Goal: Complete application form

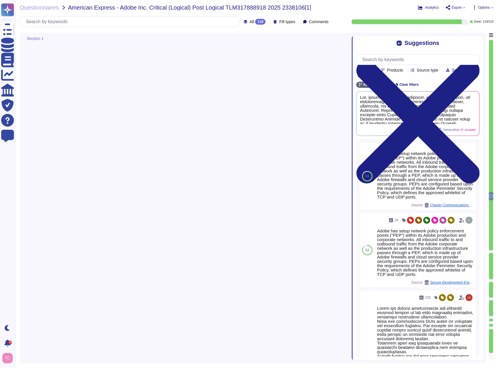
type textarea "Adobe has established a Software Management Standard that mandates the review a…"
type textarea "Secure remote access to Adobe-operated networks uses 128-bit encryption or high…"
type textarea "Yes, monitoring and managing network traffic has been documented. Adobe has est…"
type textarea "Adobe has setup network policy enforcement points (“PEP”) within its Adobe prod…"
type textarea "Adobe has defined requirements for managing network traffic to and from untrust…"
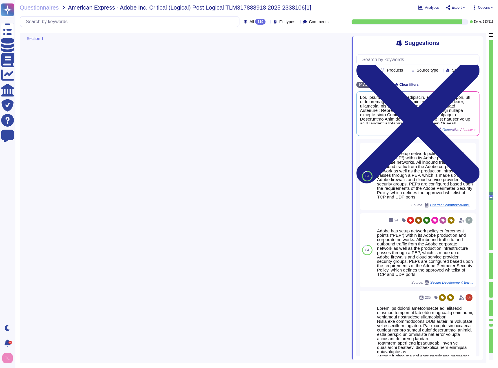
type textarea "Internet-facing networks must be configured in ways that allows for monitoring …"
type textarea "Adobe's products and services' architecture diagrams are reviewed and updated, …"
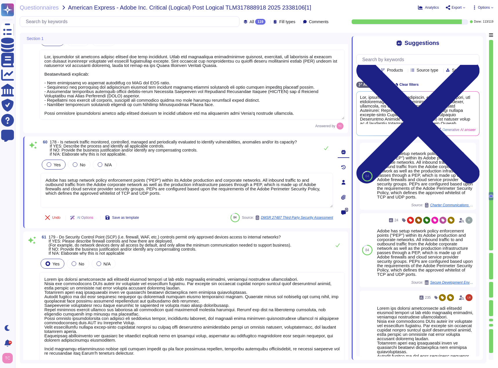
type textarea "Adobe has setup network policy enforcement points (“PEP”) within its Adobe prod…"
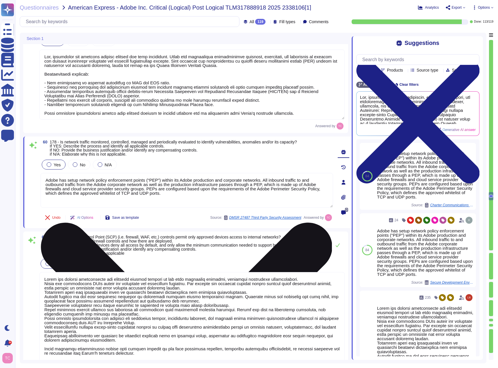
click at [328, 175] on icon at bounding box center [186, 368] width 291 height 388
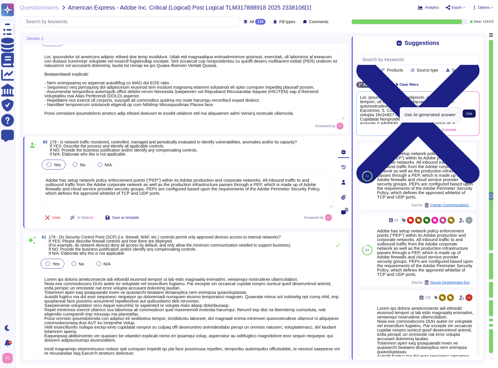
click at [465, 115] on button "Use" at bounding box center [468, 114] width 13 height 8
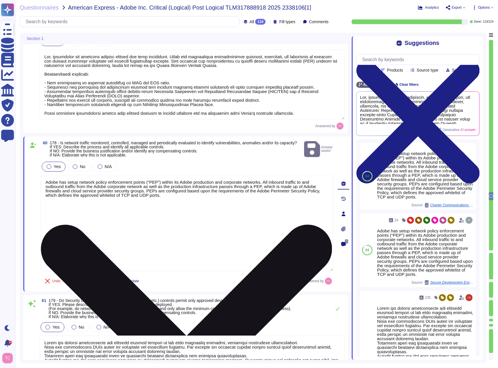
scroll to position [1, 0]
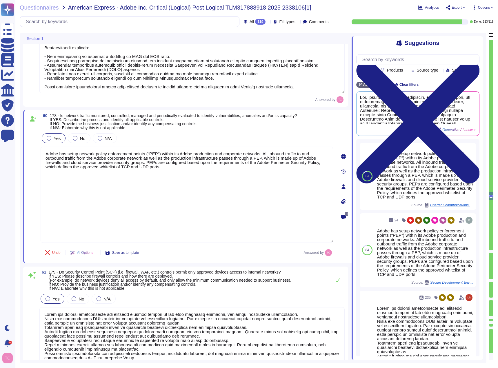
type textarea "Adobe's products and services' architecture diagrams are reviewed and updated, …"
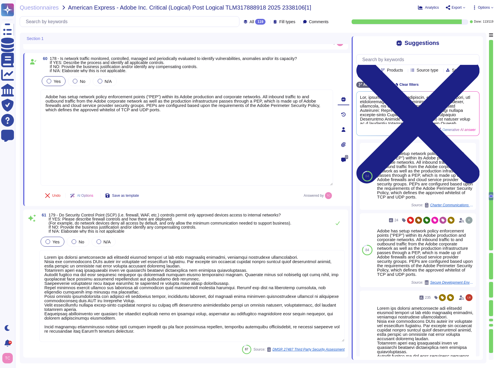
scroll to position [6688, 0]
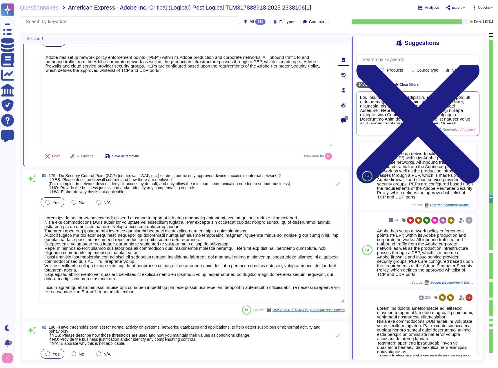
type textarea "Vulnerability scanning — With a variety of commercial and in-house developed to…"
click at [28, 223] on span at bounding box center [32, 249] width 10 height 107
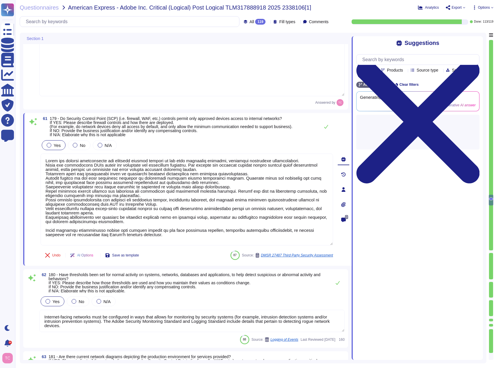
scroll to position [6746, 0]
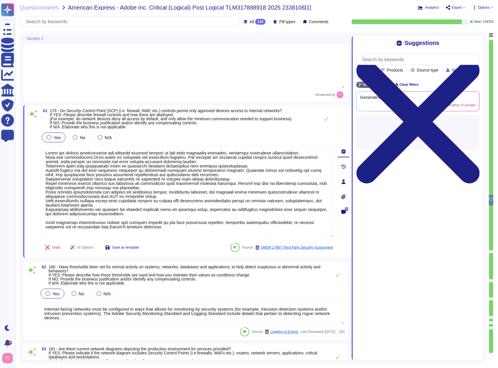
click at [79, 268] on span "180 - Have thresholds been set for normal activity on systems, networks, databa…" at bounding box center [185, 275] width 272 height 21
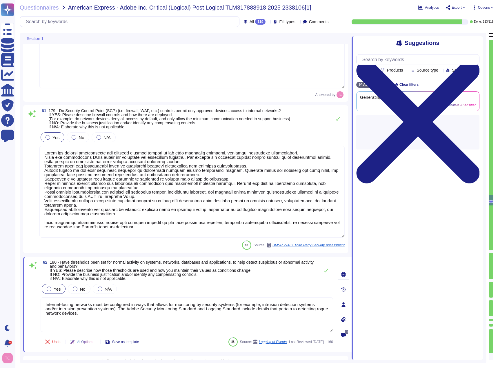
type textarea "Vulnerability scanning — With a variety of commercial and in-house developed to…"
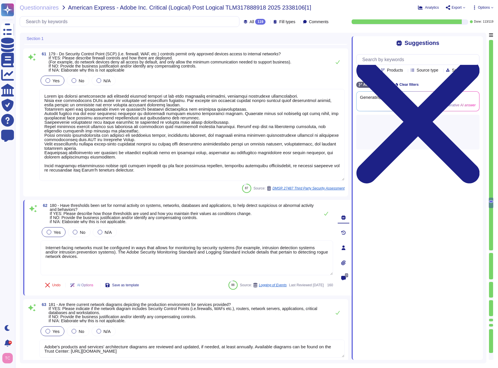
scroll to position [6833, 0]
type textarea "Network testing may be performed by Adobe's internal security teams. Internal n…"
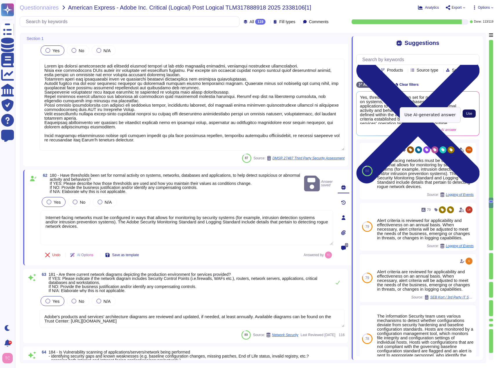
click at [467, 114] on span "Use" at bounding box center [469, 113] width 6 height 3
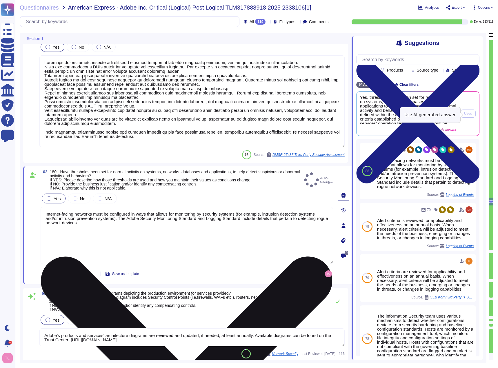
type textarea "Network testing may be performed by Adobe's internal security teams. Internal n…"
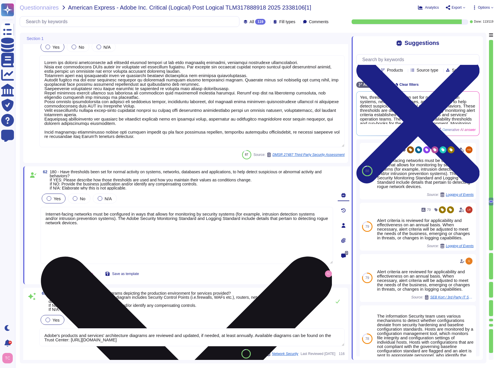
scroll to position [1, 0]
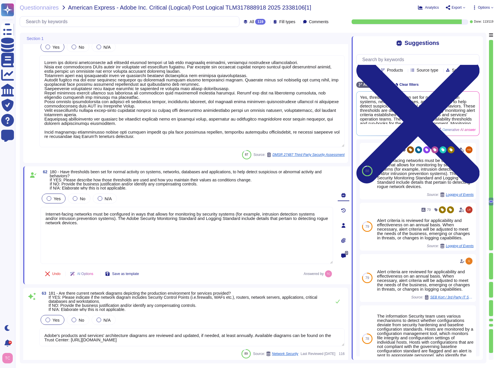
click at [30, 308] on div "63 181 - Are there current network diagrams depicting the production environmen…" at bounding box center [186, 324] width 318 height 67
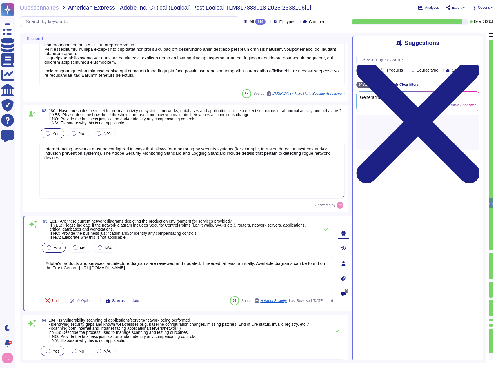
type textarea "Remediation is based on the severity level score in accordance with Adobe's Vul…"
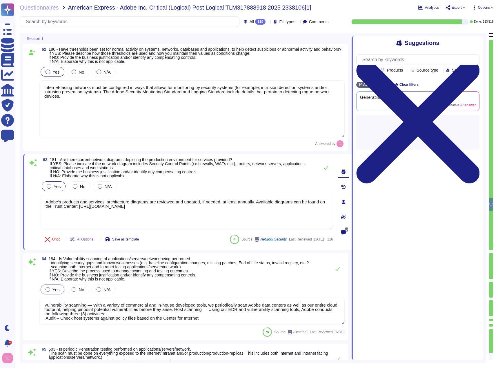
scroll to position [6978, 0]
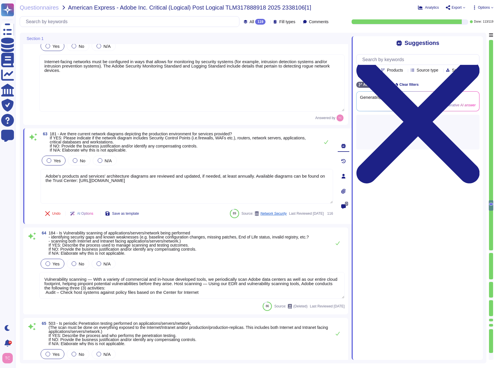
type textarea "Teams and services must define processes for configuring and maintaining networ…"
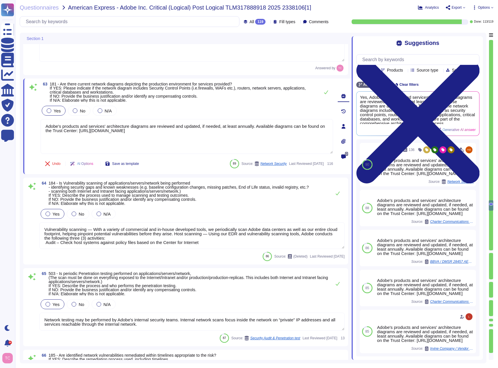
scroll to position [7036, 0]
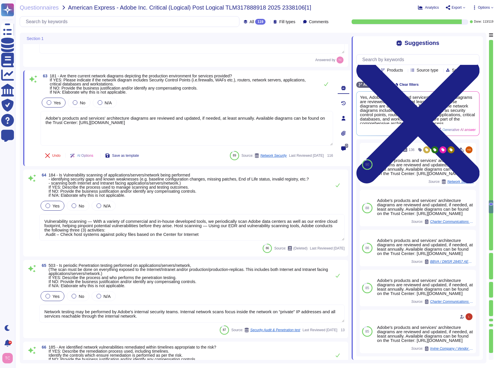
click at [99, 188] on span "184 - Is Vulnerability scanning of applications/servers/network being performed…" at bounding box center [179, 185] width 260 height 25
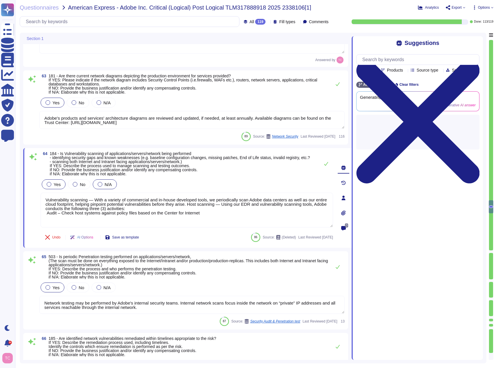
type textarea "Adobe actually uses IP and Content Filtering functionality built into its firew…"
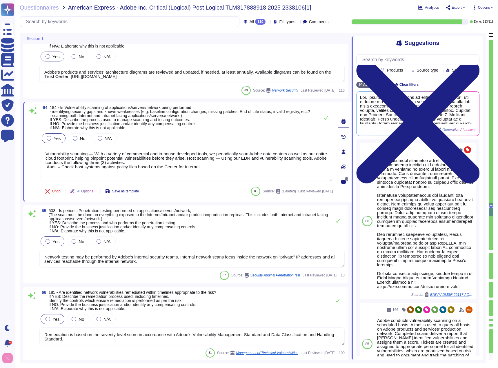
scroll to position [7094, 0]
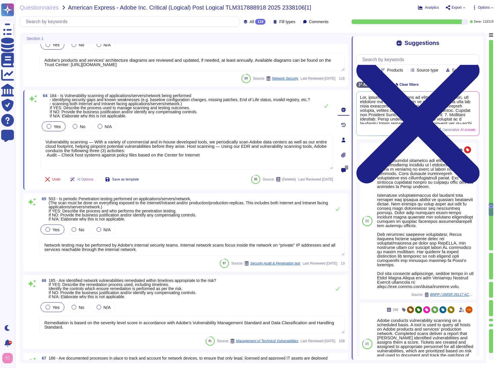
click at [115, 210] on span "503 - Is periodic Penetration testing performed on applications/servers/network…" at bounding box center [188, 208] width 279 height 25
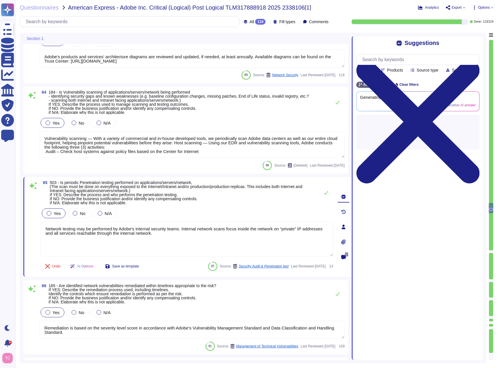
type textarea "Adobe actually uses IP and Content Filtering functionality built into its firew…"
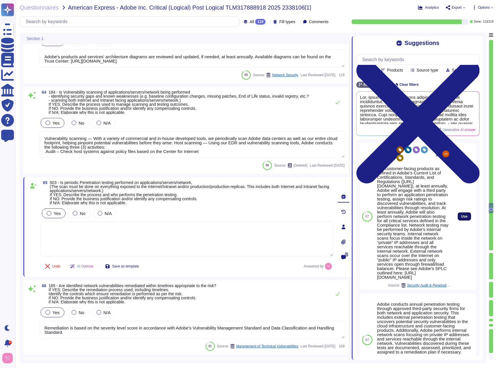
click at [461, 218] on span "Use" at bounding box center [464, 216] width 6 height 3
type textarea "For customer-facing products as defined in Adobe's Current List of Certificatio…"
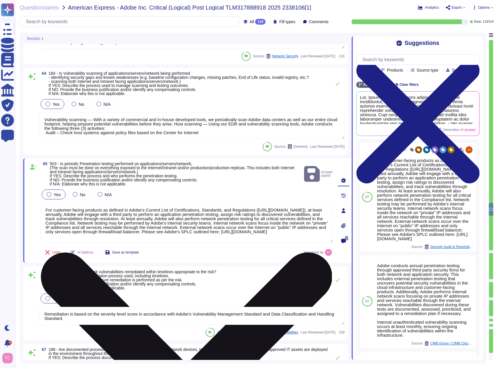
type textarea "Adobe has a Wireless Network Management Standard which covers protecting wirele…"
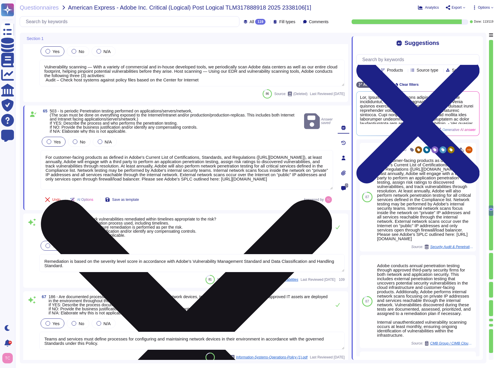
scroll to position [7181, 0]
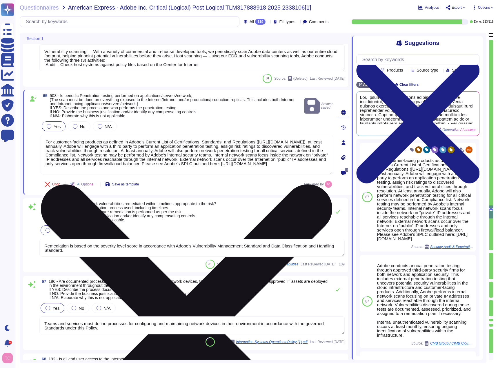
click at [139, 215] on span "185 - Are identified network vulnerabilities remediated within timelines approp…" at bounding box center [132, 211] width 167 height 21
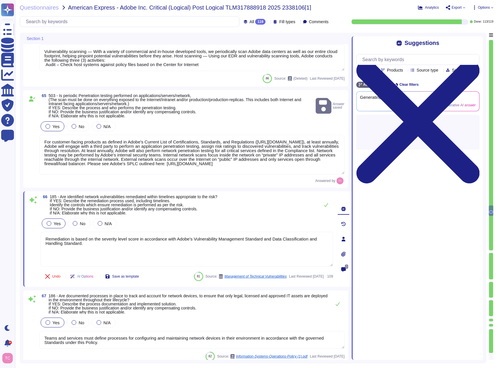
type textarea "Adobe has a Wireless Network Management Standard which covers protecting wirele…"
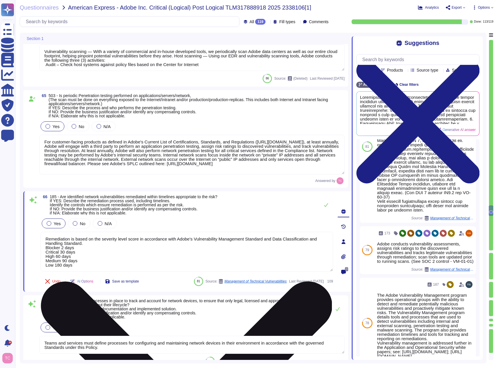
scroll to position [1, 0]
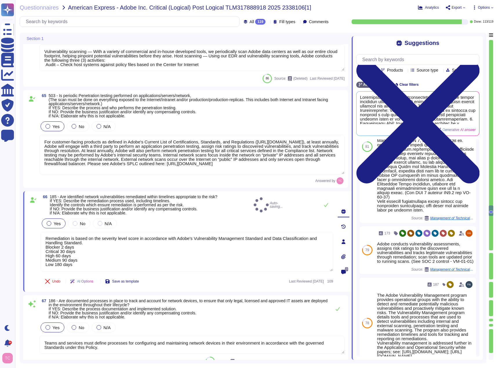
type textarea "Remediation is based on the severity level score in accordance with Adobe's Vul…"
click at [81, 307] on span "186 - Are documented processes in place to track and account for network device…" at bounding box center [188, 308] width 279 height 21
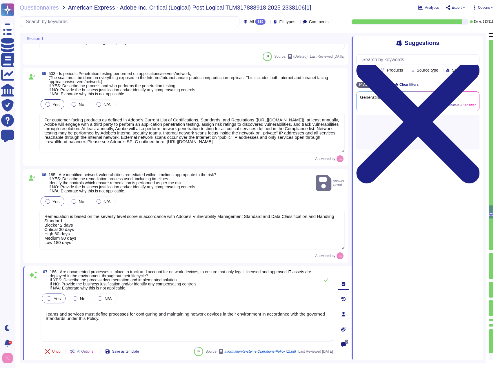
type textarea "Without an enabled Adobe AD account, a user will not be able to logically acces…"
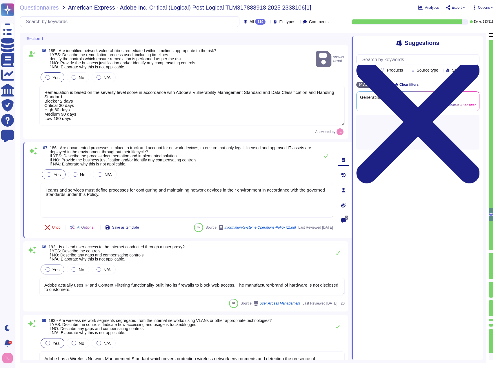
scroll to position [7326, 0]
type textarea "Bastion hosts requiring multifactor authentication are used to manage administr…"
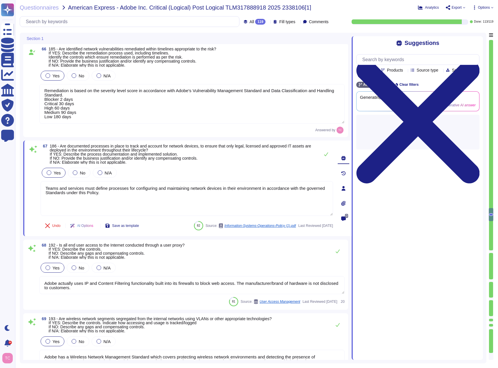
click at [90, 249] on span "192 - Is all end user access to the Internet conducted through a user proxy? If…" at bounding box center [117, 251] width 136 height 17
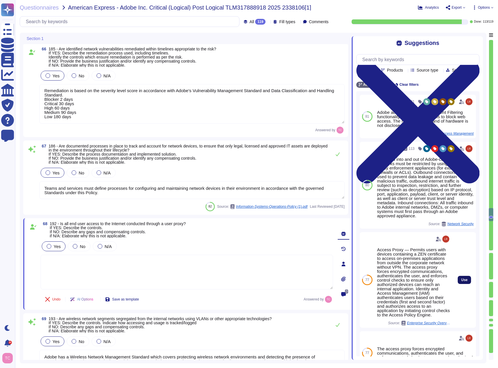
click at [461, 281] on span "Use" at bounding box center [464, 279] width 6 height 3
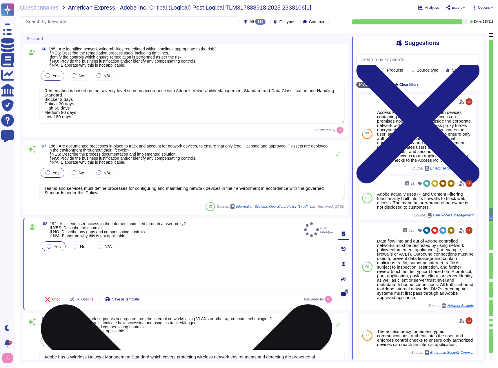
type textarea "Access Proxy — Permits users with devices containing a ZEN certificate to acces…"
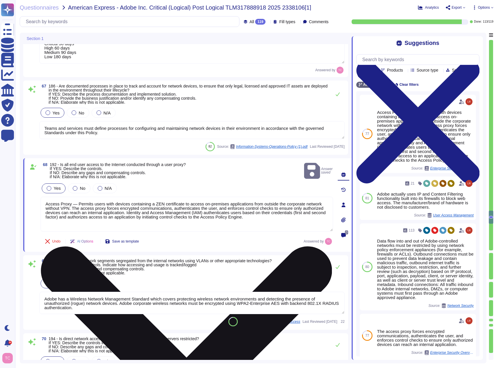
scroll to position [7413, 0]
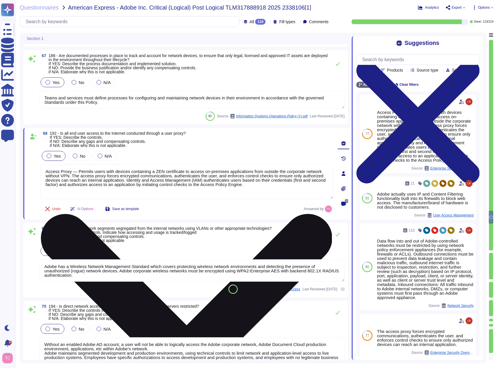
type textarea "Adobe has defined requirements for managing network traffic to and from untrust…"
click at [128, 239] on span "193 - Are wireless network segments segregated from the internal networks using…" at bounding box center [160, 234] width 223 height 16
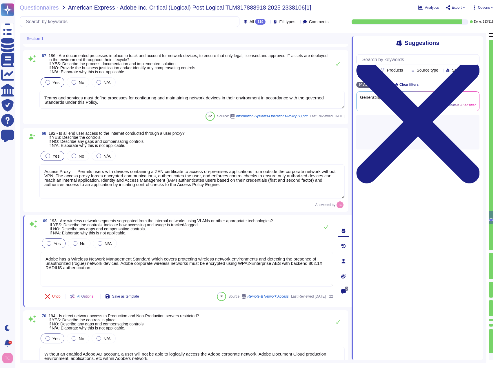
type textarea "Adobe has defined requirements for managing network traffic to and from untrust…"
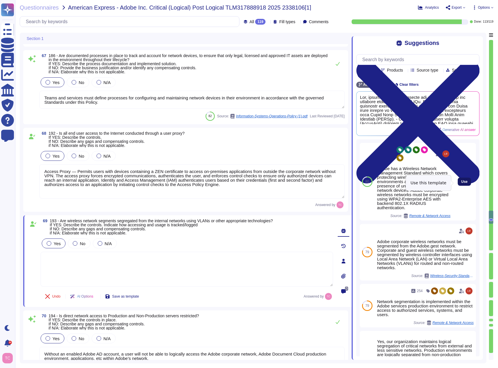
click at [464, 181] on button "Use" at bounding box center [463, 182] width 13 height 8
type textarea "Adobe has a Wireless Network Management Standard which covers protecting wirele…"
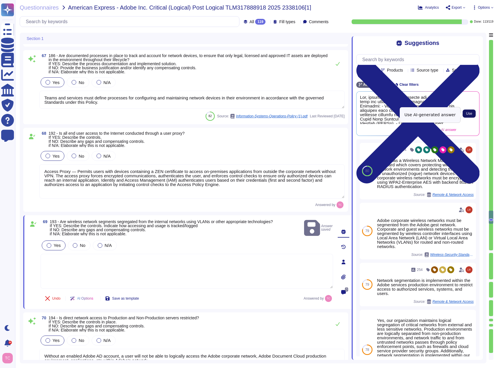
click at [469, 114] on span "Use" at bounding box center [469, 113] width 6 height 3
type textarea "Yes, wireless network segments are segregated from the internal networks using …"
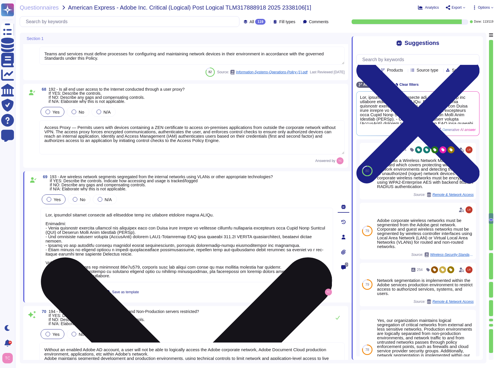
type textarea "Adobe has defined requirements for managing network traffic to and from untrust…"
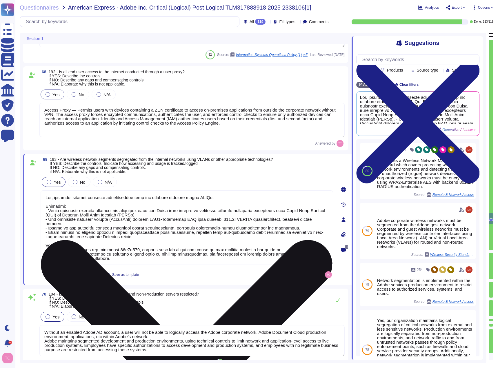
scroll to position [1, 0]
click at [152, 299] on span "194 - Is direct network access to Production and Non-Production servers restric…" at bounding box center [124, 300] width 150 height 16
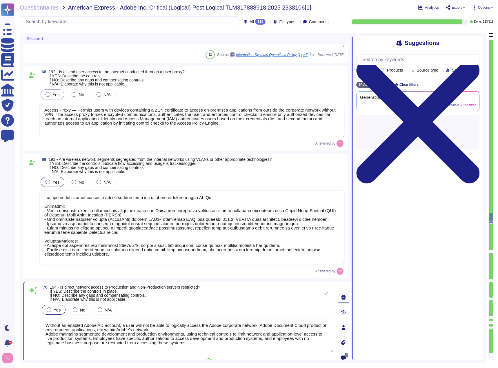
type textarea "Adobe has defined requirements for managing network traffic to and from untrust…"
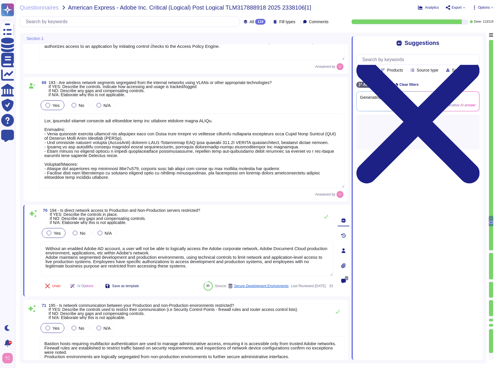
scroll to position [7557, 0]
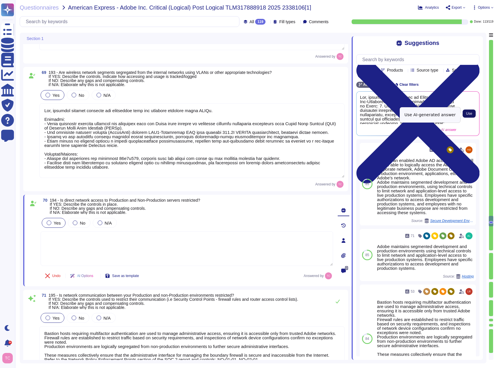
click at [471, 115] on span "Use" at bounding box center [469, 113] width 6 height 3
type textarea "Yes, direct network access to Production and Non-Production servers is restrict…"
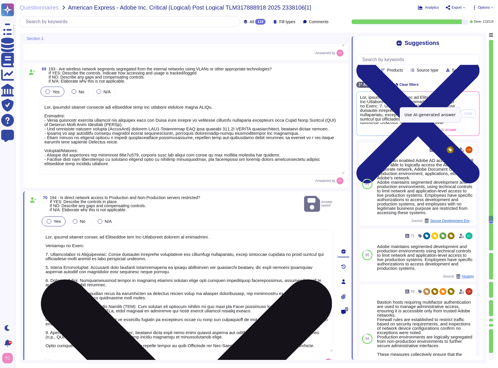
type textarea "Adobe has defined requirements for managing network traffic to and from untrust…"
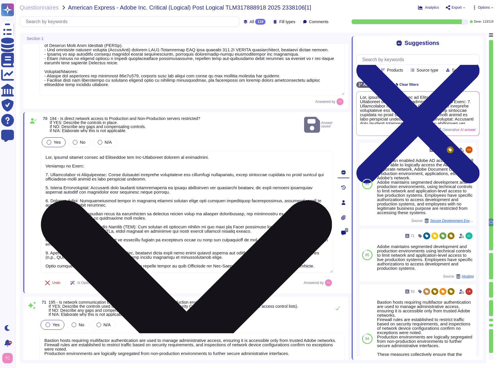
scroll to position [7673, 0]
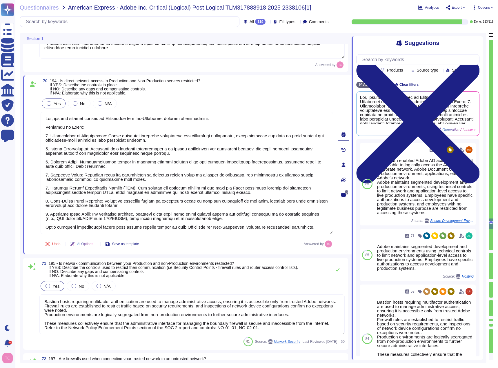
click at [30, 289] on span at bounding box center [32, 307] width 10 height 55
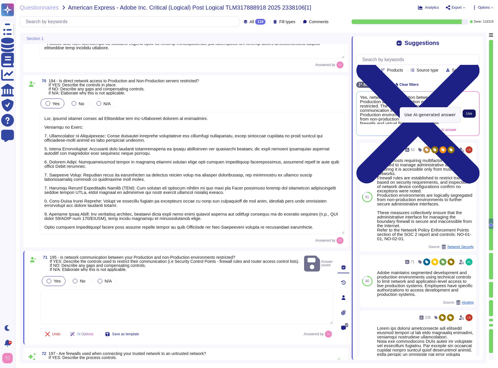
click at [470, 115] on span "Use" at bounding box center [469, 113] width 6 height 3
type textarea "Yes, network communication between our Production and non-Production environmen…"
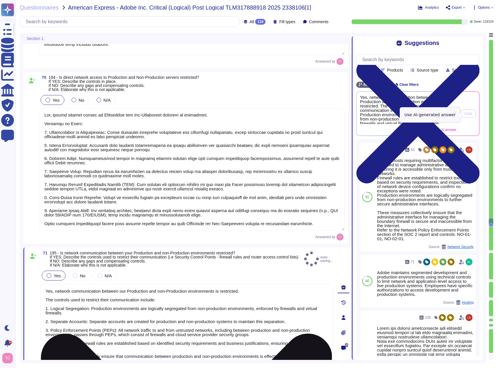
type textarea "Adobe has defined requirements for managing network traffic to and from untrust…"
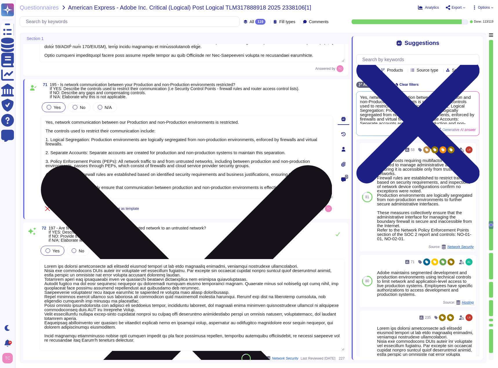
type textarea "Deny traffic by default and allow only by exception."
type textarea "As per Adobe's Network Security Standard, we review firewall rules annually."
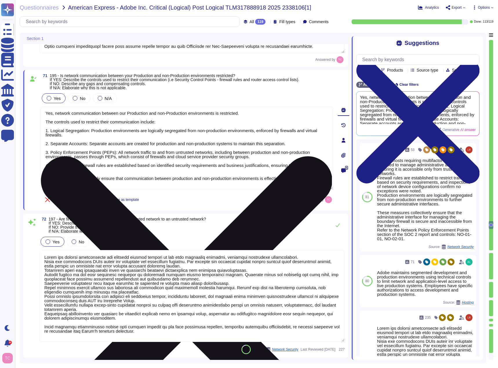
click at [32, 256] on span at bounding box center [32, 289] width 10 height 107
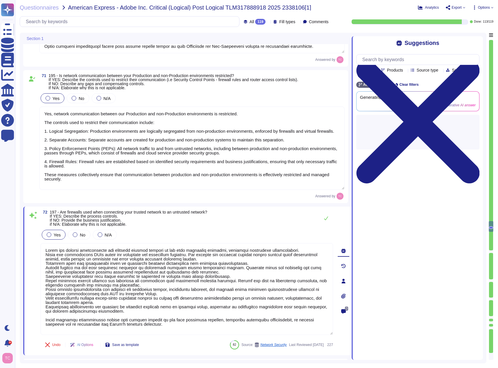
scroll to position [0, 0]
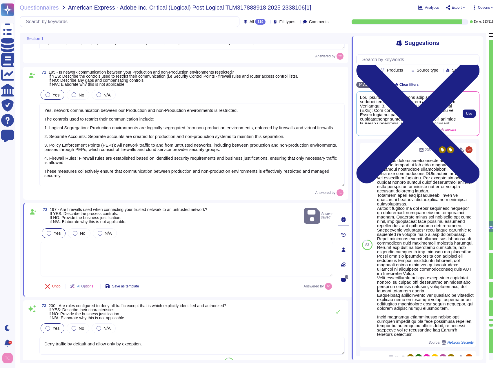
type textarea "For remote access, all non-Type 1 workers must have signed approval from the re…"
click at [466, 114] on span "Use" at bounding box center [469, 113] width 6 height 3
type textarea "Yes, firewalls are used when connecting our trusted network to an untrusted net…"
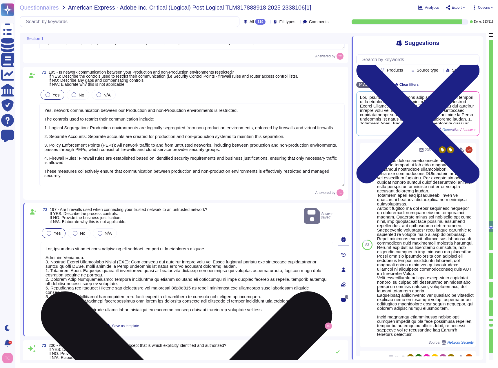
scroll to position [1, 0]
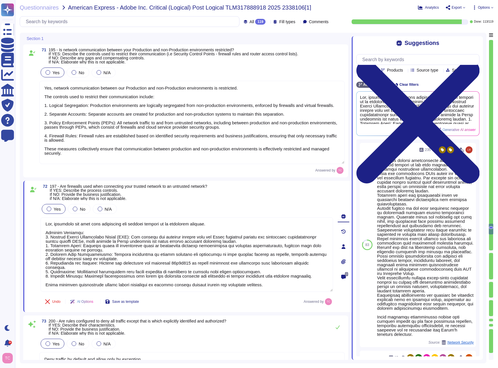
type textarea "Adobe utilizes AES-256 bit encryption at rest and TLS v1.2 or higher for data i…"
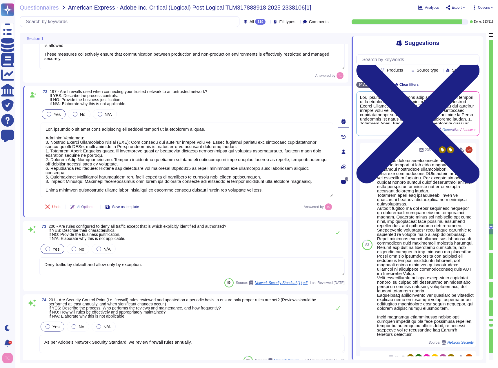
scroll to position [7992, 0]
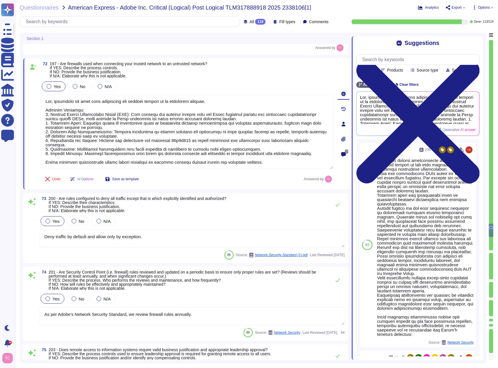
type textarea "Adobe services are expected to comply with the Key Management Standard. Adobe K…"
click at [31, 217] on span at bounding box center [32, 231] width 10 height 33
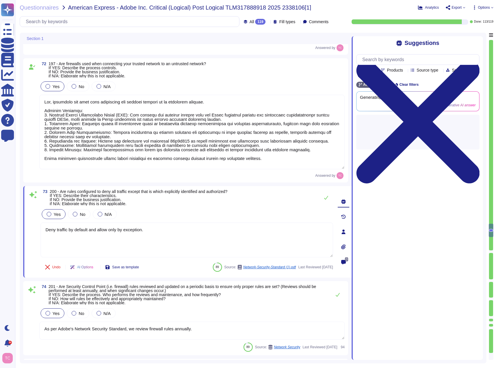
scroll to position [0, 0]
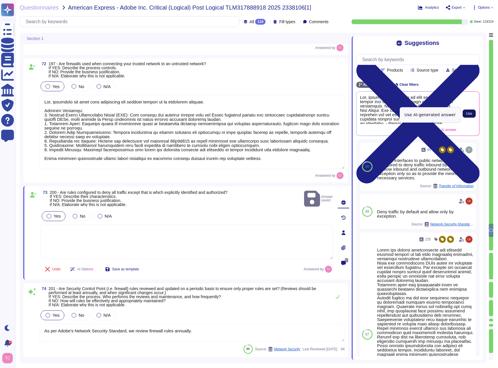
click at [469, 115] on span "Use" at bounding box center [469, 113] width 6 height 3
type textarea "Yes, rules are configured to deny all traffic except that which is explicitly i…"
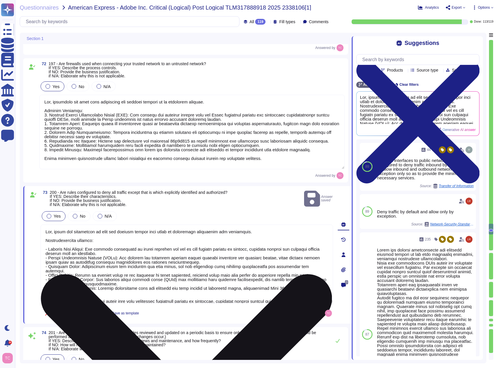
scroll to position [1, 0]
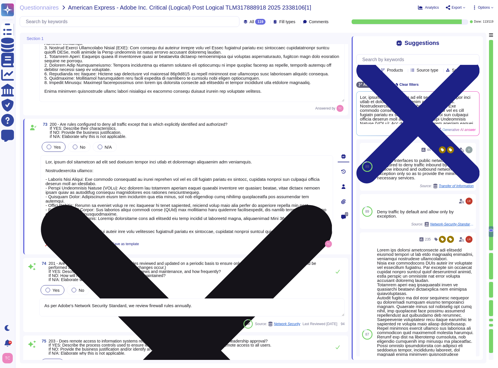
type textarea "Adobe services are expected to comply with the Key Management Standard. Adobe K…"
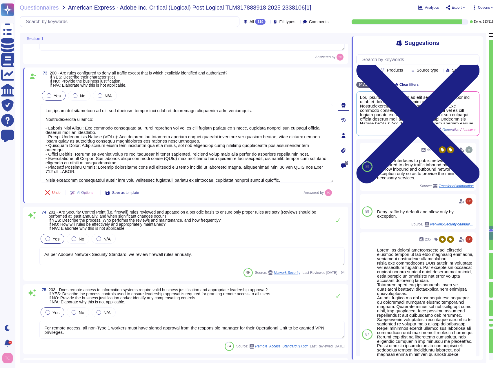
scroll to position [8108, 0]
click at [32, 230] on div "74 201 - Are Security Control Point (i.e. firewall) rules reviewed and updated …" at bounding box center [186, 242] width 318 height 67
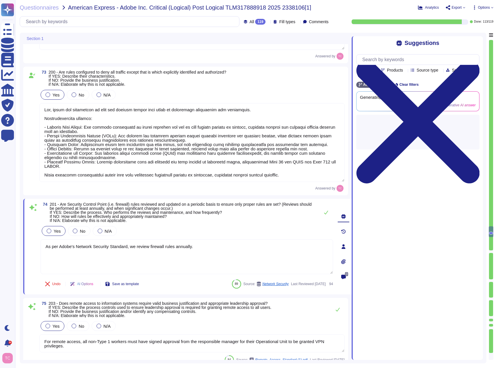
type textarea "Adobe services are expected to comply with the Key Management Standard. Adobe K…"
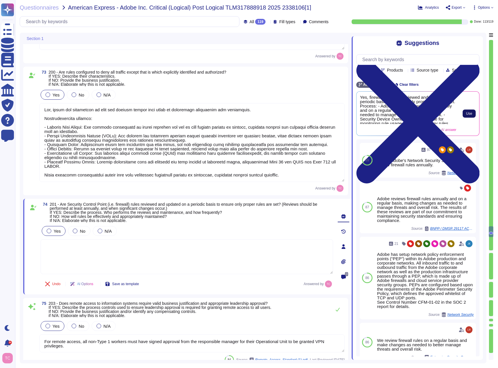
click at [467, 114] on span "Use" at bounding box center [469, 113] width 6 height 3
type textarea "Yes, firewall rules are reviewed and updated on a periodic basis to ensure only…"
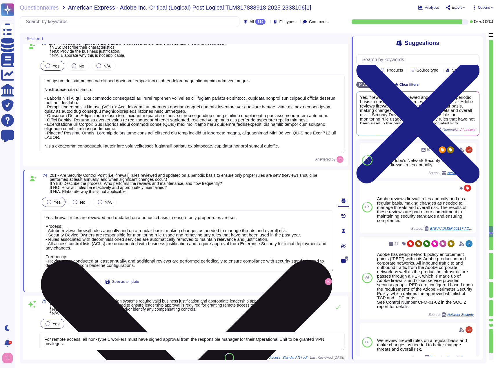
scroll to position [1, 0]
click at [76, 305] on span "203 - Does remote access to information systems require valid business justific…" at bounding box center [160, 307] width 223 height 17
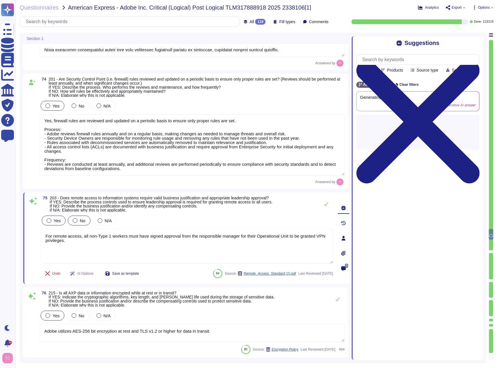
scroll to position [8253, 0]
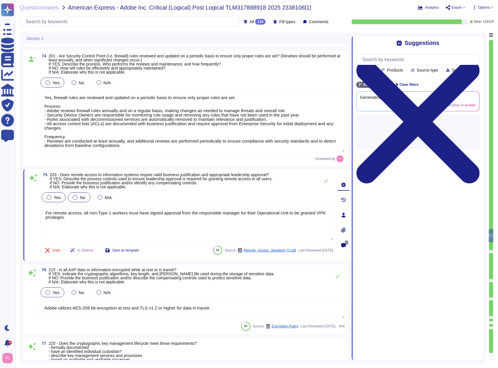
type textarea "Adobe Inc. receives Cardholder data from customers on a regular basis to provid…"
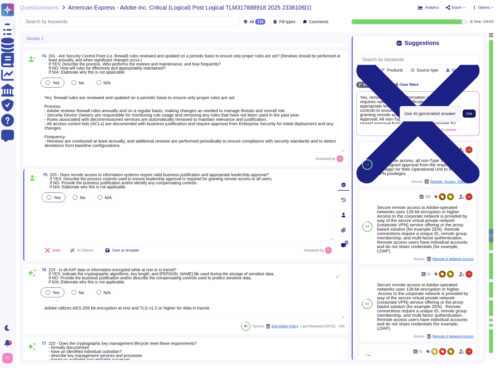
click at [468, 114] on span "Use" at bounding box center [469, 113] width 6 height 3
type textarea "Yes, remote access to information systems requires valid business justification…"
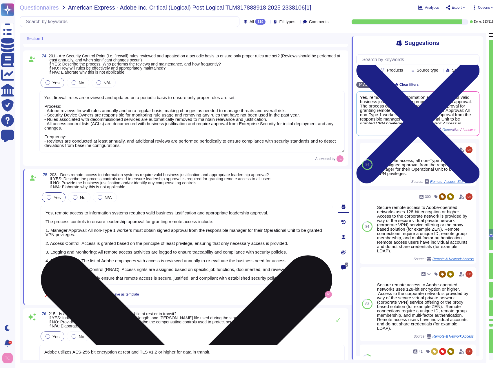
scroll to position [1, 0]
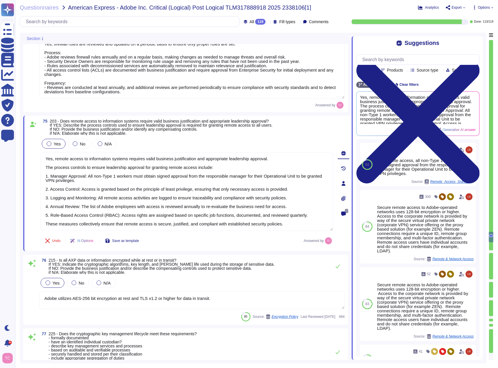
type textarea "Adobe Inc. receives Cardholder data from customers on a regular basis to provid…"
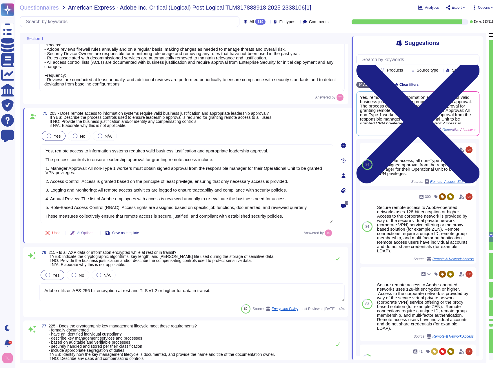
click at [104, 260] on span "215 - Is all AXP data or information encrypted while at rest or in transit? If …" at bounding box center [162, 258] width 226 height 17
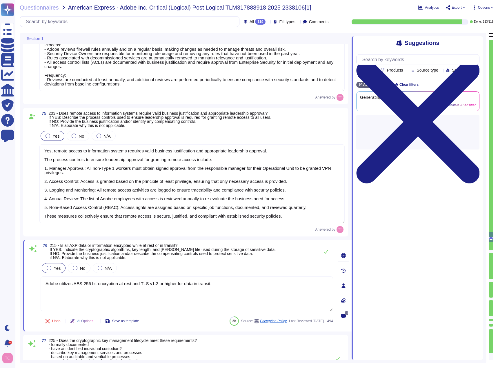
type textarea "Adobe Inc. receives Cardholder data from customers on a regular basis to provid…"
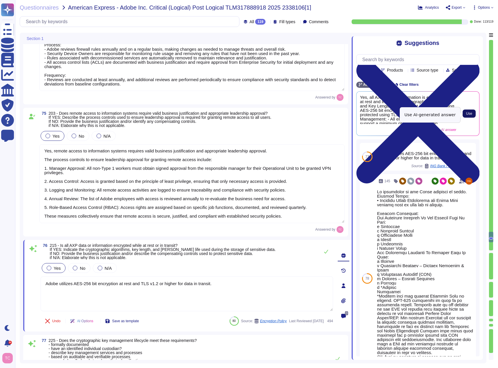
click at [468, 115] on span "Use" at bounding box center [469, 113] width 6 height 3
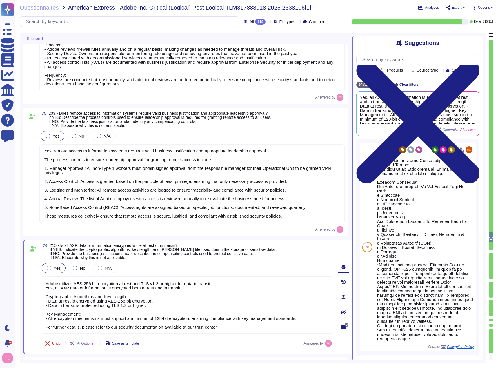
drag, startPoint x: 215, startPoint y: 281, endPoint x: 39, endPoint y: 277, distance: 175.9
click at [39, 277] on div "76 215 - Is all AXP data or information encrypted while at rest or in transit? …" at bounding box center [180, 296] width 305 height 107
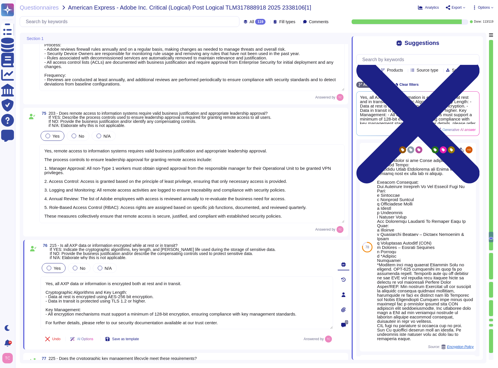
type textarea "Yes, all AXP data or information is encrypted both at rest and in transit. Cryp…"
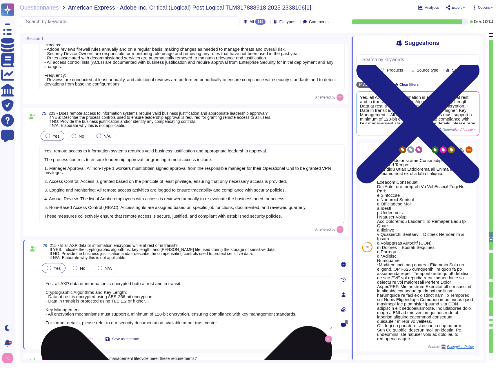
scroll to position [1, 0]
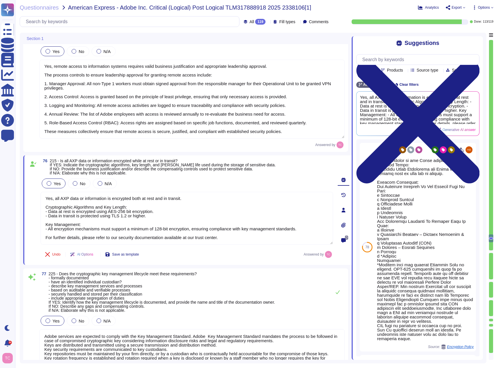
type textarea "Yes. This is covered in our threat modelling and security reviews, which are pa…"
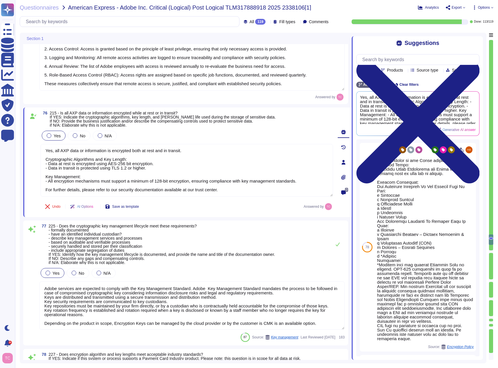
scroll to position [8456, 0]
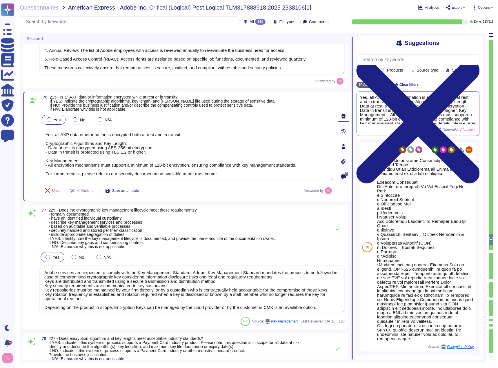
type textarea "Yes, all AXP data or information is encrypted both at rest and in transit. Cryp…"
click at [138, 220] on span "225 - Does the cryptographic key management lifecycle meet these requirements? …" at bounding box center [162, 228] width 226 height 41
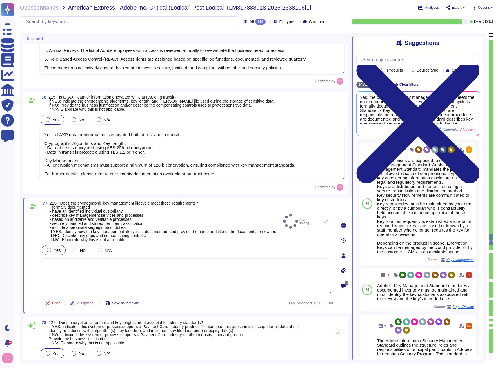
type textarea "Adobe Inc. receives Cardholder data from customers on a regular basis to provid…"
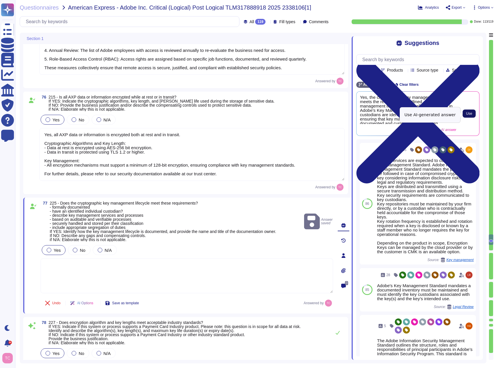
click at [468, 114] on span "Use" at bounding box center [469, 113] width 6 height 3
type textarea "Yes, the cryptographic key management lifecycle meets the requirements outlined…"
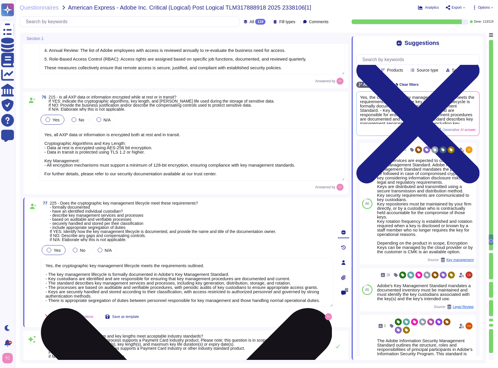
scroll to position [1, 0]
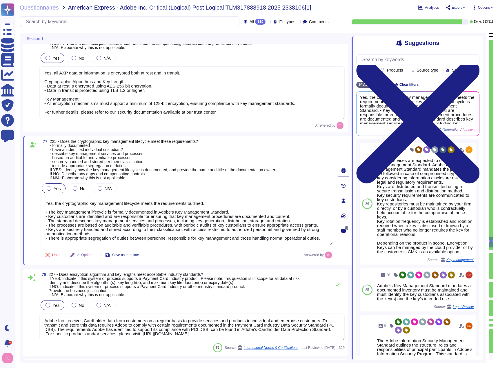
type textarea "Adobe Inc. receives Cardholder data from customers on a regular basis to provid…"
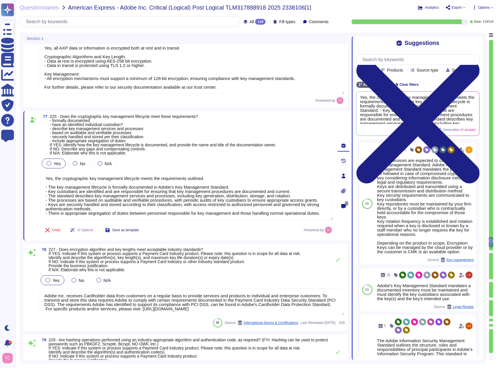
scroll to position [8543, 0]
click at [36, 266] on div "78 227 - Does encryption algorithm and key lengths meet acceptable industry sta…" at bounding box center [186, 287] width 318 height 80
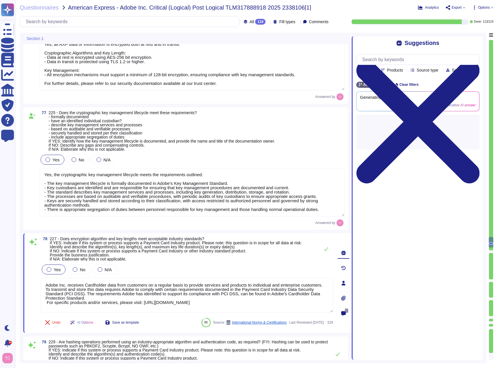
type textarea "Adobe Inc. receives Cardholder data from customers on a regular basis to provid…"
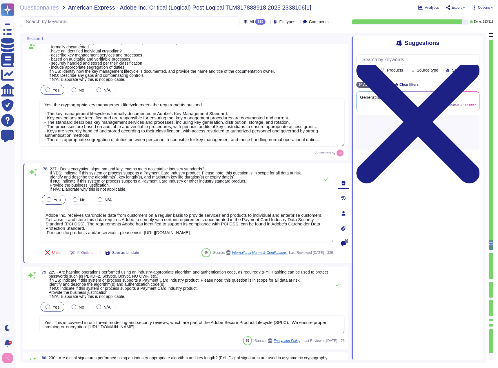
type textarea "Adobe uses Rapid 7 to perform vulnerability scanning. Schedules for scanning va…"
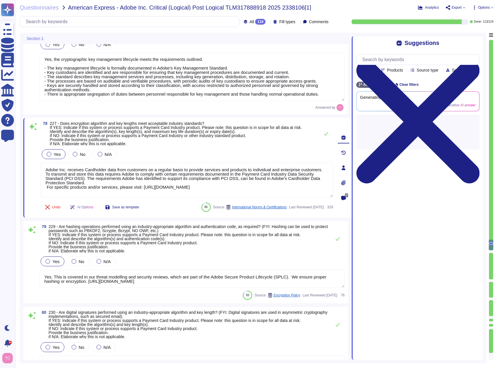
scroll to position [8658, 0]
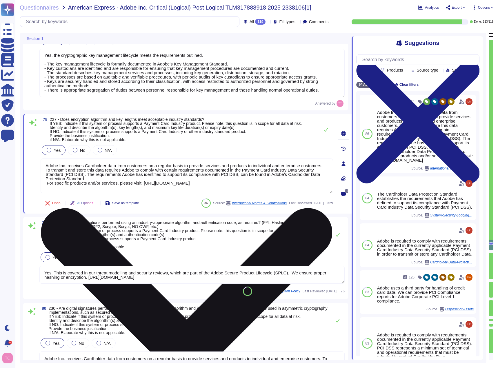
click at [329, 208] on icon at bounding box center [186, 353] width 291 height 291
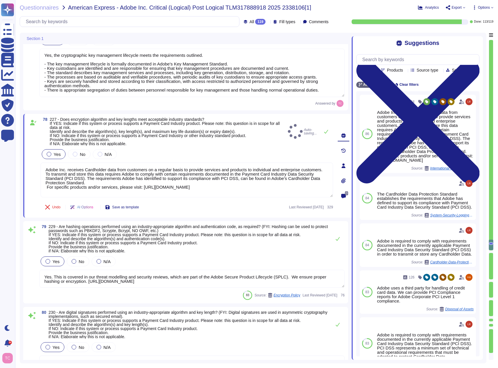
type textarea "Adobe uses Rapid 7 to perform vulnerability scanning. Schedules for scanning va…"
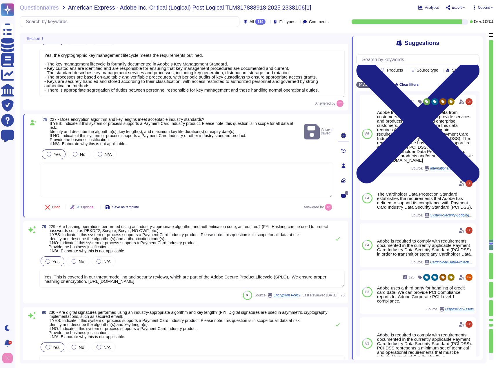
click at [256, 136] on span "227 - Does encryption algorithm and key lengths meet acceptable industry standa…" at bounding box center [176, 131] width 252 height 28
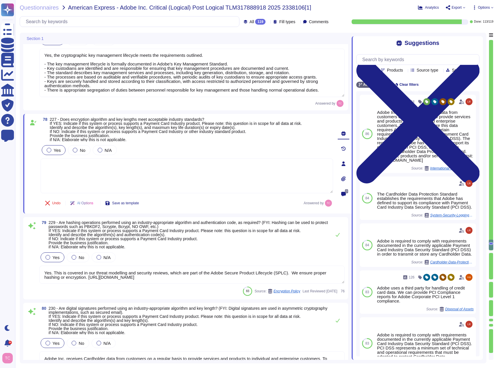
click at [239, 172] on textarea at bounding box center [187, 175] width 292 height 35
type textarea "This system does not support PCI data."
click at [101, 239] on span "229 - Are hashing operations performed using an industry-appropriate algorithm …" at bounding box center [188, 234] width 279 height 29
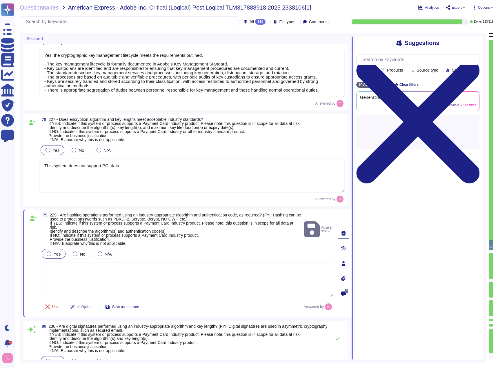
click at [122, 278] on textarea at bounding box center [187, 279] width 292 height 35
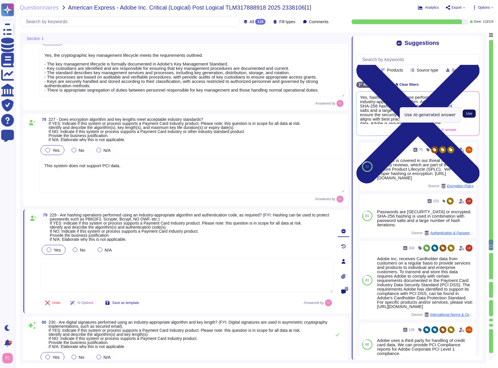
click at [473, 116] on button "Use" at bounding box center [468, 114] width 13 height 8
type textarea "Yes, hashing operations are performed using an industry-appropriate algorithm. …"
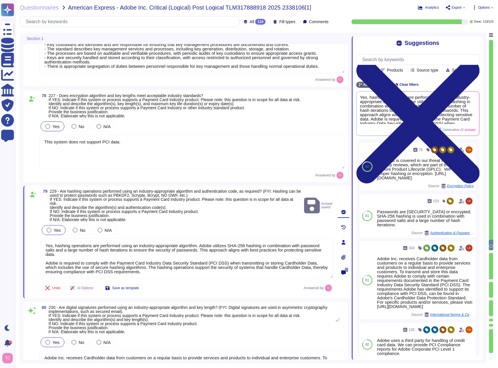
type textarea "Adobe uses Rapid 7 to perform vulnerability scanning. Schedules for scanning va…"
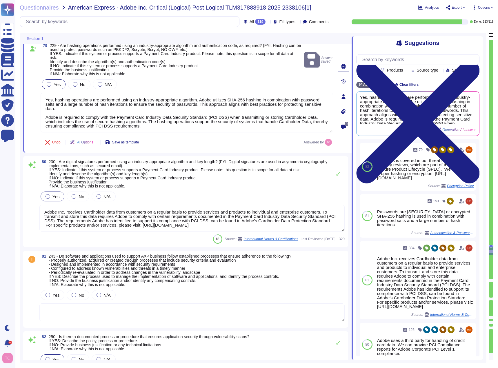
type textarea "Some Adobe products and services offer customers testing environments that are …"
type textarea "Application-layer vulnerability scans are conducted at regular interals."
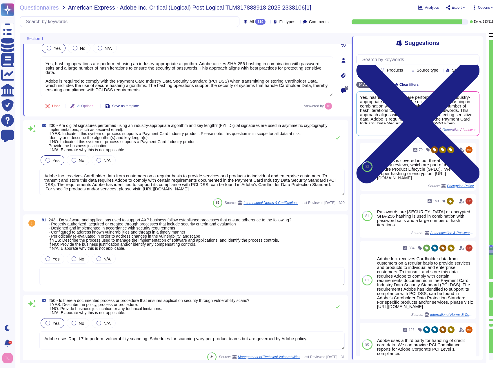
scroll to position [8861, 0]
click at [89, 136] on span "230 - Are digital signatures performed using an industry-appropriate algorithm …" at bounding box center [188, 137] width 279 height 29
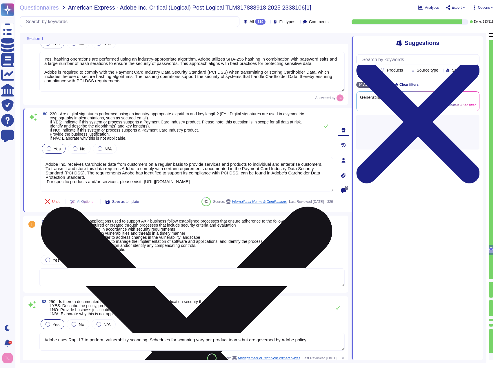
click at [329, 207] on icon at bounding box center [186, 352] width 291 height 291
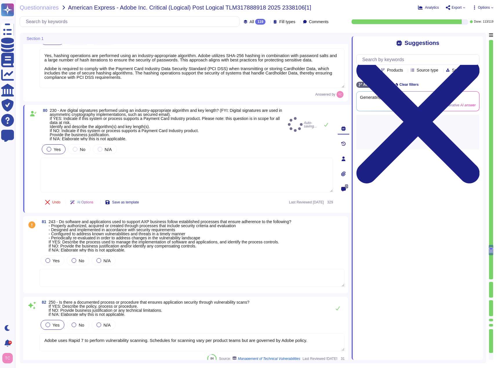
type textarea "Application-layer vulnerability scans are conducted at regular interals."
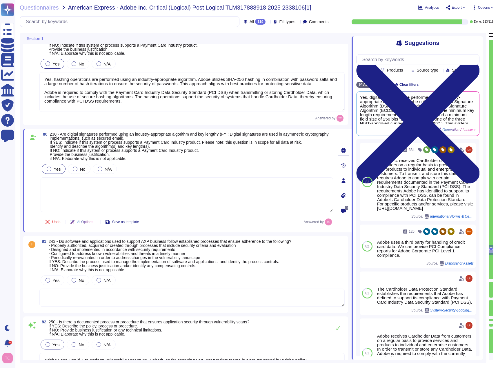
type textarea "Yes, the cryptographic key management lifecycle meets the requirements outlined…"
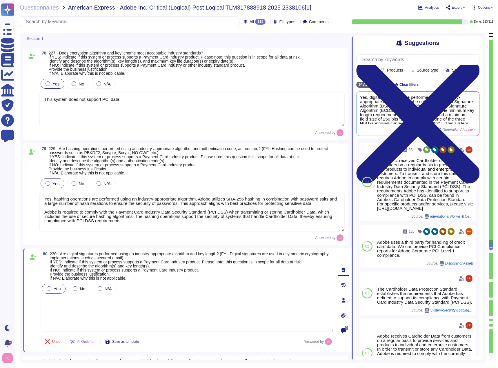
scroll to position [8716, 0]
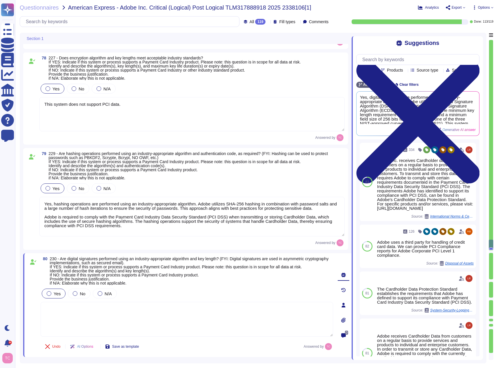
drag, startPoint x: 129, startPoint y: 107, endPoint x: 39, endPoint y: 105, distance: 89.8
click at [39, 105] on div "78 227 - Does encryption algorithm and key lengths meet acceptable industry sta…" at bounding box center [186, 98] width 318 height 85
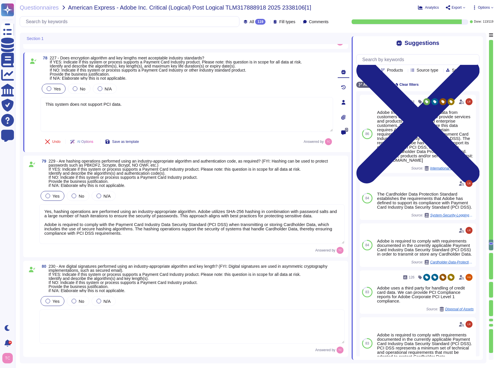
click at [87, 323] on textarea at bounding box center [191, 326] width 305 height 34
paste textarea "This system does not support PCI data."
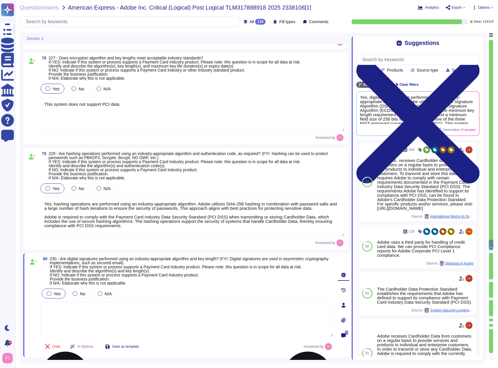
type textarea "This system does not support PCI data."
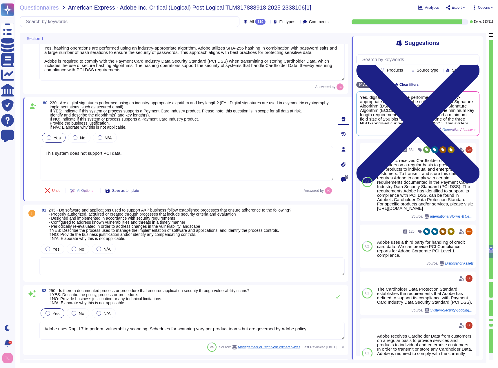
type textarea "Penetration Test findings are documented, assessed, prioritized and assigned to…"
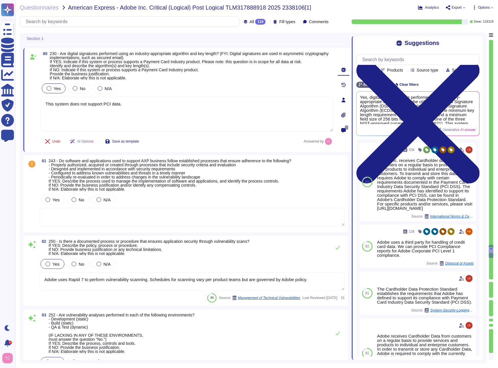
scroll to position [8919, 0]
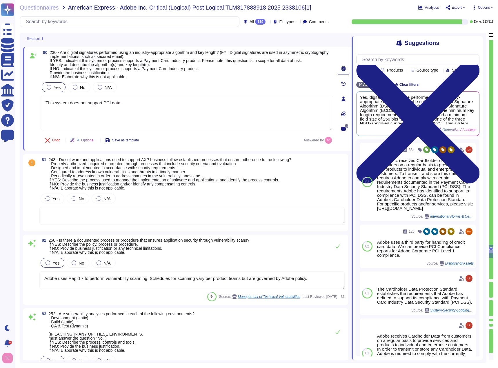
type textarea "This system does not support PCI data."
click at [120, 164] on span "243 - Do software and applications used to support AXP business follow establis…" at bounding box center [170, 173] width 243 height 33
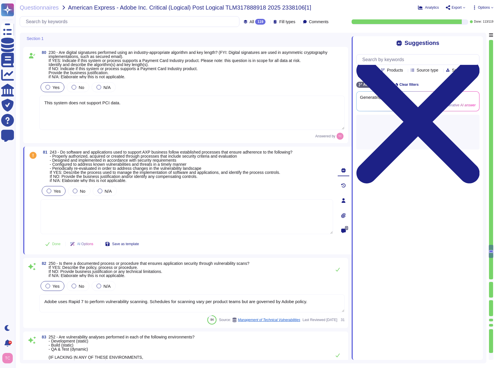
click at [51, 191] on div at bounding box center [49, 191] width 5 height 5
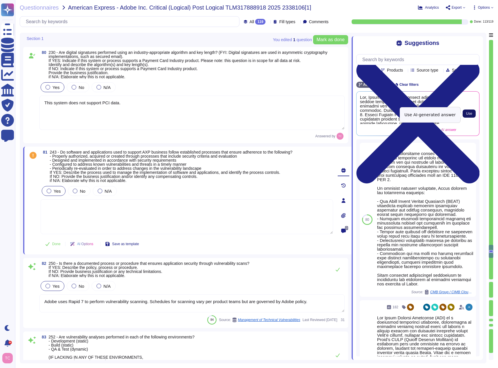
click at [470, 114] on span "Use" at bounding box center [469, 113] width 6 height 3
type textarea "Yes, Adobe follows established processes to ensure adherence to security criter…"
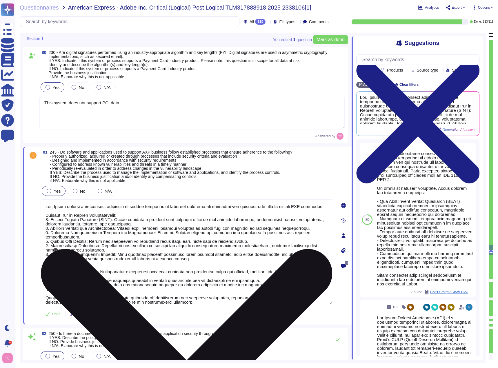
scroll to position [1, 0]
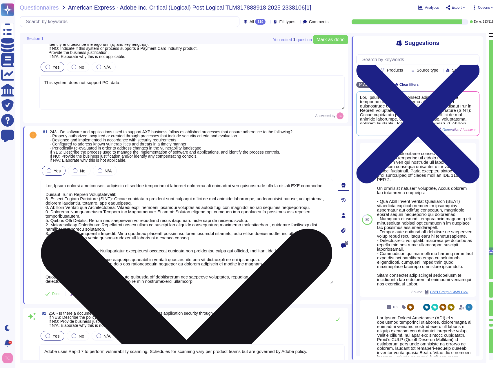
type textarea "Application-layer vulnerability scans are conducted at regular interals."
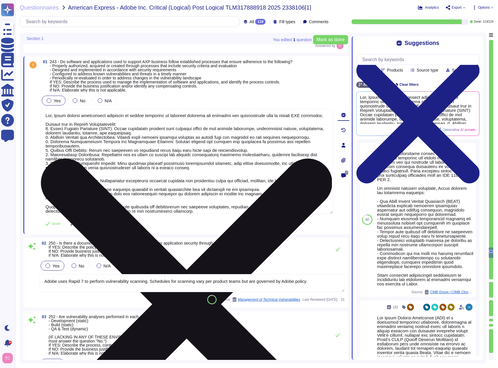
type textarea "Penetration Test findings are documented, assessed, prioritized and assigned to…"
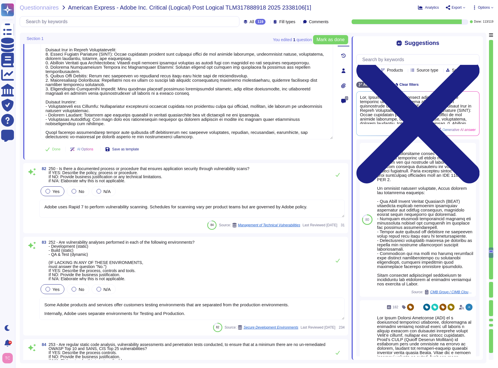
scroll to position [9093, 0]
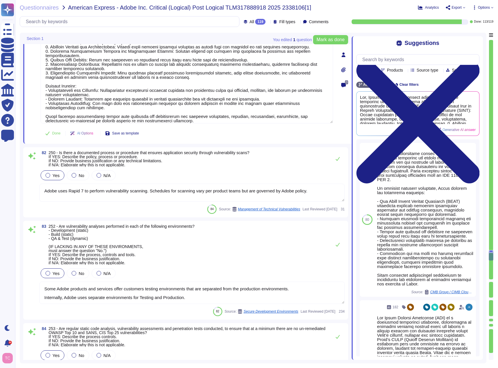
type textarea "Adobe has a formal patch management process implemented, which is governed by t…"
click at [143, 159] on span "250 - Is there a documented process or procedure that ensures application secur…" at bounding box center [149, 158] width 201 height 17
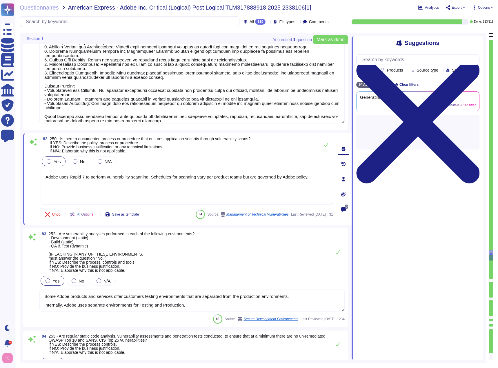
type textarea "Adobe has a formal patch management process implemented, which is governed by t…"
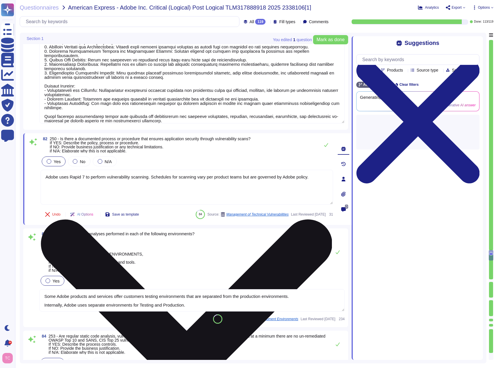
click at [329, 219] on icon at bounding box center [186, 364] width 291 height 291
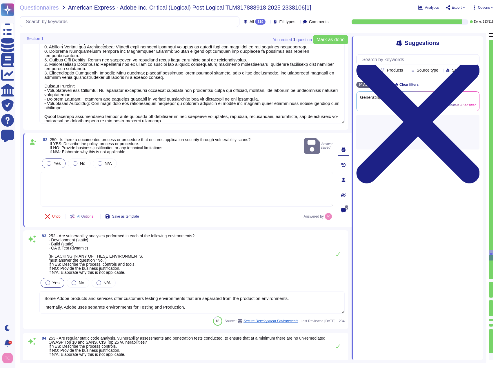
click at [319, 178] on textarea at bounding box center [187, 189] width 292 height 35
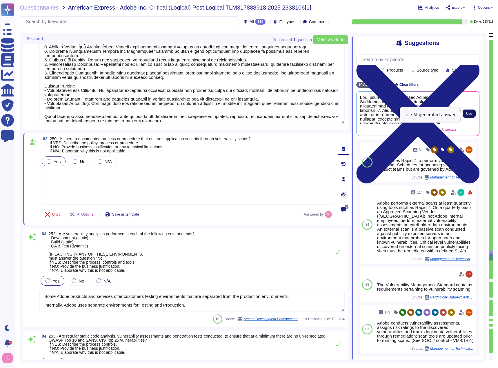
click at [468, 115] on span "Use" at bounding box center [469, 113] width 6 height 3
type textarea "Yes, Adobe has a documented Vulnerability Management Standard that outlines the…"
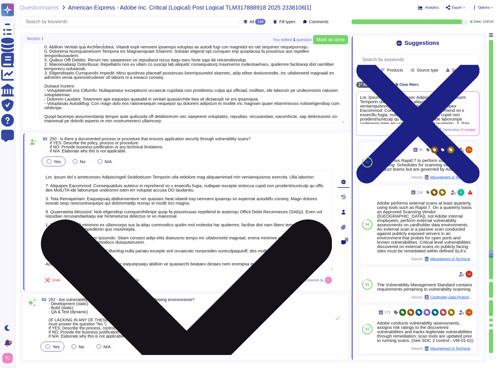
scroll to position [1, 0]
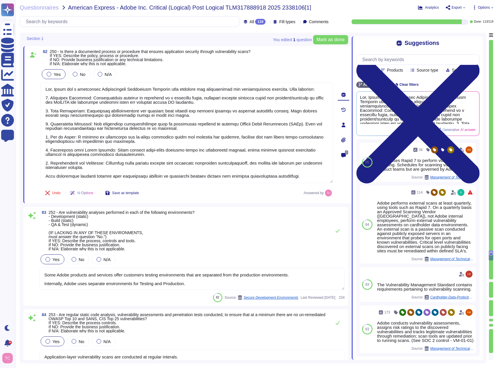
type textarea "Adobe has a formal patch management process implemented, which is governed by t…"
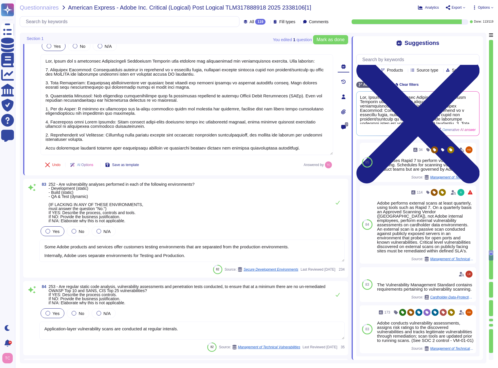
scroll to position [9209, 0]
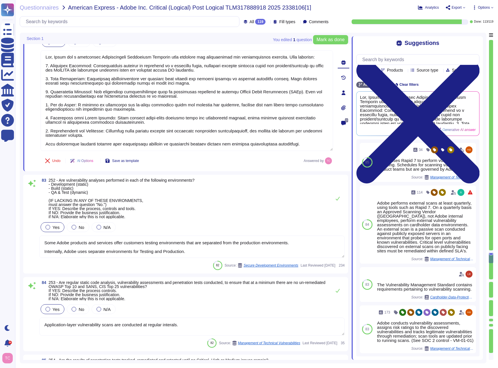
click at [122, 184] on span "252 - Are vulnerability analyses performed in each of the following environment…" at bounding box center [122, 198] width 146 height 41
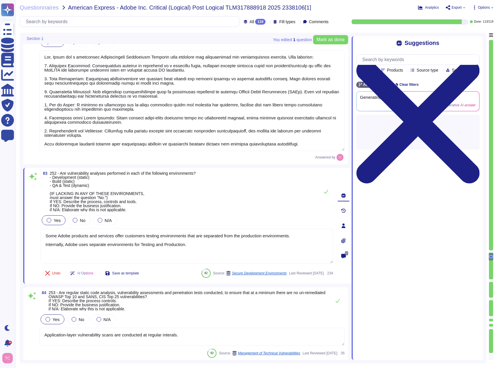
type textarea "Adobe has a formal patch management process implemented, which is governed by t…"
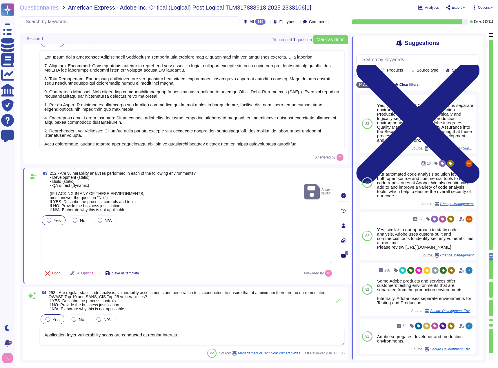
click at [282, 233] on textarea at bounding box center [187, 246] width 292 height 35
drag, startPoint x: 61, startPoint y: 174, endPoint x: 128, endPoint y: 174, distance: 66.9
click at [128, 174] on span "252 - Are vulnerability analyses performed in each of the following environment…" at bounding box center [123, 191] width 146 height 41
copy span "Are vulnerability analyses performed"
click at [386, 63] on input "text" at bounding box center [419, 59] width 120 height 10
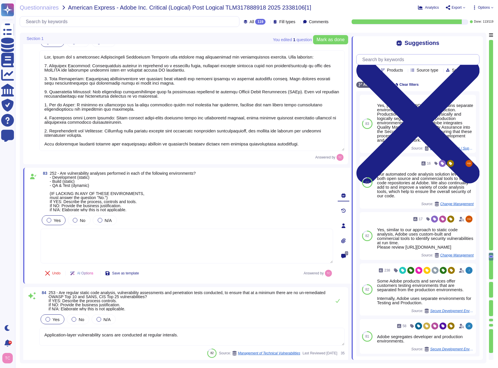
paste input "Are vulnerability analyses performed"
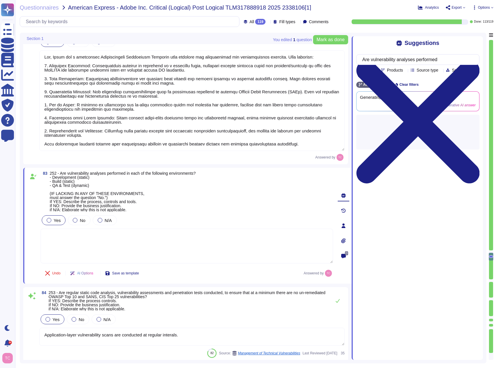
type input "Are vulnerability analyses performed"
click at [89, 242] on textarea at bounding box center [187, 246] width 292 height 35
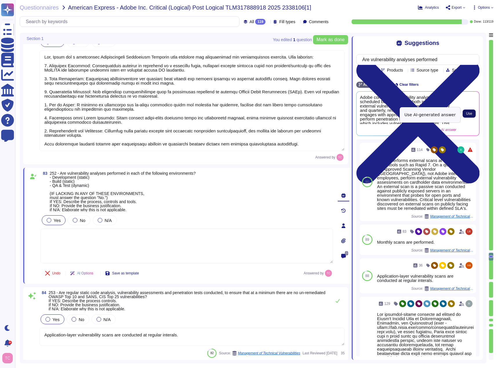
click at [468, 112] on button "Use" at bounding box center [468, 114] width 13 height 8
type textarea "Adobe conducts vulnerability analyses on a scheduled basis, including both inte…"
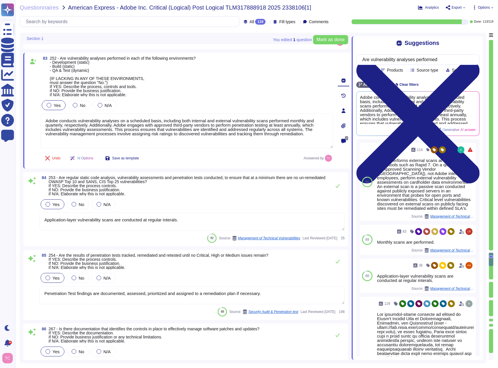
type textarea "Adobe implements patch management on production and critical systems hosting em…"
click at [152, 189] on span "253 - Are regular static code analysis, vulnerability assessments and penetrati…" at bounding box center [189, 185] width 280 height 20
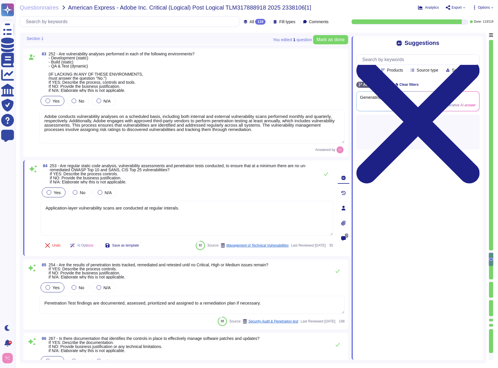
type textarea "Adobe implements patch management on production and critical systems hosting em…"
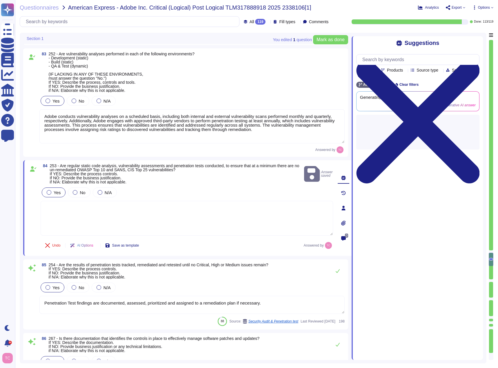
click at [136, 212] on textarea at bounding box center [187, 218] width 292 height 35
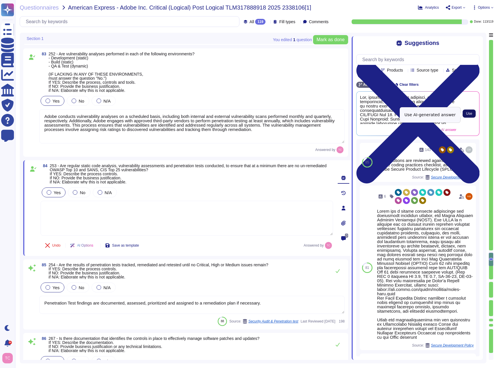
click at [466, 113] on span "Use" at bounding box center [469, 113] width 6 height 3
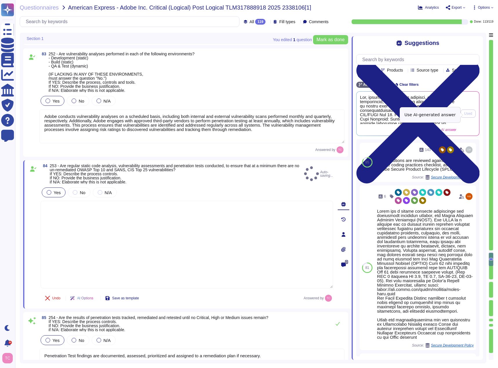
type textarea "Yes, regular static code analysis, vulnerability assessments, and penetration t…"
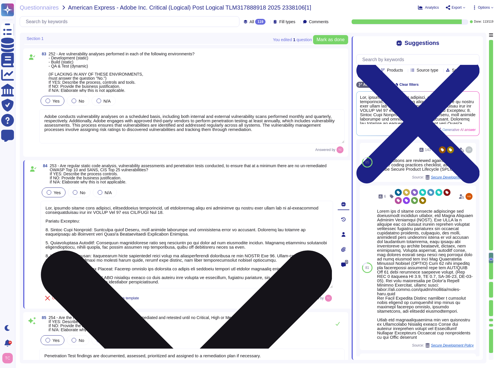
scroll to position [1, 0]
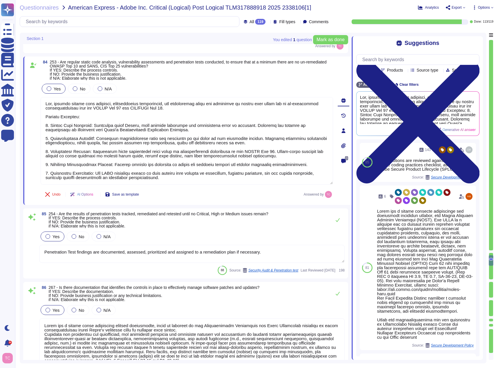
type textarea "Security patches must be applied according to the timelines and severity level …"
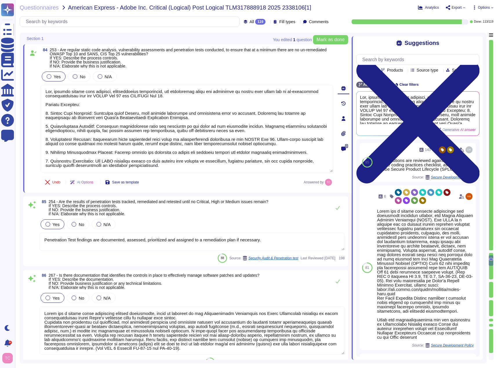
click at [115, 212] on span "254 - Are the results of penetration tests tracked, remediated and retested unt…" at bounding box center [159, 207] width 220 height 17
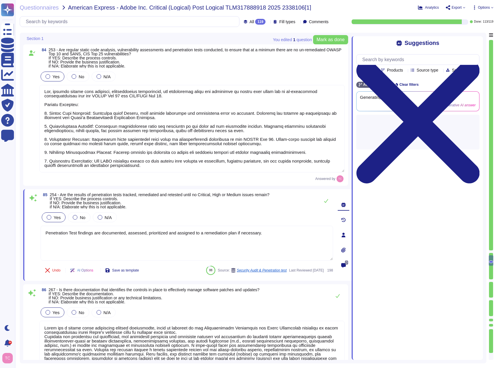
type textarea "Security patches must be applied according to the timelines and severity level …"
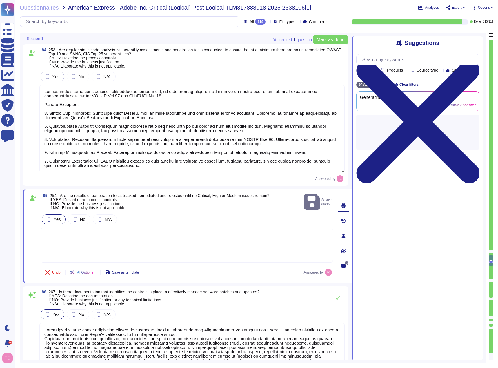
click at [255, 231] on textarea at bounding box center [187, 245] width 292 height 35
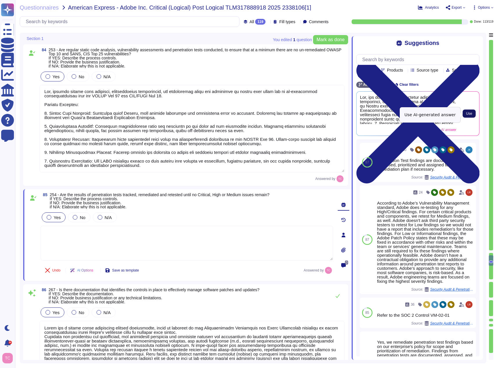
click at [470, 115] on span "Use" at bounding box center [469, 113] width 6 height 3
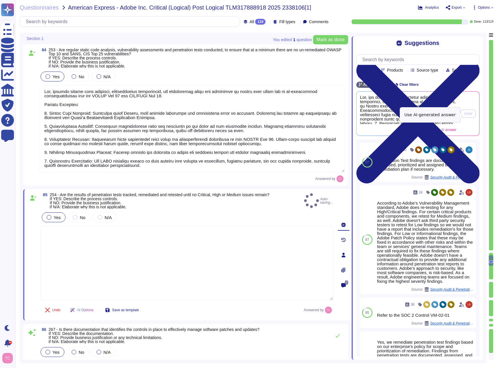
type textarea "Yes, the results of penetration tests are tracked, remediated, and retested unt…"
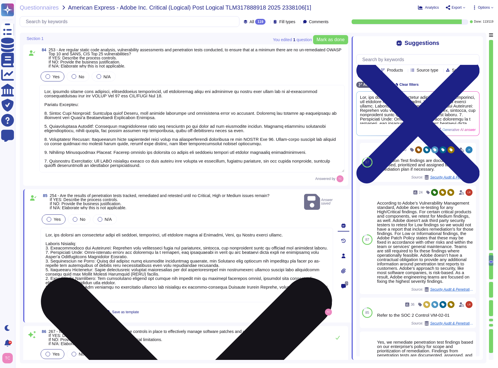
scroll to position [1, 0]
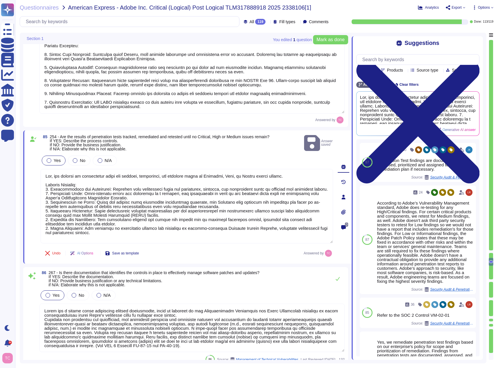
type textarea "Security patches must be applied according to the timelines and severity level …"
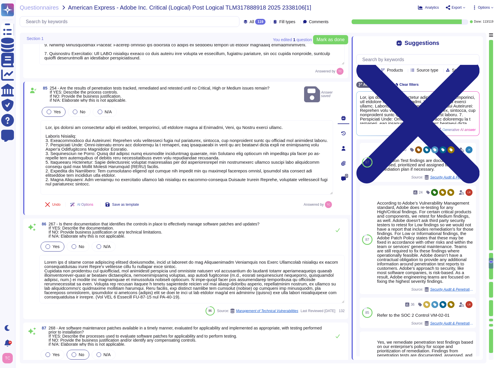
type textarea "Lor Ipsum Dolorsi Ametconse (ADI) el s doeiusmod temporinci utlaboree, dolorema…"
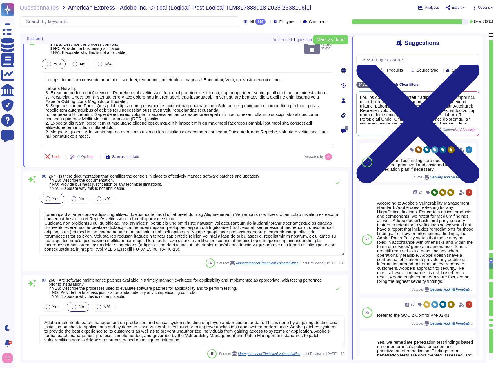
scroll to position [9615, 0]
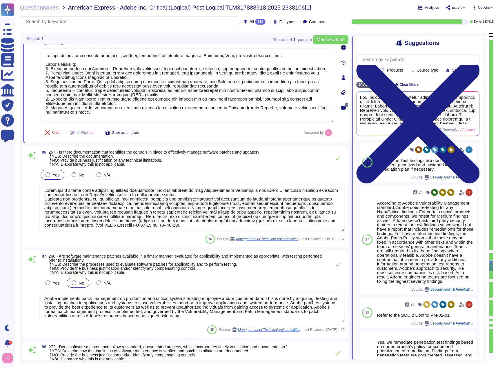
click at [175, 161] on span "267 - Is there documentation that identifies the controls in place to effective…" at bounding box center [154, 158] width 211 height 16
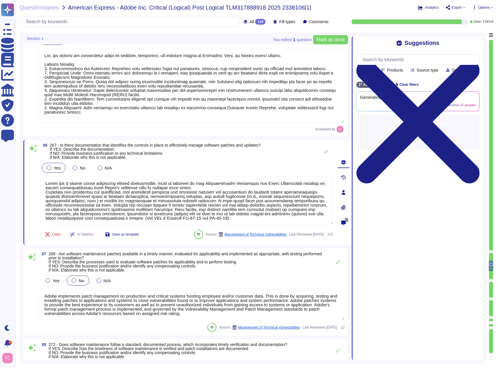
scroll to position [0, 0]
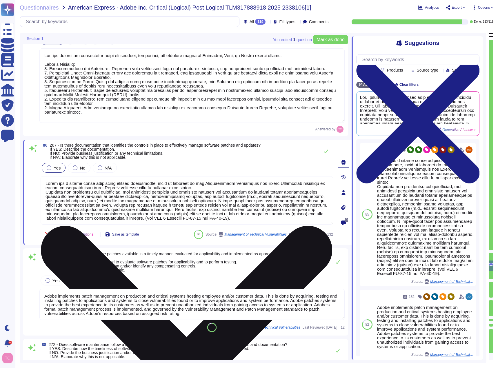
click at [328, 226] on icon at bounding box center [186, 371] width 291 height 291
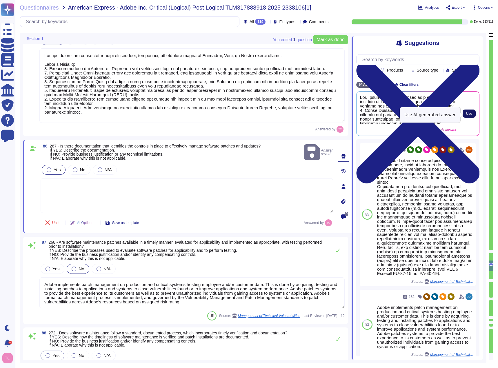
click at [471, 114] on span "Use" at bounding box center [469, 113] width 6 height 3
type textarea "Yes, Adobe has documentation that identifies the controls in place to effective…"
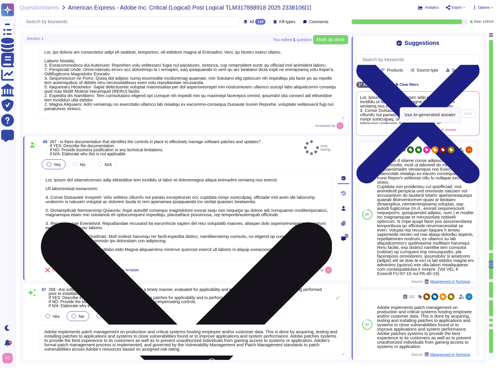
type textarea "Lor Ipsum Dolorsi Ametconse (ADI) el s doeiusmod temporinci utlaboree, dolorema…"
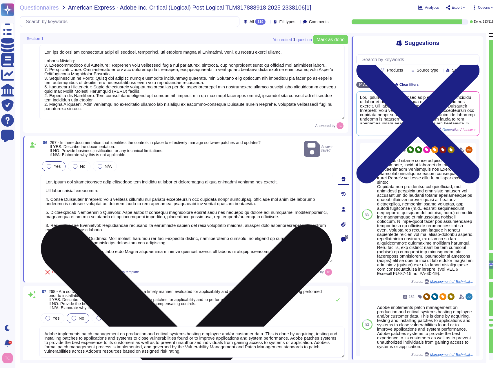
scroll to position [1, 0]
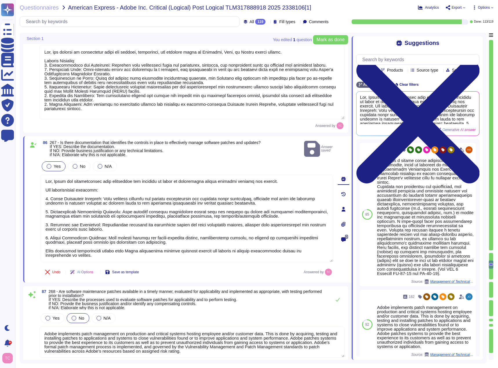
click at [96, 300] on span "268 - Are software maintenance patches available in a timely manner, evaluated …" at bounding box center [185, 299] width 273 height 21
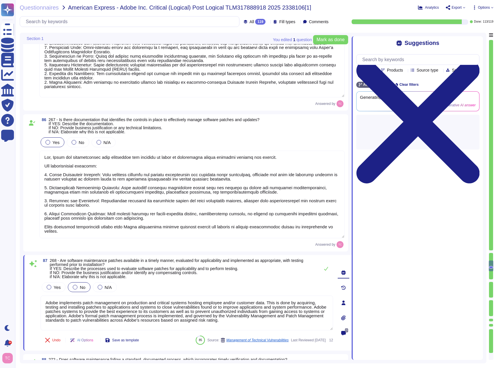
type textarea "Adobe does not use data outside of production. Please refer to the privacy poli…"
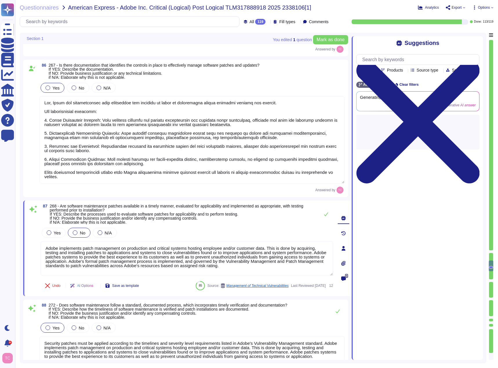
scroll to position [9701, 0]
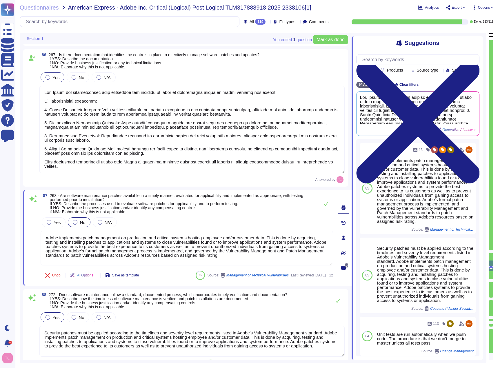
click at [492, 251] on div at bounding box center [491, 251] width 4 height 3
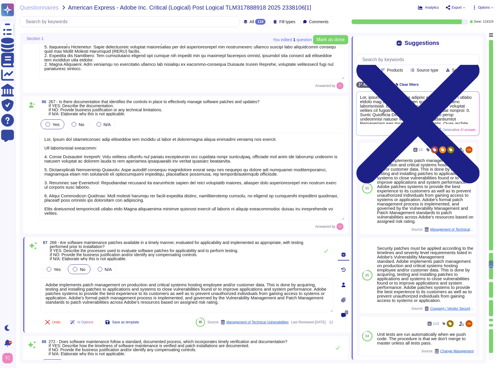
type textarea "Adobe conducts vulnerability analyses on a scheduled basis, including both inte…"
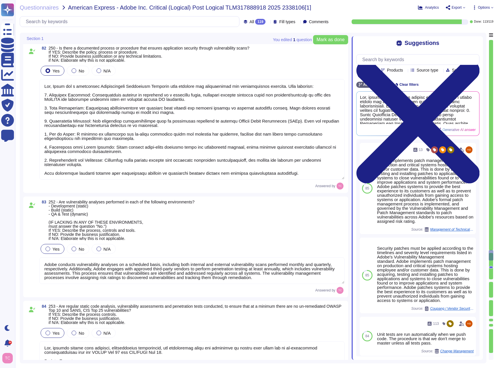
type textarea "This system does not support PCI data."
type textarea "Yes, Adobe follows established processes to ensure adherence to security criter…"
type textarea "Yes, Adobe has a documented Vulnerability Management Standard that outlines the…"
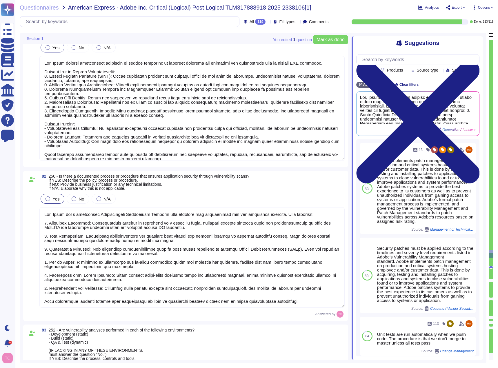
type textarea "Yes, hashing operations are performed using an industry-appropriate algorithm. …"
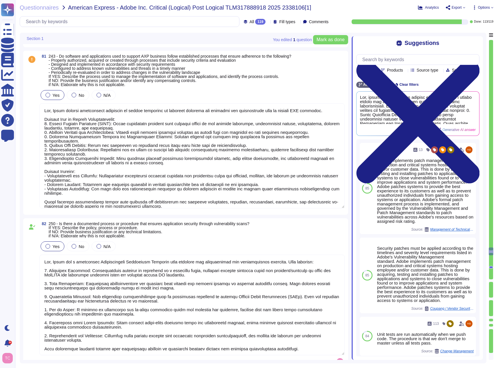
scroll to position [8991, 0]
click at [36, 172] on span at bounding box center [32, 149] width 10 height 120
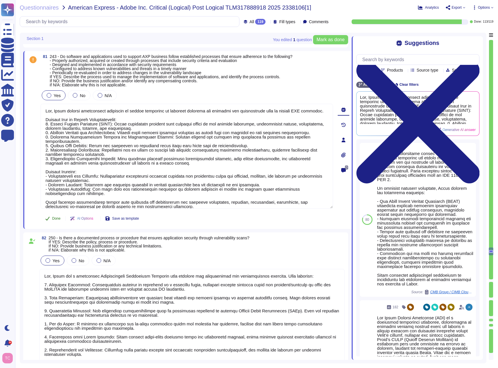
click at [50, 218] on icon at bounding box center [47, 218] width 5 height 5
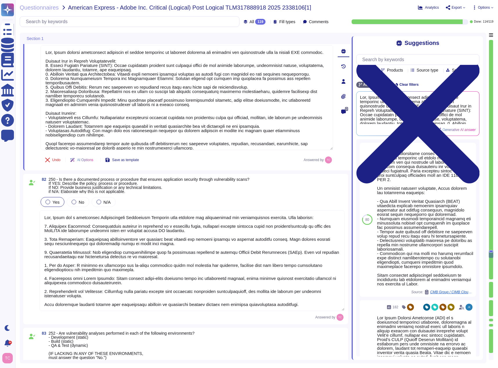
type textarea "Yes, the results of penetration tests are tracked, remediated, and retested unt…"
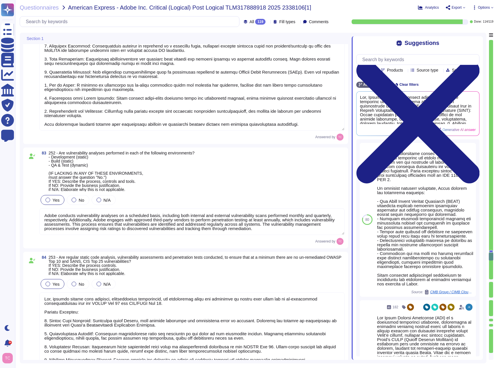
scroll to position [1, 0]
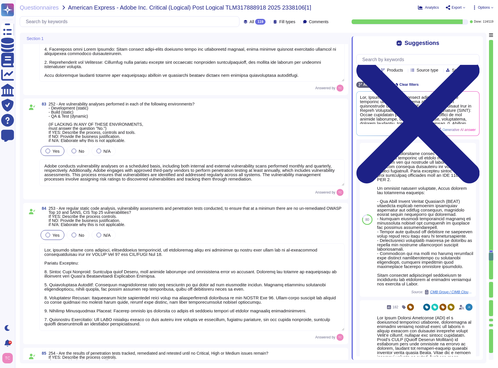
type textarea "Yes, Adobe has documentation that identifies the controls in place to effective…"
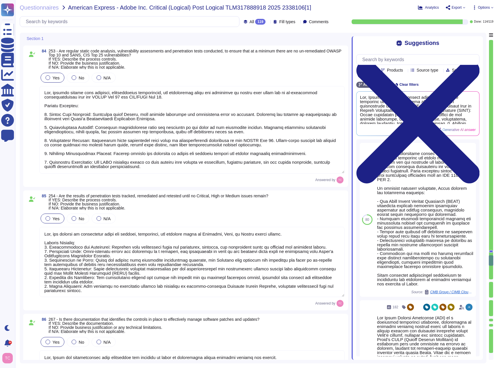
type textarea "Adobe implements patch management on production and critical systems hosting em…"
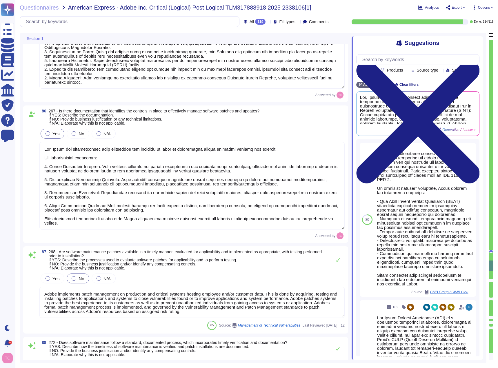
scroll to position [9628, 0]
type textarea "Security patches must be applied according to the timelines and severity level …"
type textarea "Lor Ipsum Dolorsi Ametconse (ADI) el s doeiusmod temporinci utlaboree, dolorema…"
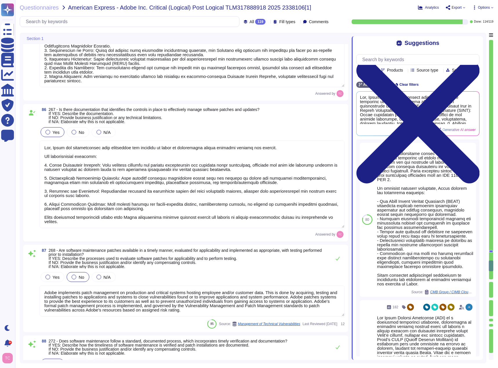
scroll to position [1, 0]
click at [79, 258] on span "268 - Are software maintenance patches available in a timely manner, evaluated …" at bounding box center [185, 258] width 273 height 21
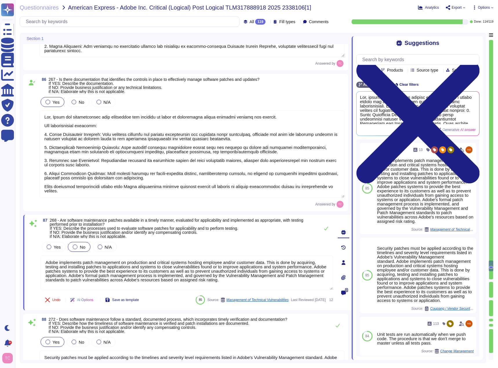
type textarea "Adobe does not use data outside of production. Please refer to the privacy poli…"
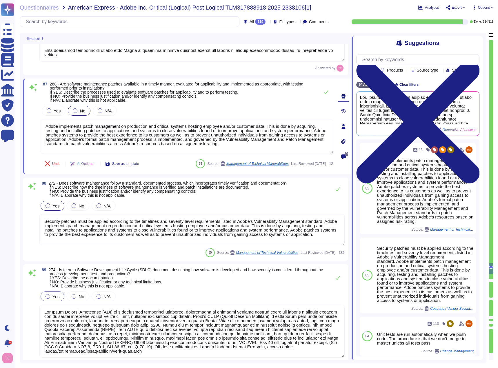
type textarea "The Infrastructure Logging Standard defines the requirements for logging within…"
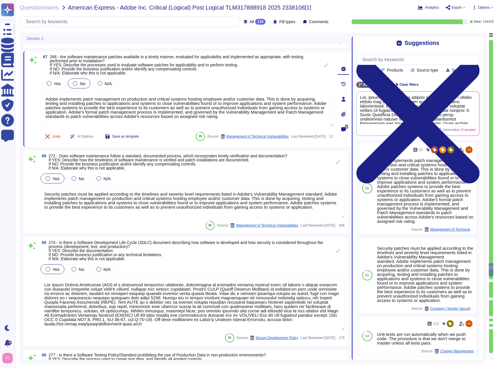
scroll to position [9802, 0]
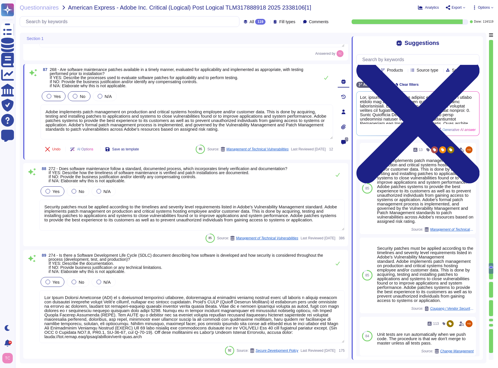
click at [52, 96] on label "Yes" at bounding box center [54, 96] width 14 height 5
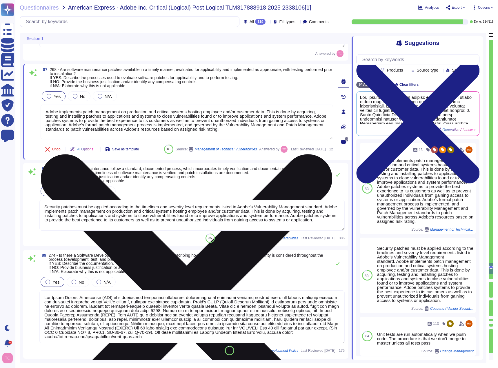
click at [327, 106] on icon at bounding box center [186, 300] width 291 height 388
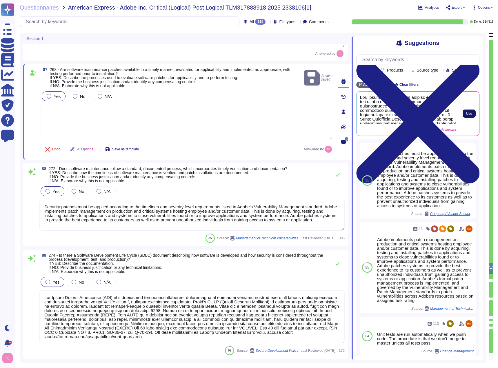
click at [467, 114] on span "Use" at bounding box center [469, 113] width 6 height 3
type textarea "Yes, software maintenance patches are available in a timely manner and are eval…"
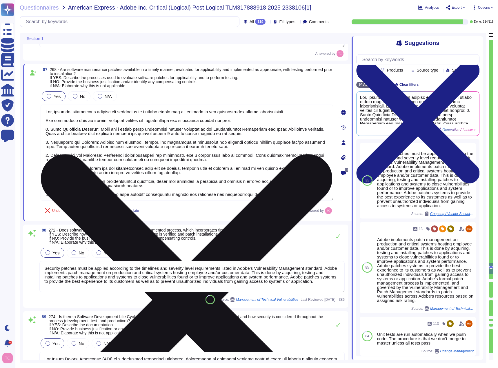
scroll to position [1, 0]
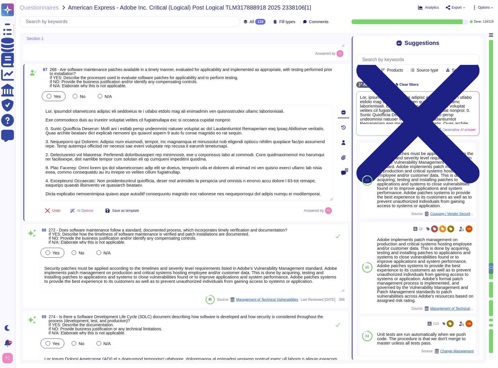
click at [86, 234] on span "272 - Does software maintenance follow a standard, documented process, which in…" at bounding box center [168, 236] width 238 height 17
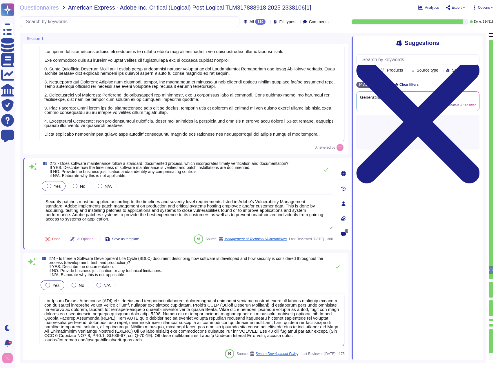
scroll to position [9947, 0]
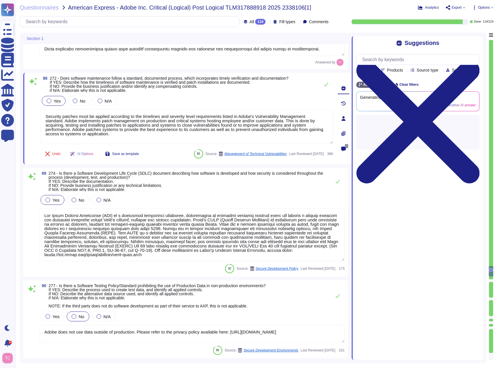
click at [83, 188] on span "274 - Is there a Software Development Life Cycle (SDLC) document describing how…" at bounding box center [186, 181] width 274 height 21
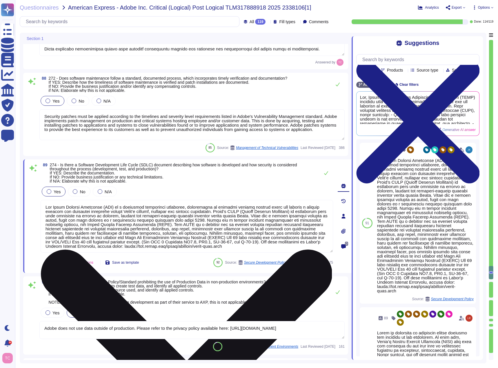
drag, startPoint x: 328, startPoint y: 203, endPoint x: 329, endPoint y: 200, distance: 3.6
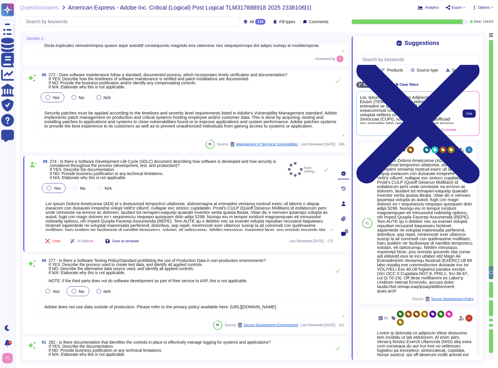
type textarea "Access to audit logs is governed with Adobe's access management processes and i…"
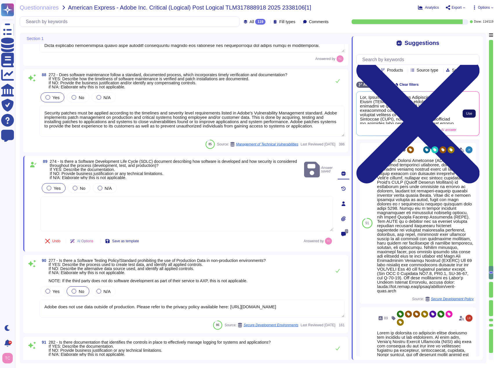
click at [468, 115] on span "Use" at bounding box center [469, 113] width 6 height 3
type textarea "Yes, Adobe has a Software Development Life Cycle (SDLC) document that describes…"
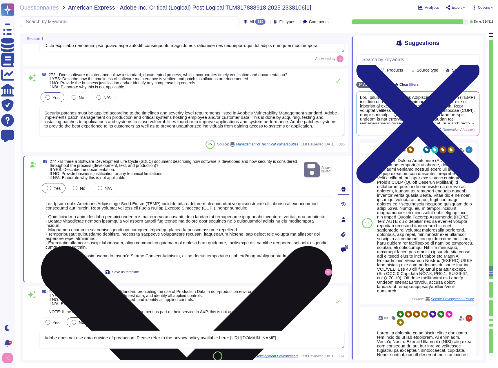
scroll to position [1, 0]
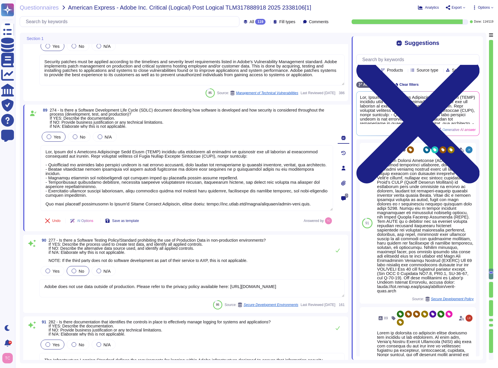
type textarea "Access to audit logs is governed with Adobe's access management processes and i…"
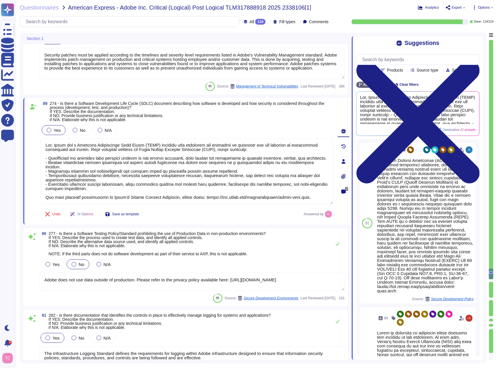
click at [99, 243] on span "277 - Is there a Software Testing Policy/Standard prohibiting the use of Produc…" at bounding box center [157, 243] width 217 height 25
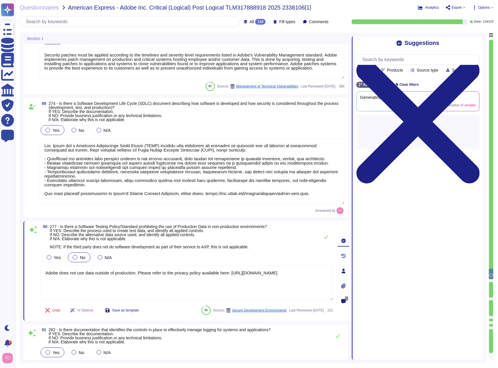
type textarea "Access to audit logs is governed with Adobe's access management processes and i…"
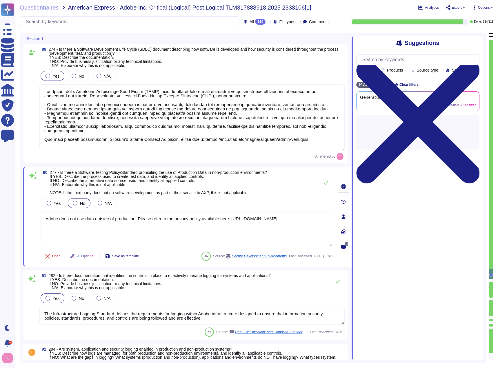
scroll to position [10063, 0]
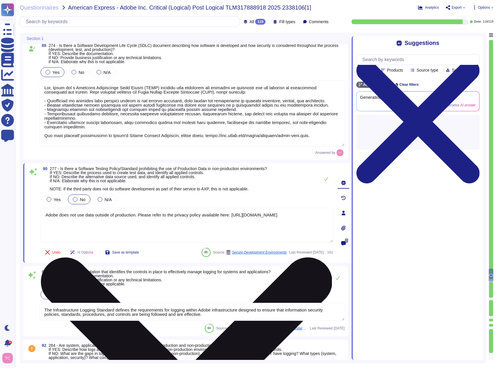
type textarea "Audit logs are reviewed on a regular basis for security events. Adobe uses a lo…"
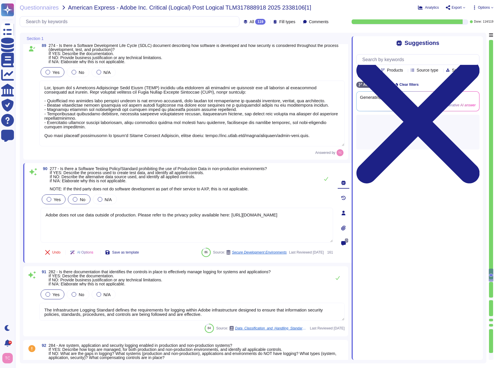
click at [57, 200] on span "Yes" at bounding box center [57, 199] width 7 height 5
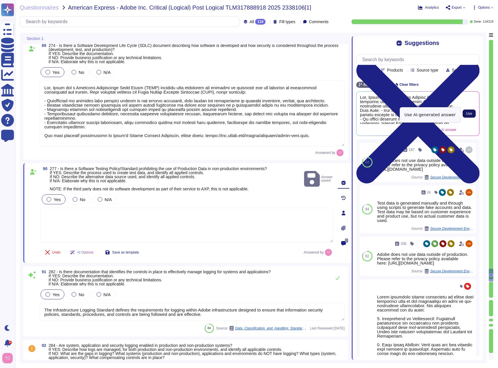
click at [469, 115] on span "Use" at bounding box center [469, 113] width 6 height 3
type textarea "Yes, Adobe has a Software Testing Policy that prohibits the use of Production D…"
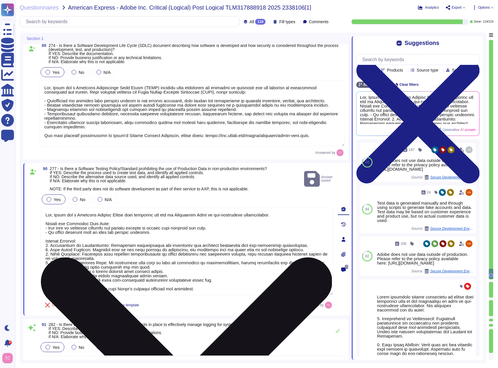
scroll to position [1, 0]
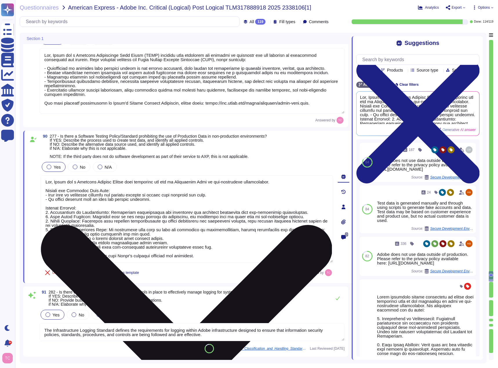
type textarea "Audit logs are reviewed on a regular basis for security events. Adobe uses a lo…"
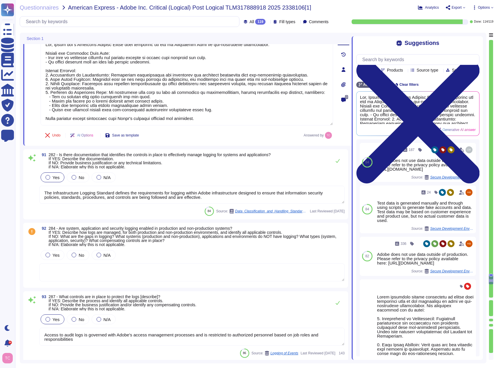
scroll to position [10237, 0]
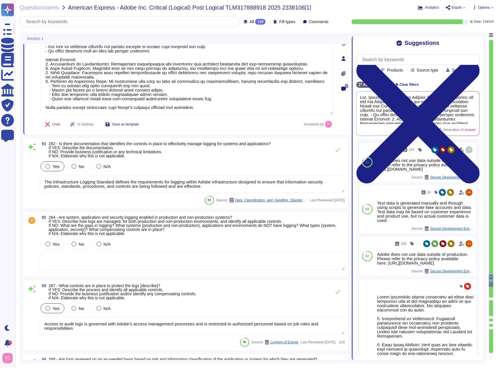
type textarea "Logs are retained for 12 months."
click at [76, 151] on span "282 - Is there documentation that identifies the controls in place to effective…" at bounding box center [160, 149] width 222 height 17
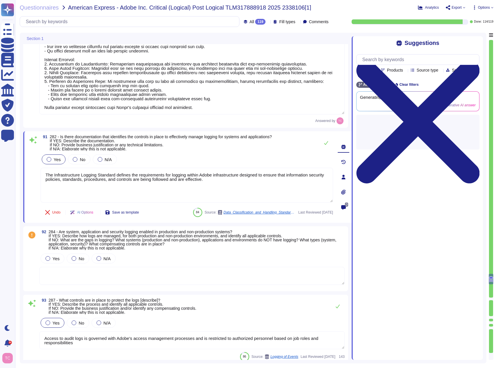
type textarea "Logs are retained for 12 months."
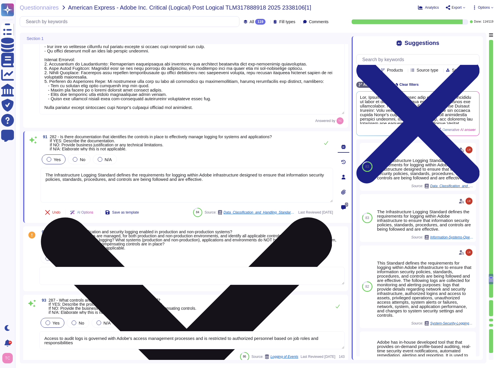
click at [329, 169] on icon at bounding box center [186, 363] width 291 height 388
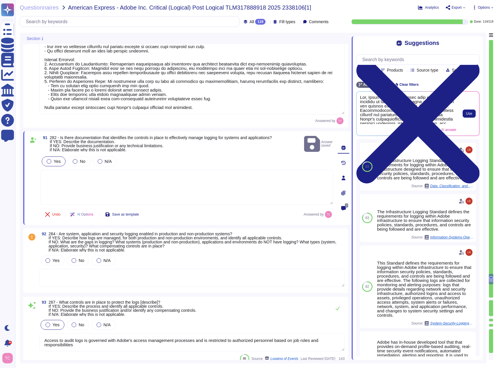
click at [470, 115] on span "Use" at bounding box center [469, 113] width 6 height 3
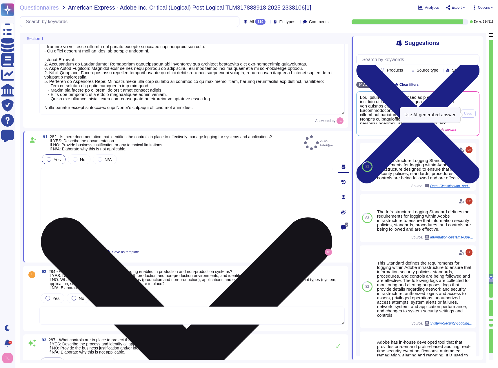
type textarea "Yes, Adobe has documentation that identifies the controls in place to effective…"
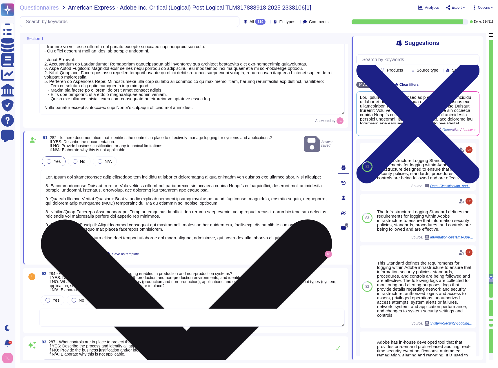
click at [31, 284] on div "92 284 - Are system, application and security logging enabled in production and…" at bounding box center [186, 300] width 318 height 58
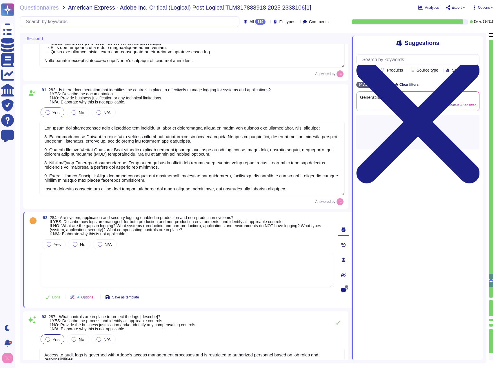
type textarea "Logs are retained for 12 months."
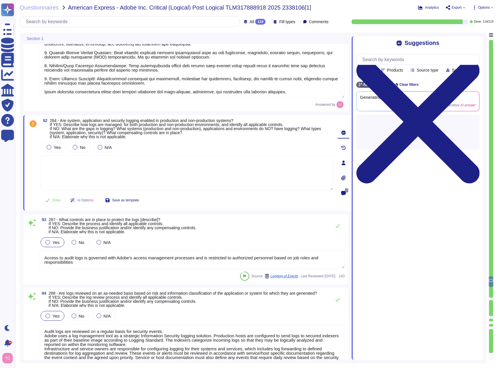
type textarea "Logs identify or contain at least the following elements, directly or indirectl…"
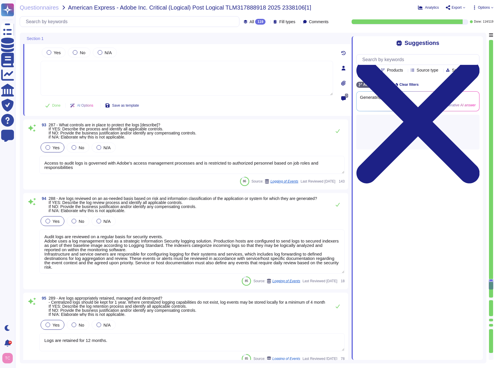
type textarea "Logs identify or contain at least the following elements, directly or indirectl…"
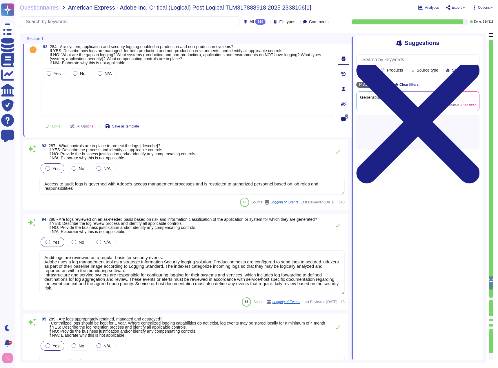
scroll to position [10439, 0]
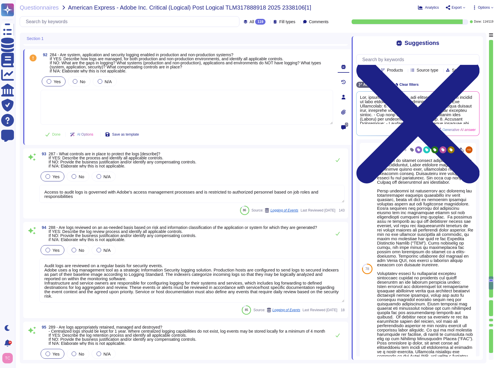
click at [59, 80] on span "Yes" at bounding box center [57, 81] width 7 height 5
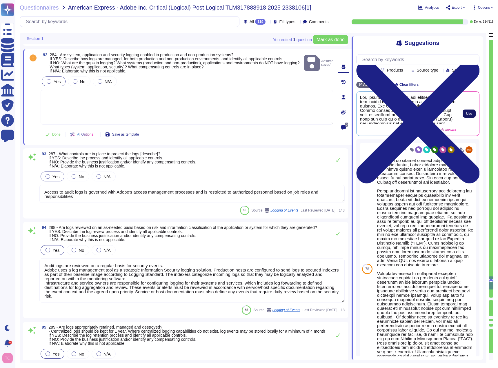
click at [467, 114] on span "Use" at bounding box center [469, 113] width 6 height 3
type textarea "Yes, system, application, and security logging are enabled in both production a…"
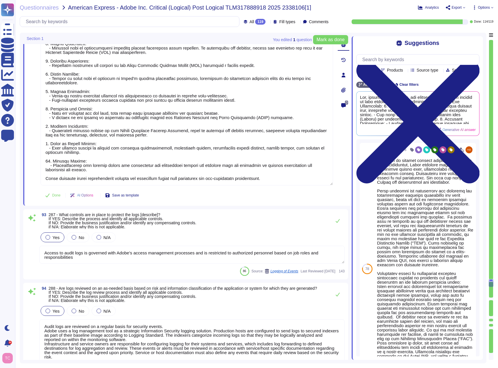
scroll to position [10555, 0]
type textarea "Logs identify or contain at least the following elements, directly or indirectl…"
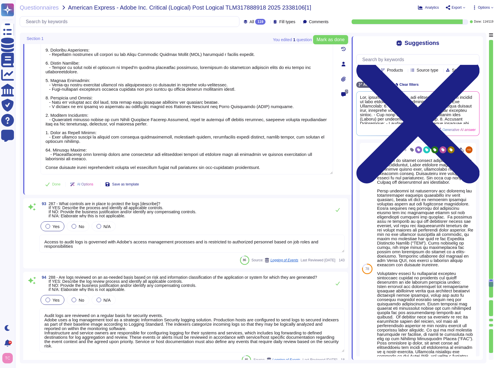
click at [34, 237] on span at bounding box center [32, 236] width 10 height 33
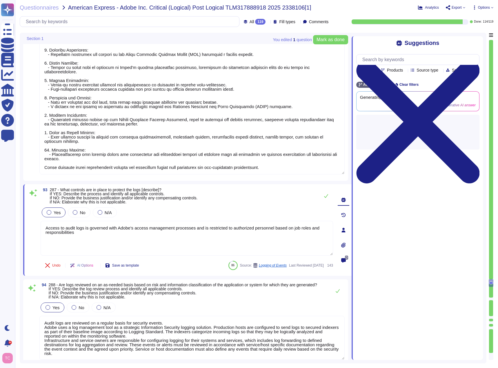
type textarea "Logs identify or contain at least the following elements, directly or indirectl…"
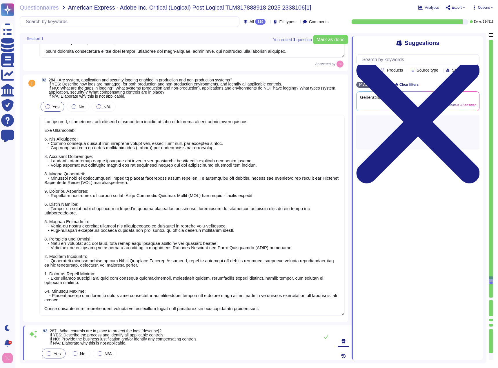
type textarea "Yes, Adobe has a Software Testing Policy that prohibits the use of Production D…"
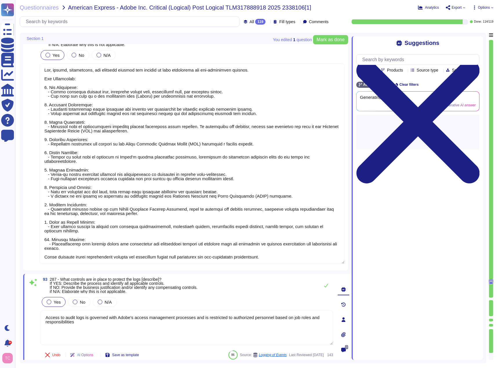
scroll to position [10468, 0]
type textarea "Logs are retained for 12 months."
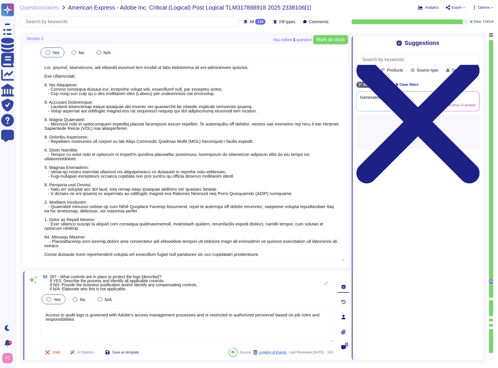
click at [32, 215] on span at bounding box center [32, 154] width 10 height 216
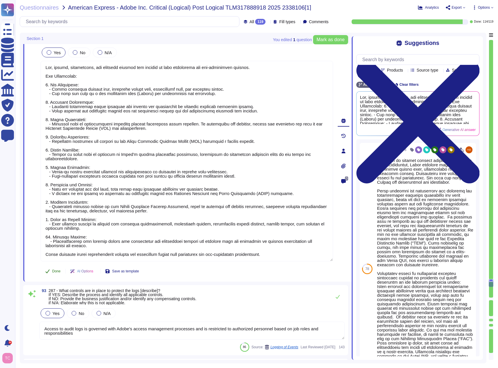
click at [51, 268] on button "Done" at bounding box center [53, 271] width 25 height 12
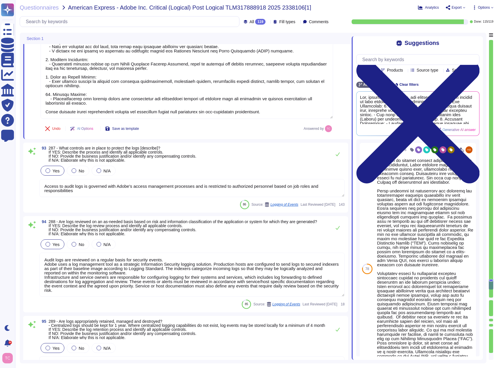
type textarea "Logs identify or contain at least the following elements, directly or indirectl…"
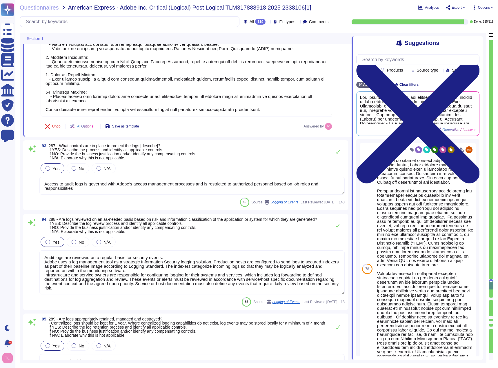
click at [34, 182] on span at bounding box center [32, 178] width 10 height 33
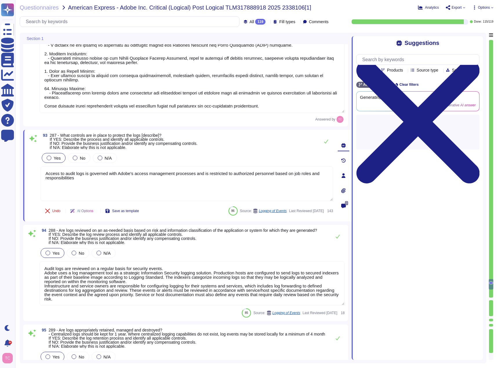
type textarea "Logs identify or contain at least the following elements, directly or indirectl…"
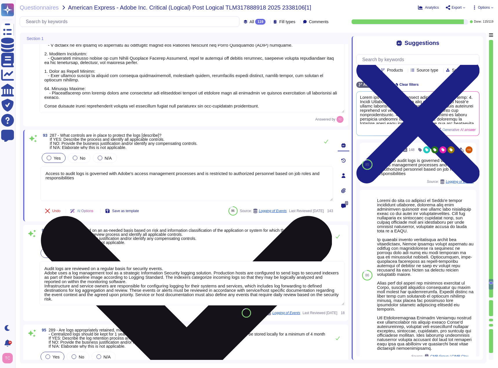
click at [328, 169] on icon at bounding box center [186, 361] width 291 height 388
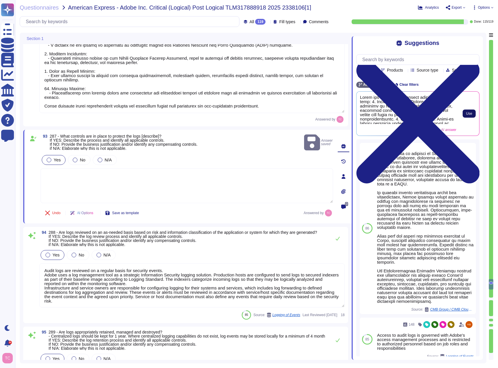
click at [466, 114] on span "Use" at bounding box center [469, 113] width 6 height 3
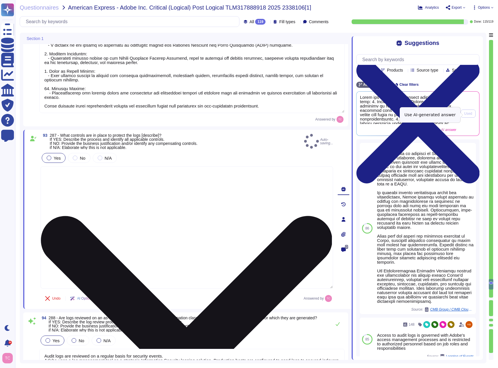
type textarea "Adobe has implemented several controls to protect logs: 1. Access Management: A…"
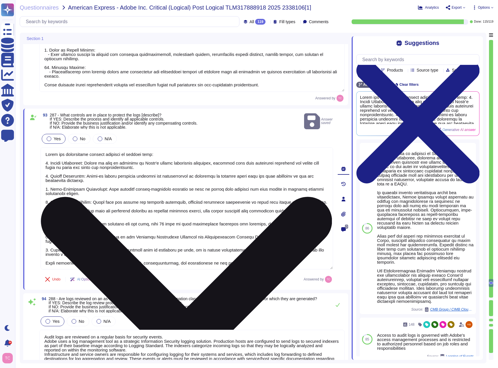
type textarea "Logs identify or contain at least the following elements, directly or indirectl…"
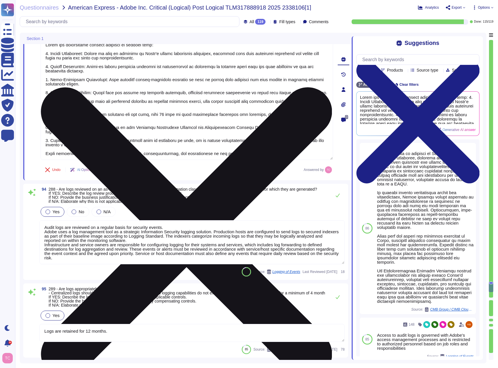
type textarea "Logs identify or contain at least the following elements, directly or indirectl…"
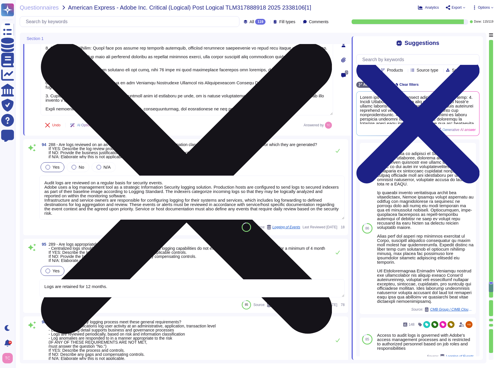
scroll to position [10816, 0]
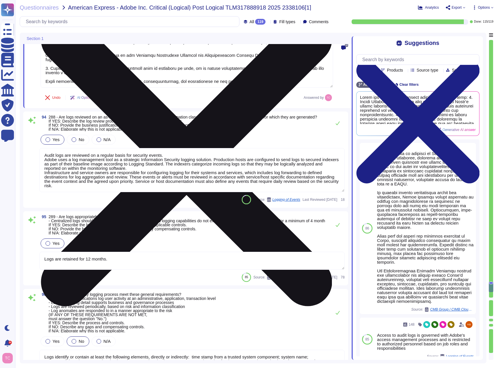
click at [37, 169] on div "94 288 - Are logs reviewed on an as-needed basis based on risk and information …" at bounding box center [186, 159] width 318 height 89
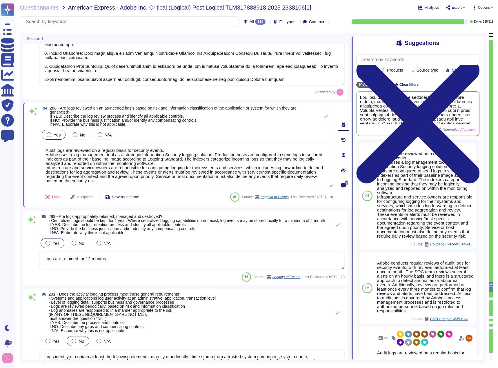
click at [39, 227] on div "95 289 - Are logs appropriately retained, managed and destroyed? - Centralized …" at bounding box center [186, 247] width 318 height 67
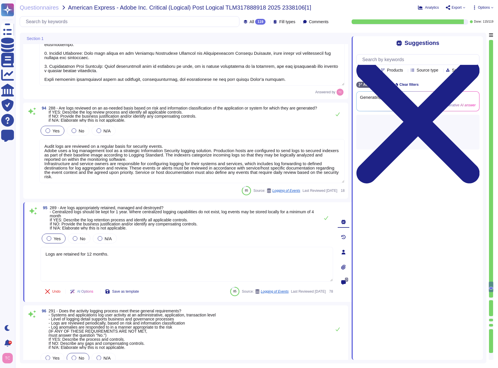
type textarea "Logs identify or contain at least the following elements, directly or indirectl…"
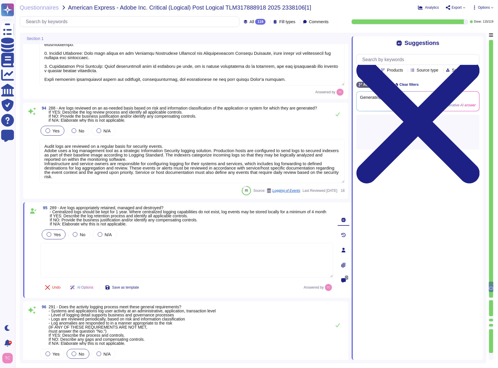
scroll to position [1, 0]
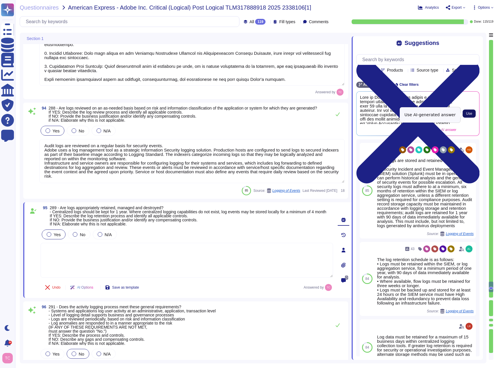
click at [471, 114] on span "Use" at bounding box center [469, 113] width 6 height 3
type textarea "Logs at Adobe are retained within a centralized logging system for a minimum pe…"
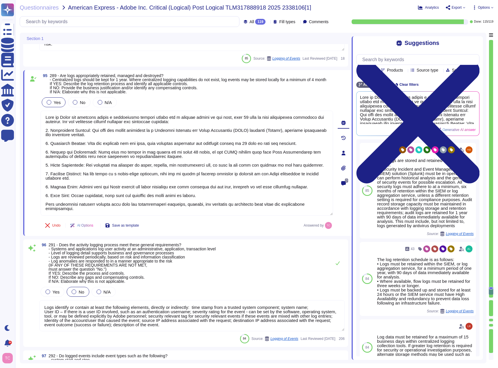
type textarea "Logs identify or contain at least the following elements, directly or indirectl…"
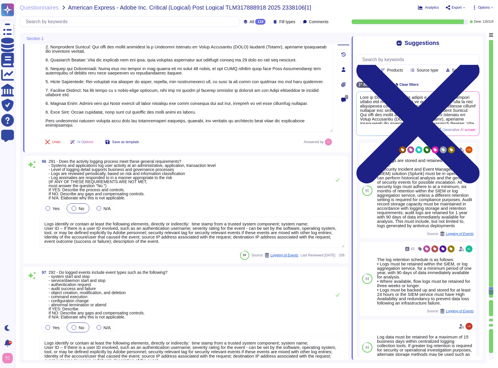
scroll to position [11048, 0]
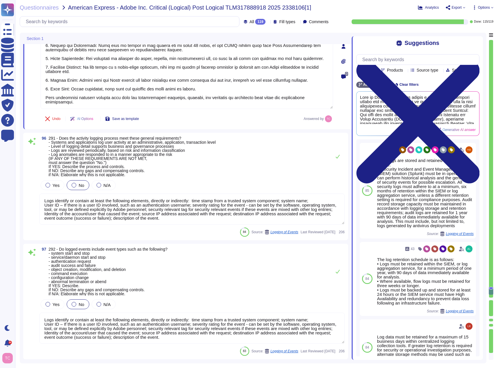
click at [33, 211] on span at bounding box center [32, 202] width 10 height 46
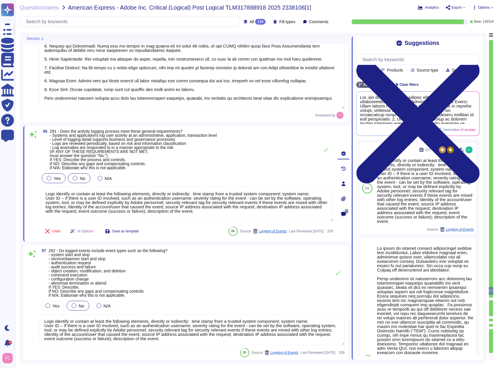
click at [55, 176] on span "Yes" at bounding box center [57, 178] width 7 height 5
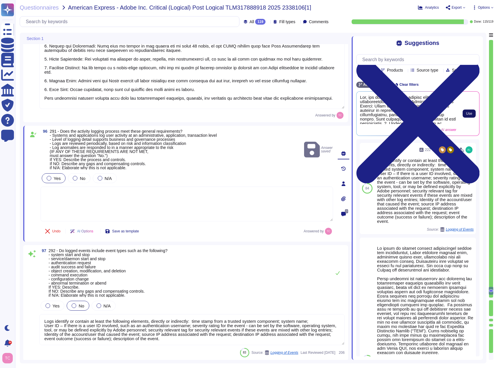
click at [469, 113] on span "Use" at bounding box center [469, 113] width 6 height 3
type textarea "Yes, the activity logging process meets the general requirements. Process and C…"
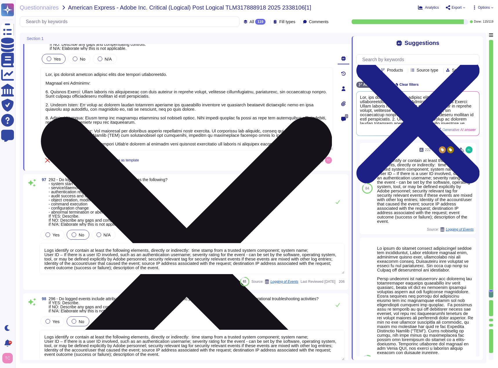
type textarea "Systems are hardened according to CIS guidelines. Adobe has developed a base co…"
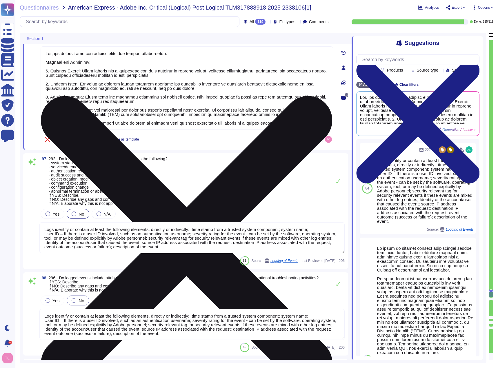
scroll to position [11193, 0]
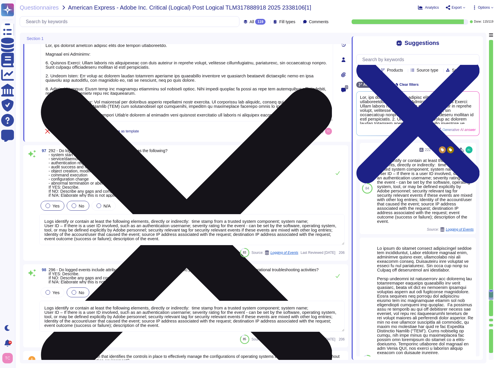
click at [50, 205] on div at bounding box center [47, 205] width 5 height 5
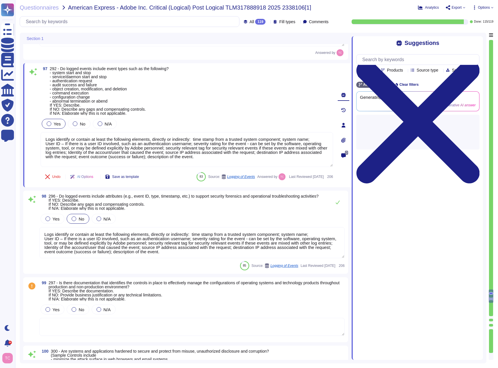
type textarea "Production environments are physically and logically segregated from non-produc…"
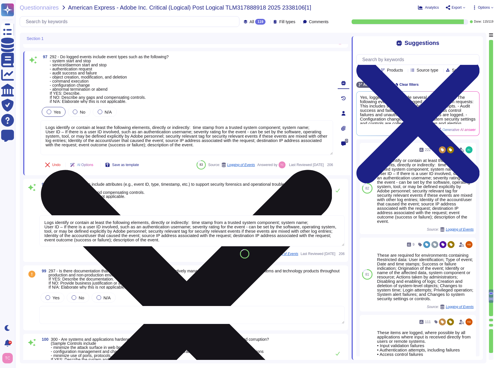
click at [329, 170] on icon at bounding box center [186, 315] width 291 height 291
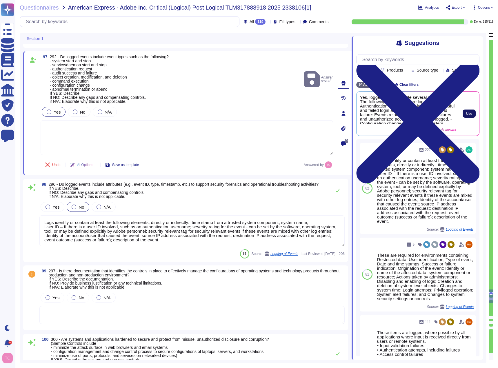
click at [468, 113] on button "Use" at bounding box center [468, 114] width 13 height 8
type textarea "Yes, logged events include several relevant types. The following event types ar…"
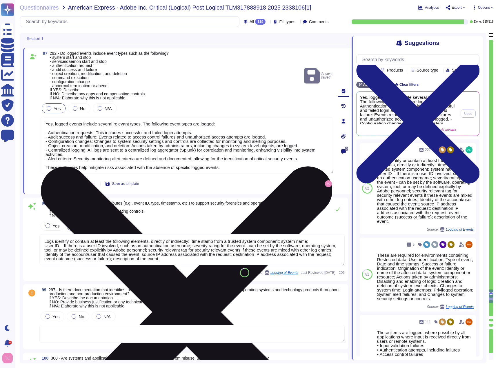
type textarea "Production environments are physically and logically segregated from non-produc…"
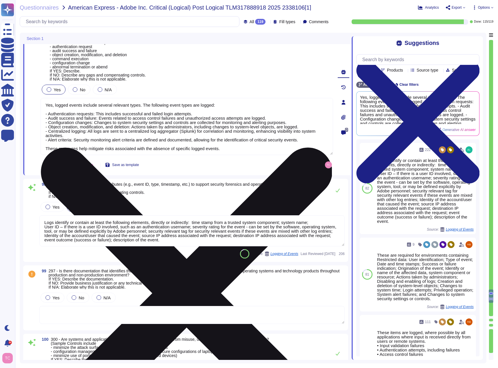
scroll to position [11309, 0]
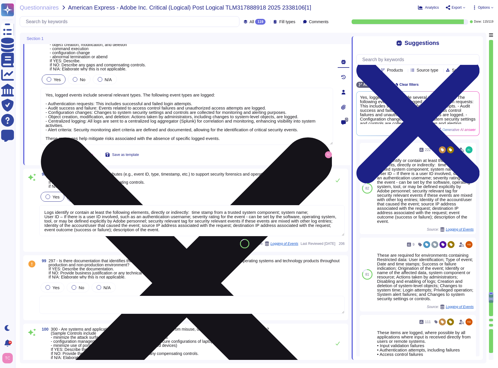
click at [56, 195] on span "Yes" at bounding box center [55, 196] width 7 height 5
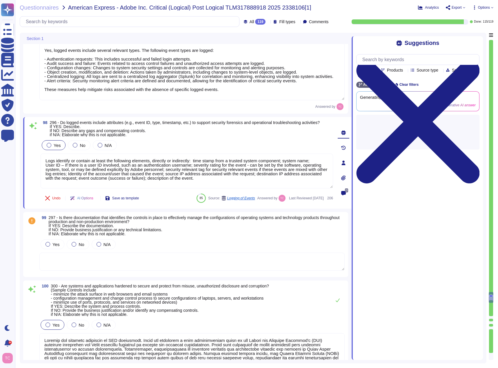
type textarea "Without an enabled Adobe AD account, a user will not be able to logically acces…"
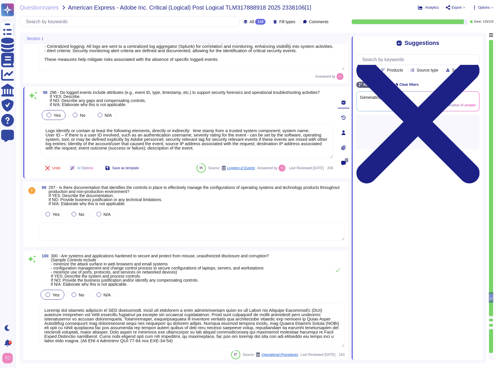
scroll to position [11396, 0]
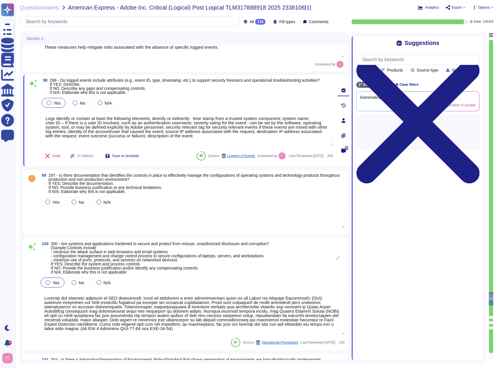
click at [32, 205] on span at bounding box center [32, 212] width 10 height 33
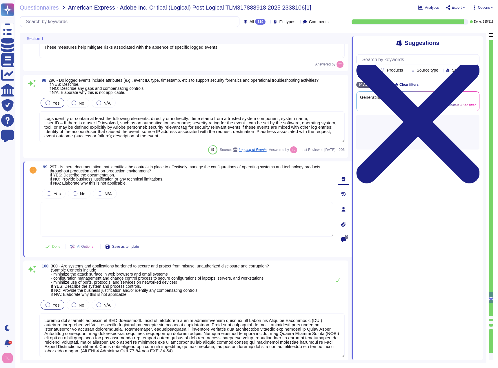
type textarea "Without an enabled Adobe AD account, a user will not be able to logically acces…"
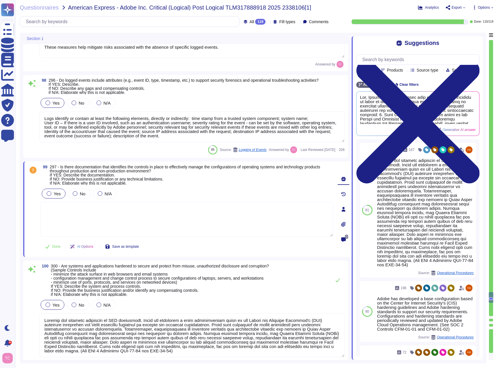
click at [50, 194] on div at bounding box center [49, 193] width 5 height 5
click at [472, 114] on button "Use" at bounding box center [468, 114] width 13 height 8
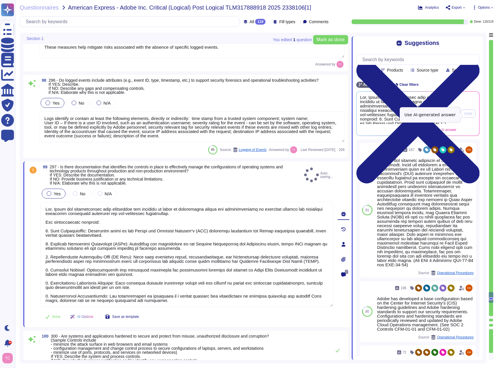
type textarea "Yes, Adobe has documentation that identifies the controls in place to effective…"
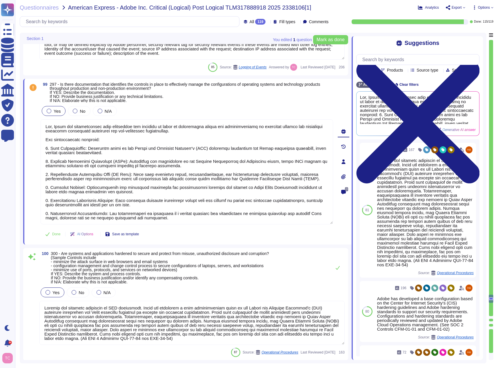
type textarea "Without an enabled Adobe AD account, a user will not be able to logically acces…"
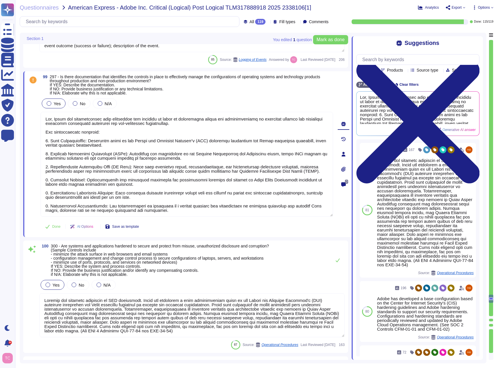
scroll to position [11482, 0]
click at [55, 226] on span "Done" at bounding box center [56, 226] width 8 height 3
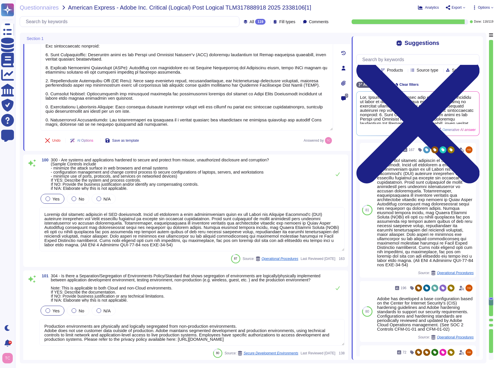
scroll to position [11569, 0]
type textarea "Adobe does rely on cloud hosting companies according to services contracts to p…"
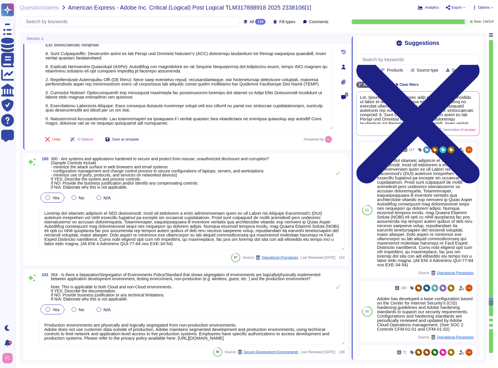
click at [32, 217] on span at bounding box center [32, 221] width 10 height 59
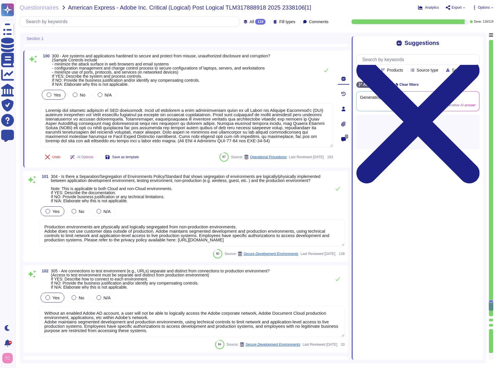
type textarea "A systematic approach to managing change is followed where changes are reviewed…"
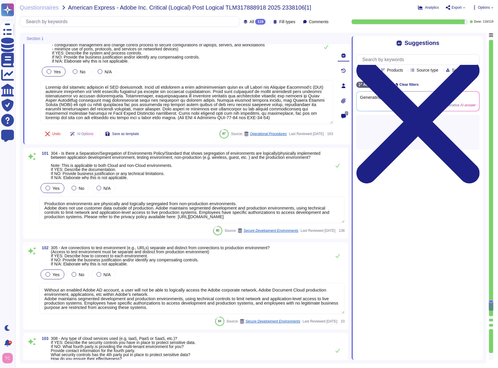
scroll to position [11685, 0]
click at [30, 196] on span at bounding box center [32, 203] width 10 height 42
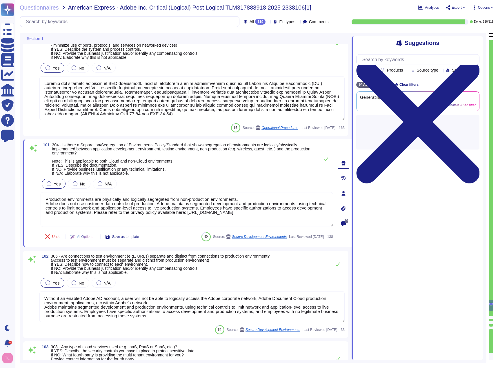
type textarea "A systematic approach to managing change is followed where changes are reviewed…"
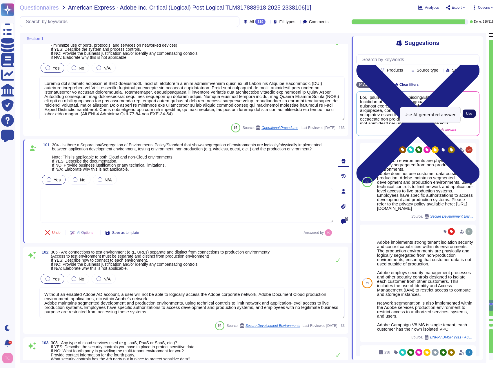
click at [471, 114] on span "Use" at bounding box center [469, 113] width 6 height 3
type textarea "Yes, Adobe maintains a Separation/Segregation of Environments Policy that ensur…"
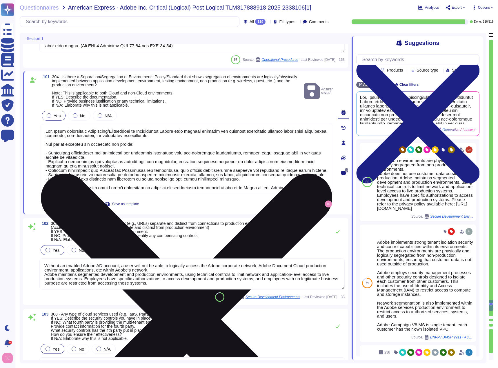
type textarea "Documented policies and procedures exist that cover unauthorized software insta…"
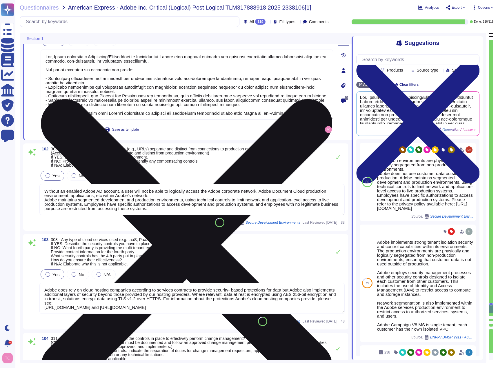
scroll to position [11826, 0]
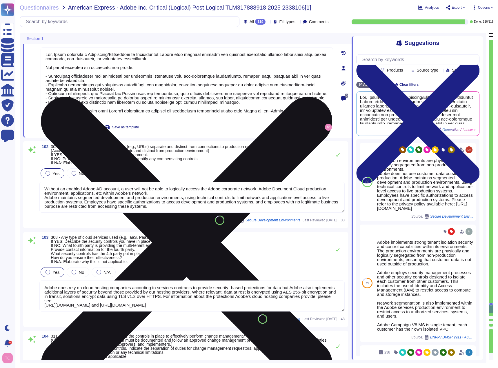
click at [34, 178] on span at bounding box center [32, 190] width 10 height 46
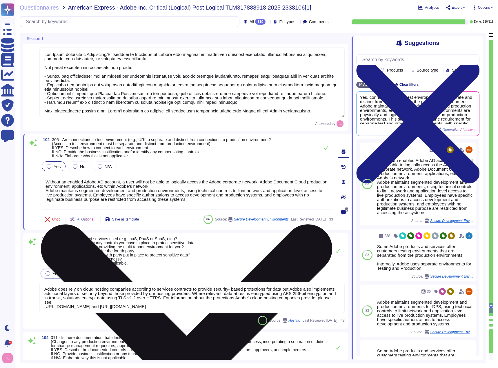
click at [328, 224] on icon at bounding box center [186, 369] width 291 height 291
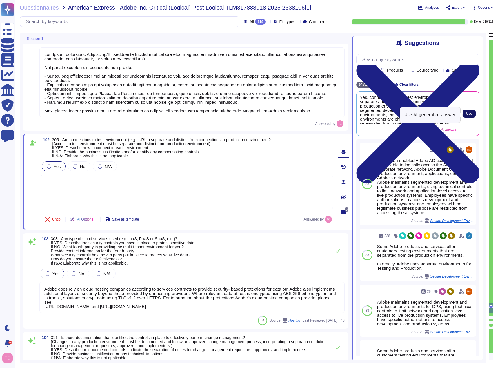
click at [468, 113] on span "Use" at bounding box center [469, 113] width 6 height 3
type textarea "Yes, connections to the test environment are separate and distinct from connect…"
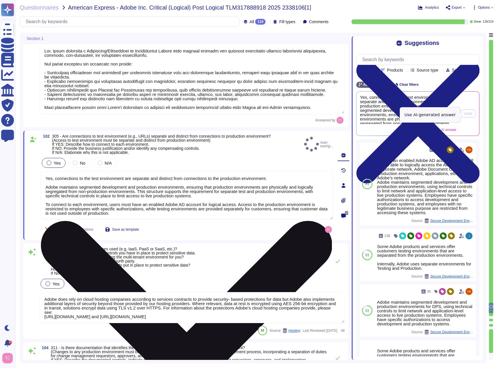
type textarea "Documented policies and procedures exist that cover unauthorized software insta…"
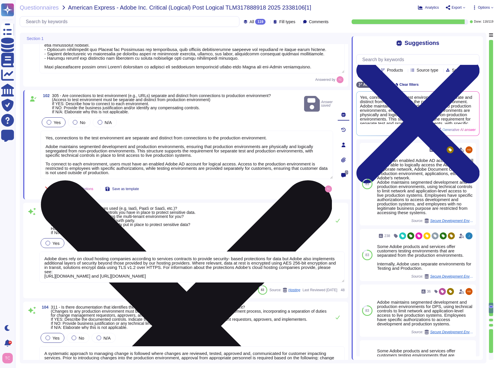
scroll to position [11884, 0]
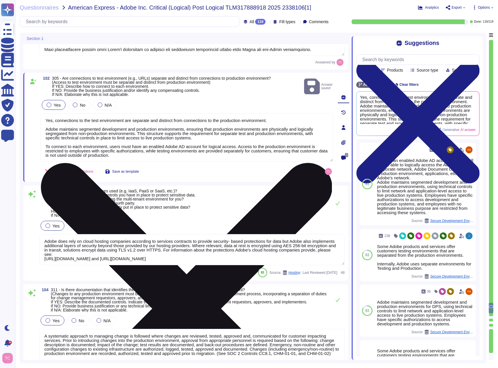
click at [35, 198] on span at bounding box center [32, 194] width 10 height 10
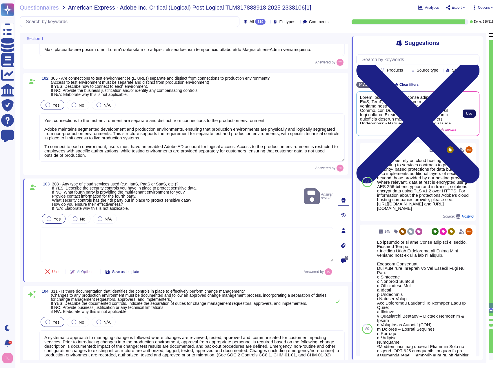
click at [469, 115] on span "Use" at bounding box center [469, 113] width 6 height 3
type textarea "Lorem ipsumdol sitamet conse adipisci, elitseddo EiuS, TemP, inc UtlA, etdolore…"
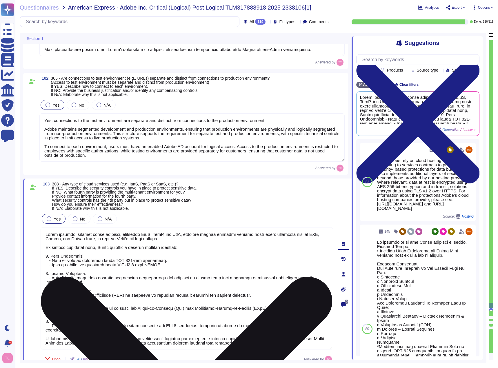
scroll to position [1, 0]
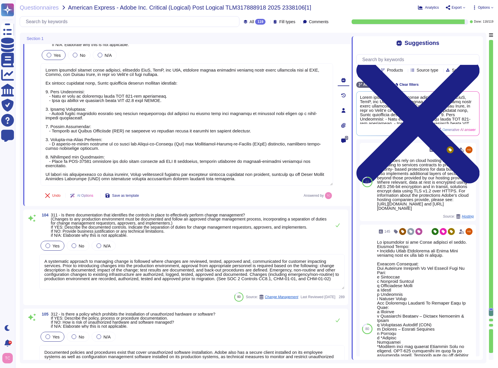
type textarea "Active sessions must be terminated when not in use. Session management is confi…"
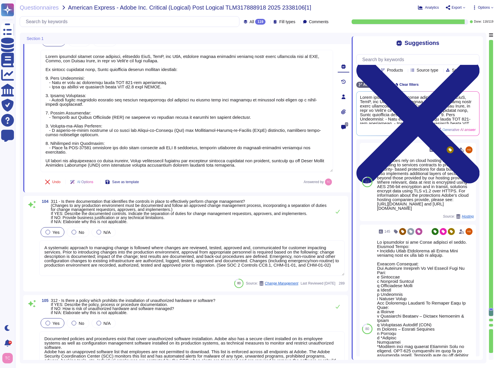
click at [31, 240] on span at bounding box center [32, 251] width 10 height 50
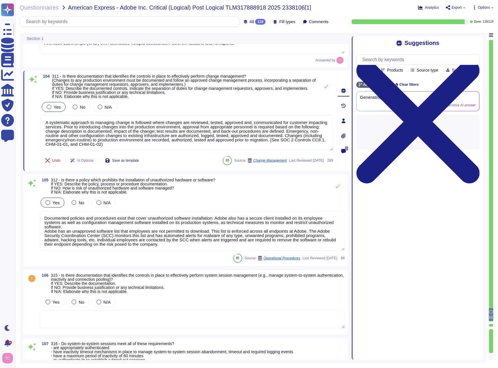
scroll to position [12174, 0]
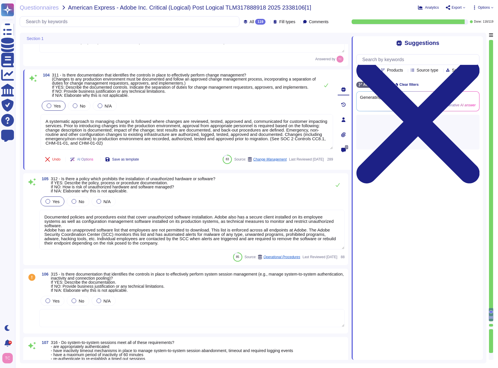
click at [36, 216] on span at bounding box center [32, 222] width 10 height 55
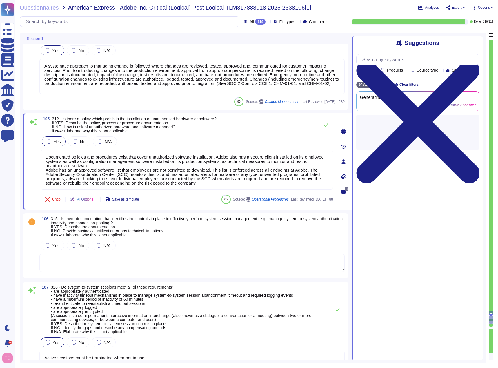
scroll to position [12261, 0]
type textarea "There is a vendor risk management program maintained to address the security of…"
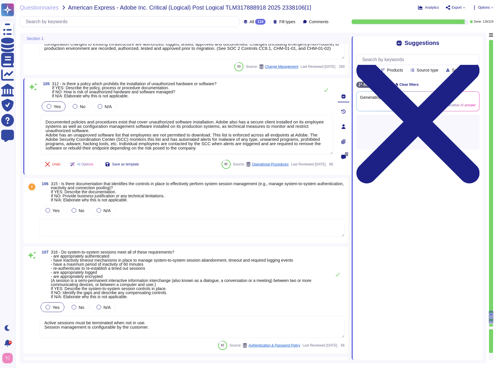
click at [37, 210] on span at bounding box center [32, 220] width 10 height 33
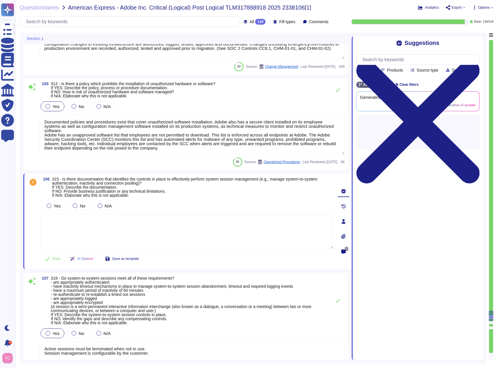
type textarea "There is a vendor risk management program maintained to address the security of…"
click at [55, 205] on span "Yes" at bounding box center [57, 205] width 7 height 5
click at [152, 229] on textarea at bounding box center [187, 231] width 292 height 35
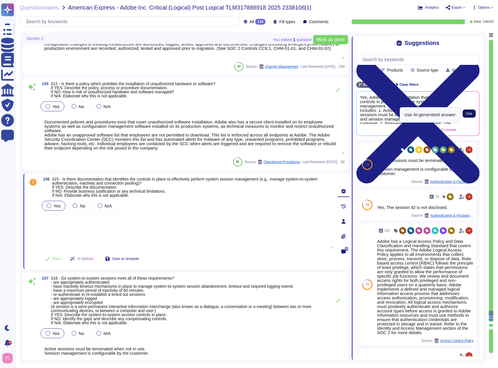
click at [466, 116] on button "Use" at bounding box center [468, 114] width 13 height 8
type textarea "Yes, Adobe has documentation that identifies the controls in place for effectiv…"
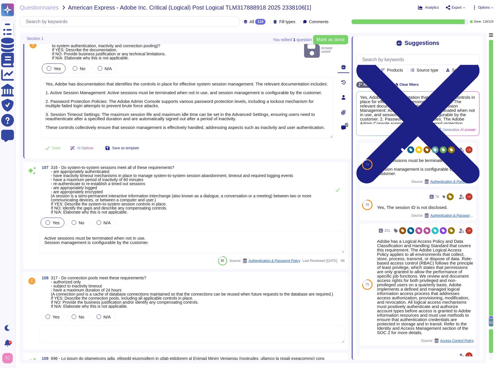
scroll to position [12406, 0]
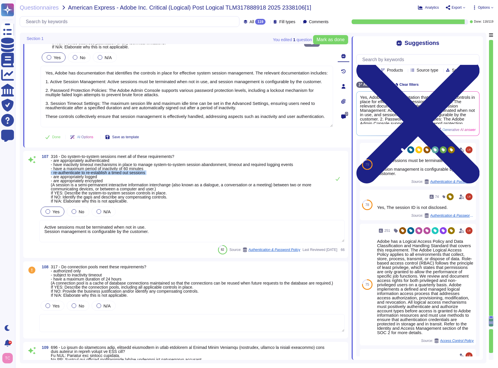
click at [34, 175] on div "107 316 - Do system-to-system sessions meet all of these requirements? - are ap…" at bounding box center [186, 204] width 318 height 100
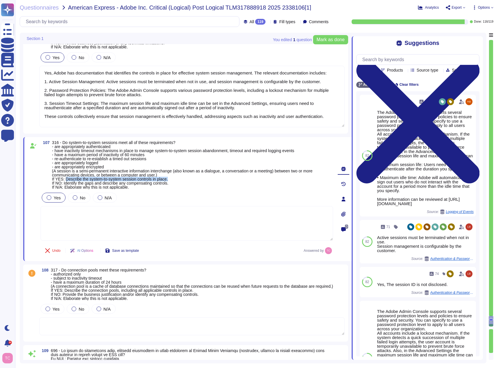
drag, startPoint x: 65, startPoint y: 180, endPoint x: 170, endPoint y: 178, distance: 104.9
click at [170, 178] on span "316 - Do system-to-system sessions meet all of these requirements? - are approp…" at bounding box center [192, 165] width 281 height 49
copy span "Describe the system-to-system session controls in place."
click at [422, 59] on input "text" at bounding box center [419, 59] width 120 height 10
paste input "Describe the system-to-system session controls in place."
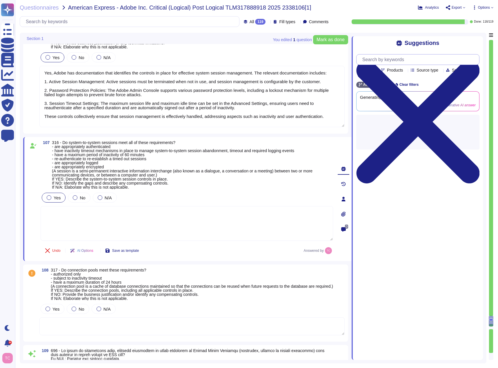
scroll to position [0, 12]
click at [367, 62] on input "Describe the system-to-system session controls in place." at bounding box center [416, 59] width 114 height 10
type input "Descridescribe the system-to-system session controls in place."
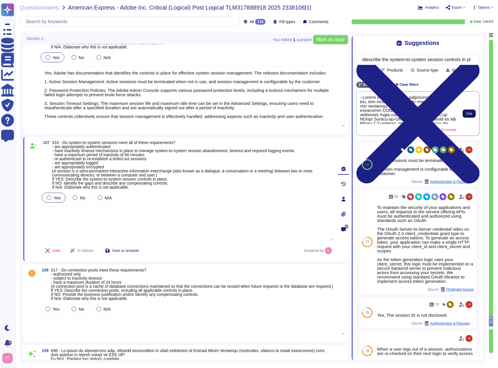
click at [471, 115] on span "Use" at bounding box center [469, 113] width 6 height 3
type textarea "- Active sessions must be terminated when not in use, and session management is…"
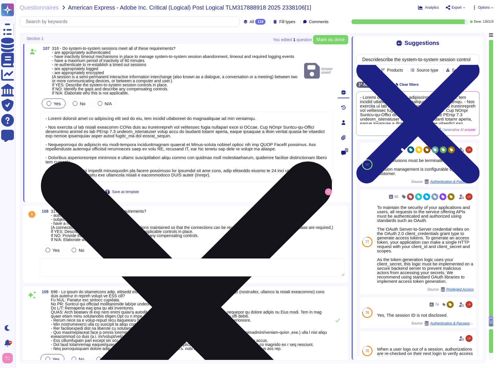
scroll to position [12521, 0]
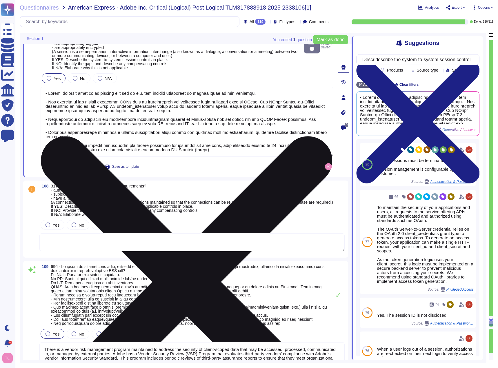
type textarea "Lorem ipsumdol sitametco ad elitsedd e tempori utlabore etdolorem aliquaen ad m…"
click at [35, 213] on div "108 317 - Do connection pools meet these requirements? - authorized only - subj…" at bounding box center [186, 219] width 318 height 70
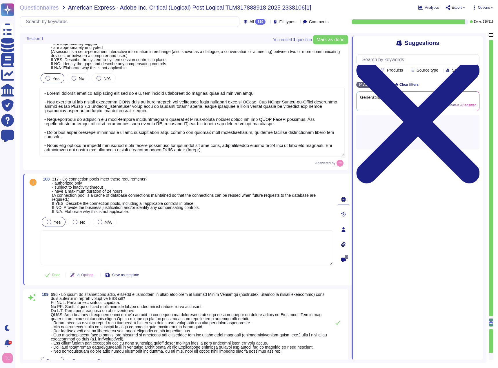
click at [54, 223] on span "Yes" at bounding box center [57, 222] width 7 height 5
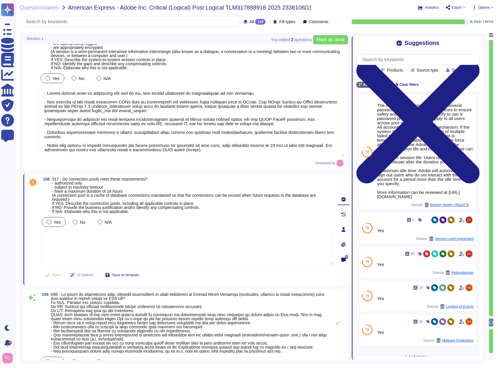
drag, startPoint x: 56, startPoint y: 271, endPoint x: 69, endPoint y: 259, distance: 17.6
click at [69, 259] on div "108 317 - Do connection pools meet these requirements? - authorized only - subj…" at bounding box center [180, 229] width 305 height 105
click at [90, 105] on textarea at bounding box center [191, 122] width 305 height 70
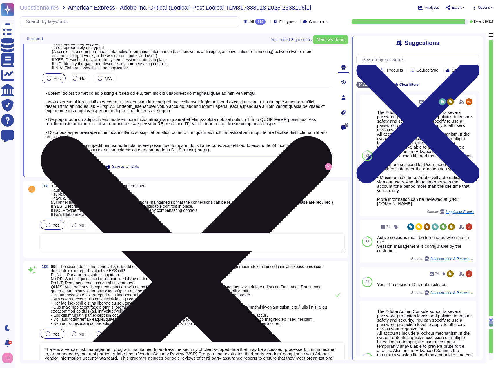
type textarea "Lorem ipsumdol sitametco ad elitsedd e tempori utlabore etdolorem aliquaen ad m…"
click at [90, 105] on textarea at bounding box center [187, 122] width 292 height 70
drag, startPoint x: 114, startPoint y: 98, endPoint x: 104, endPoint y: 107, distance: 13.8
click at [104, 107] on textarea at bounding box center [187, 122] width 292 height 70
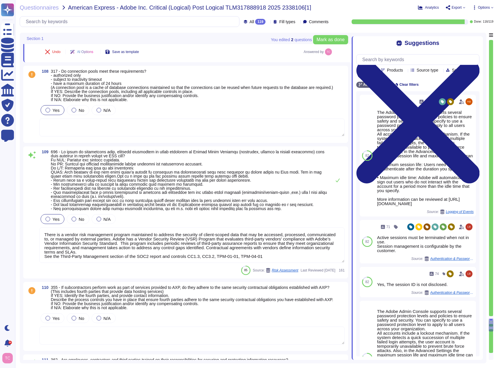
scroll to position [12637, 0]
type textarea "Lorem ipsumdol sitametco ad elitsedd e tempori utlabore etdolorem aliquaen ad m…"
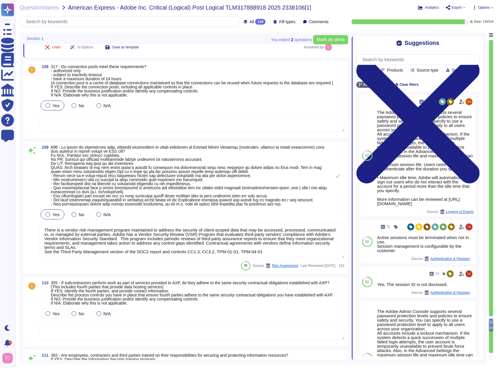
click at [34, 114] on span at bounding box center [32, 115] width 10 height 33
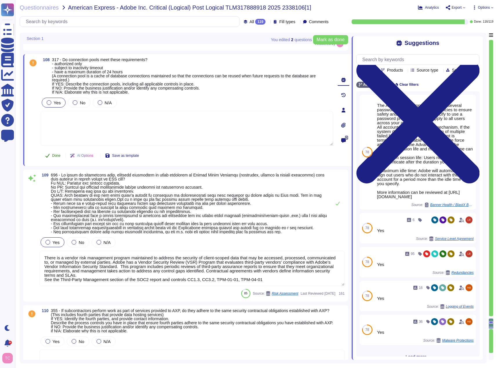
click at [52, 154] on span "Done" at bounding box center [56, 155] width 8 height 3
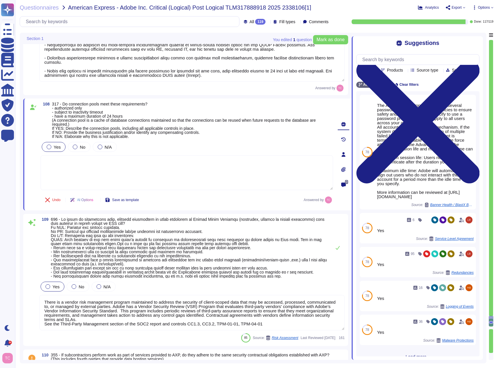
type textarea "Documented policies and procedures exist that cover unauthorized software insta…"
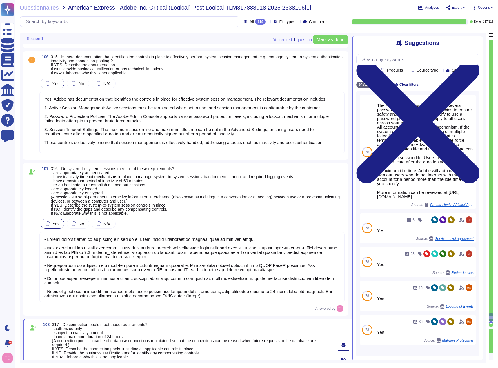
type textarea "Lorem ipsumdol sitamet conse adipisci, elitseddo EiuS, TemP, inc UtlA, etdolore…"
type textarea "A systematic approach to managing change is followed where changes are reviewed…"
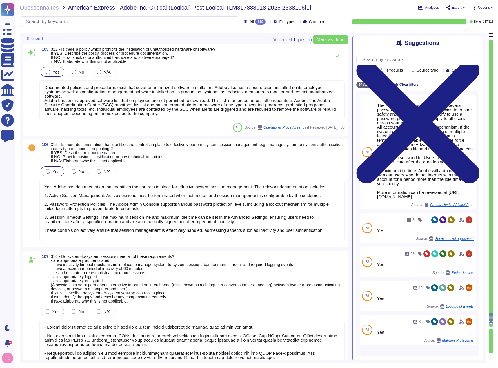
scroll to position [12285, 0]
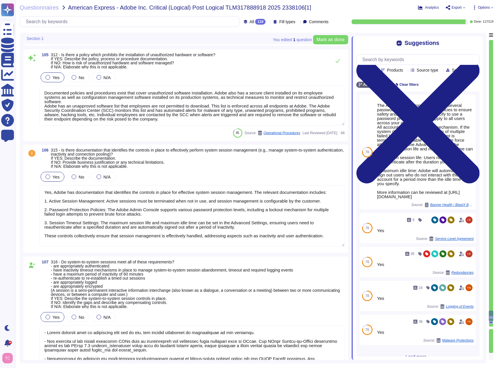
click at [37, 173] on div "106 315 - Is there documentation that identifies the controls in place to effec…" at bounding box center [186, 198] width 318 height 101
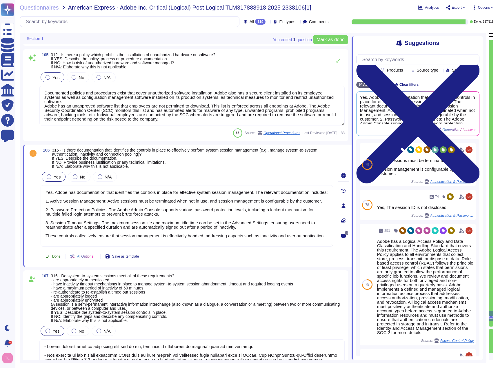
click at [52, 255] on span "Done" at bounding box center [56, 256] width 8 height 3
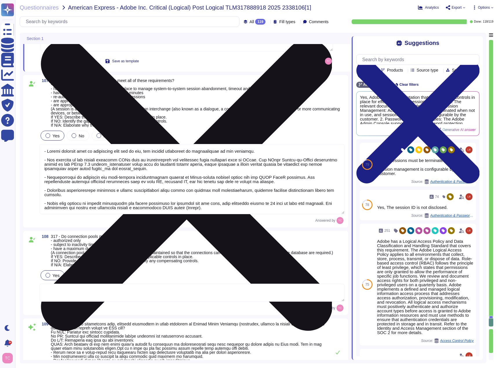
type textarea "There is a vendor risk management program maintained to address the security of…"
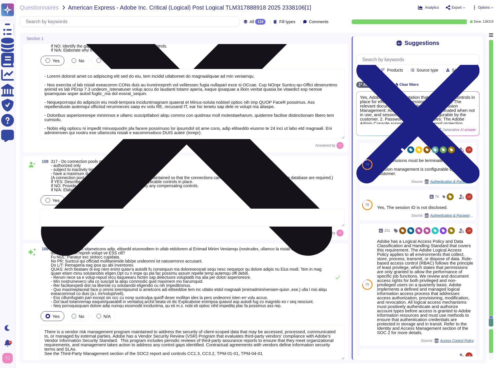
type textarea "Lorem ipsumdol sitametco ad elitsedd e tempori utlabore etdolorem aliquaen ad m…"
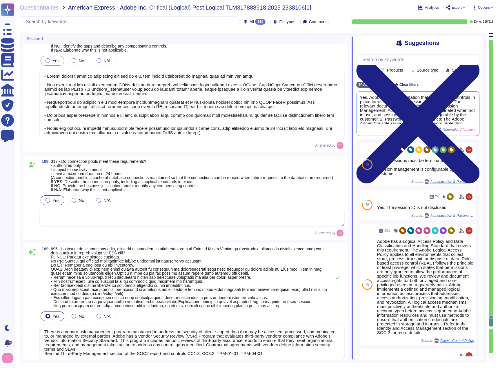
scroll to position [12546, 0]
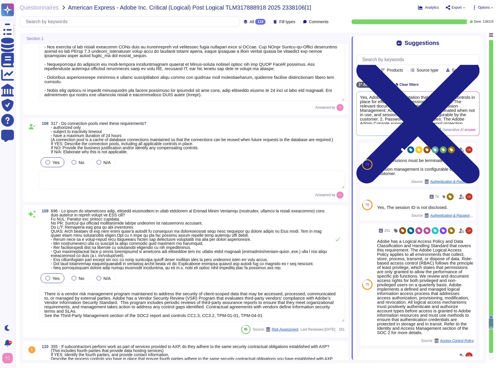
type textarea "Lorem ipsumdol sitametco ad elitsedd e tempori utlabore etdolorem aliquaen ad m…"
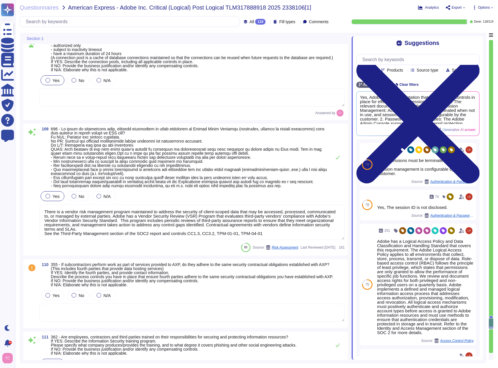
scroll to position [12691, 0]
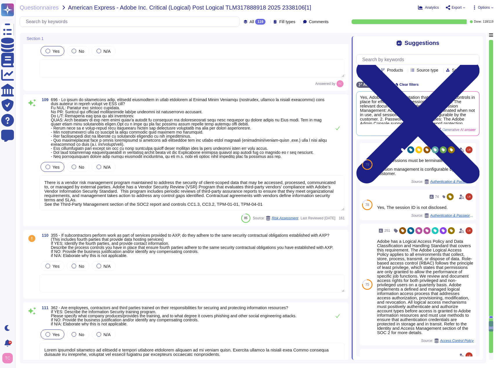
click at [37, 137] on div "109 Yes No N/A There is a vendor risk management program maintained to address …" at bounding box center [186, 160] width 318 height 125
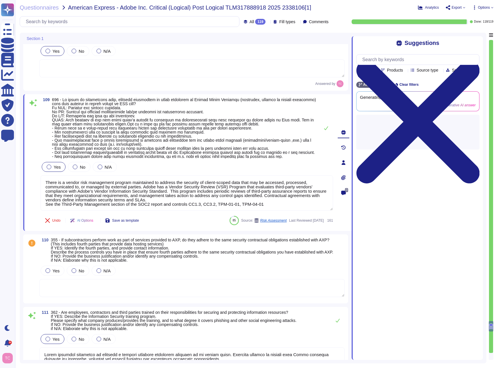
type textarea "Lorem ipsumdol sitametco ad elitsedd e tempori utlabore etdolorem aliquaen ad m…"
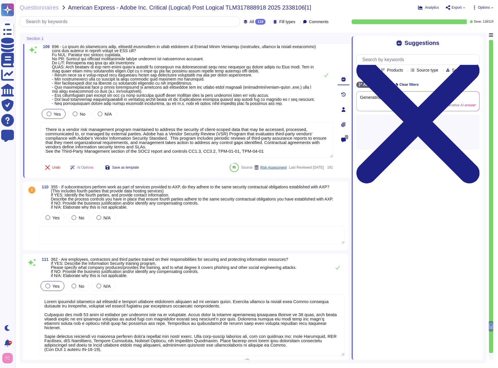
type textarea "Adobe has a centralized Device Management solution to manage mobile devices tha…"
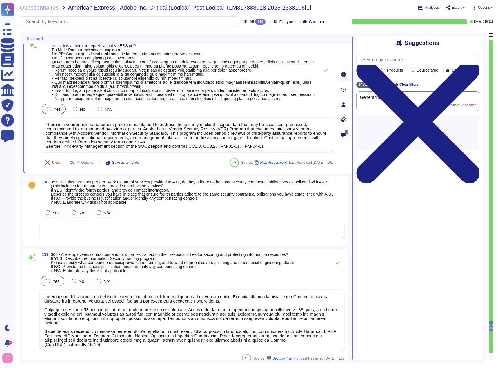
click at [30, 216] on span at bounding box center [32, 223] width 10 height 33
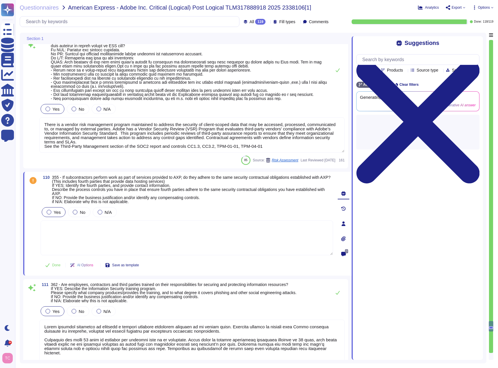
click at [50, 214] on div at bounding box center [49, 212] width 5 height 5
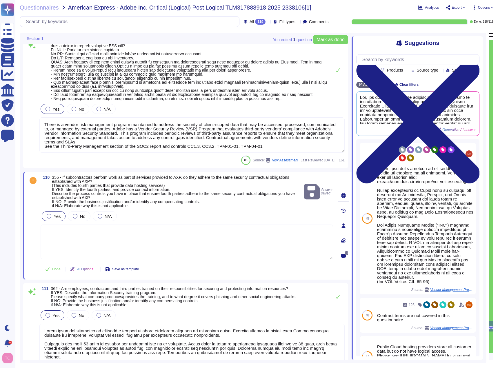
click at [76, 231] on textarea at bounding box center [187, 242] width 292 height 35
click at [470, 115] on span "Use" at bounding box center [469, 113] width 6 height 3
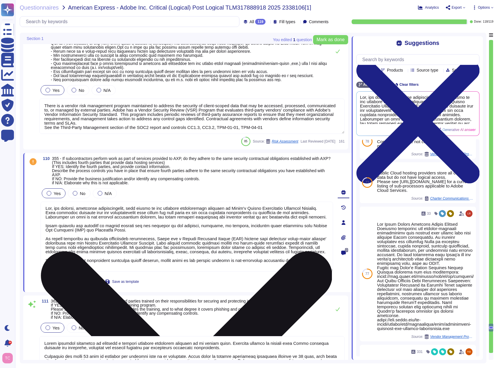
scroll to position [12778, 0]
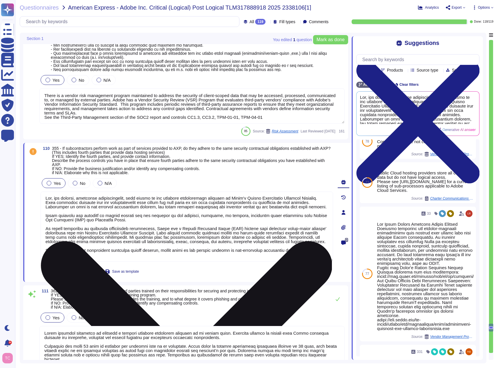
click at [324, 258] on textarea at bounding box center [187, 227] width 292 height 70
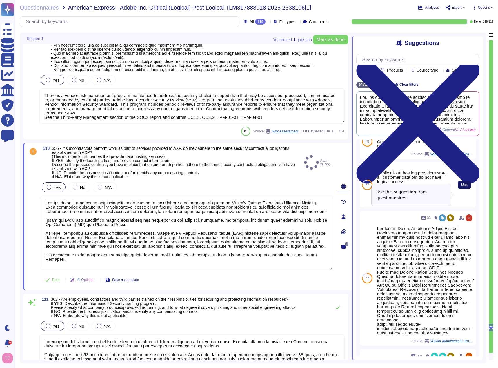
click at [461, 187] on span "Use" at bounding box center [464, 184] width 6 height 3
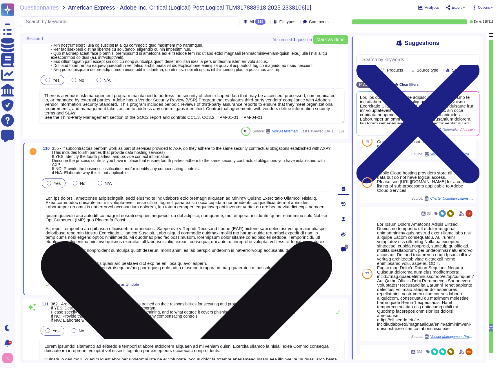
drag, startPoint x: 208, startPoint y: 267, endPoint x: 43, endPoint y: 266, distance: 164.9
click at [43, 266] on textarea at bounding box center [187, 233] width 292 height 83
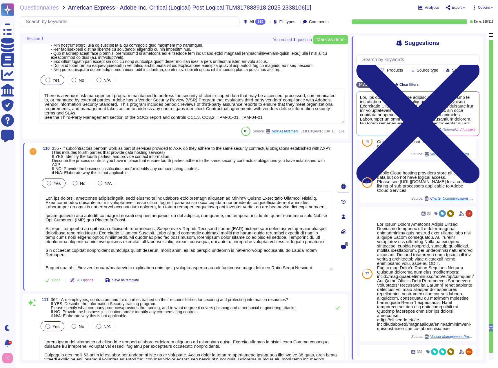
scroll to position [0, 0]
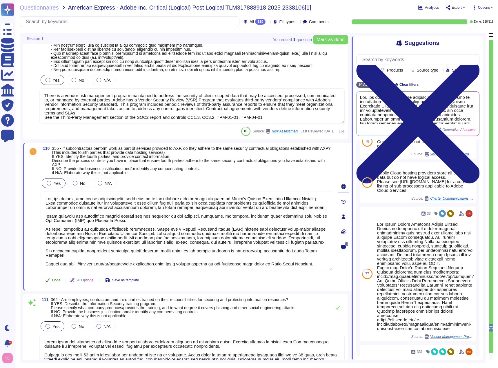
type textarea "Yes, all vendors, including subcontractors, must adhere to the security require…"
click at [51, 284] on button "Done" at bounding box center [53, 280] width 25 height 12
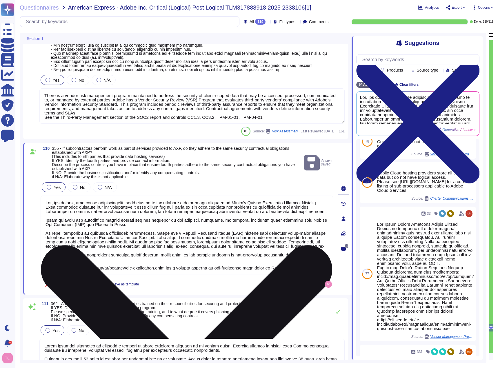
scroll to position [1, 0]
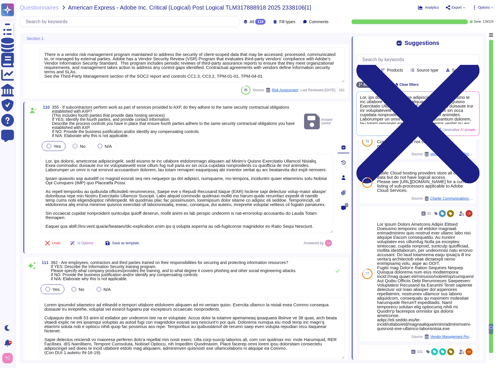
type textarea "Adobe has a centralized Device Management solution to manage mobile devices tha…"
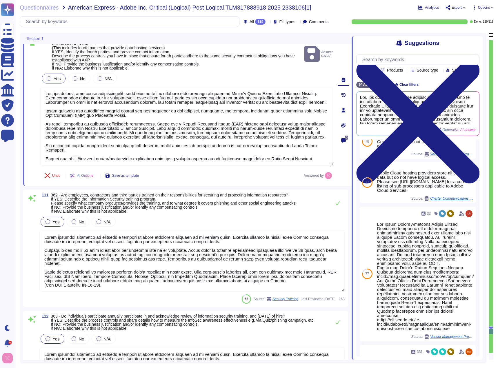
scroll to position [12894, 0]
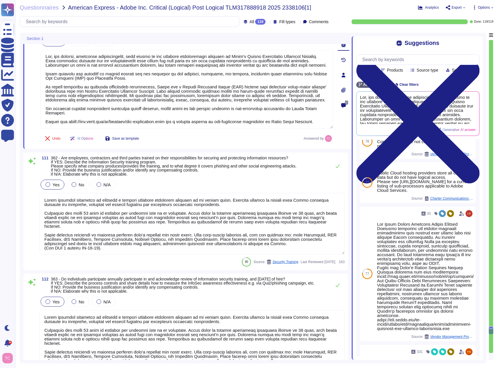
type textarea "Adobe has technical controls in place to restrict access to USB ports, drives, …"
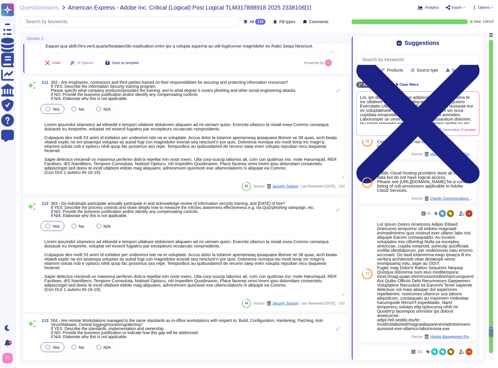
type textarea "Adobe performs external scans at least quarterly, using tools such as Rapid 7. …"
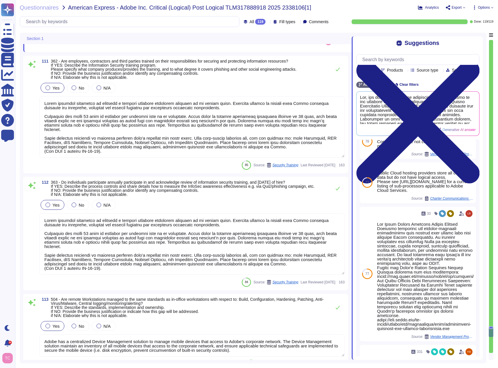
scroll to position [13010, 0]
click at [34, 227] on span at bounding box center [32, 236] width 10 height 76
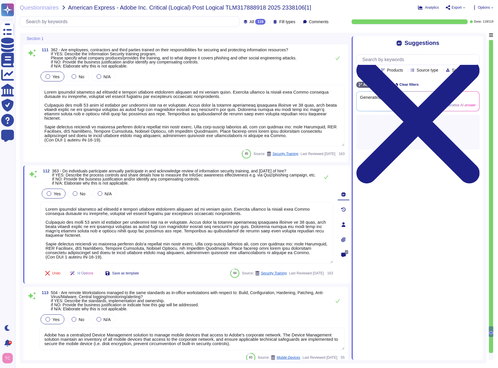
scroll to position [0, 0]
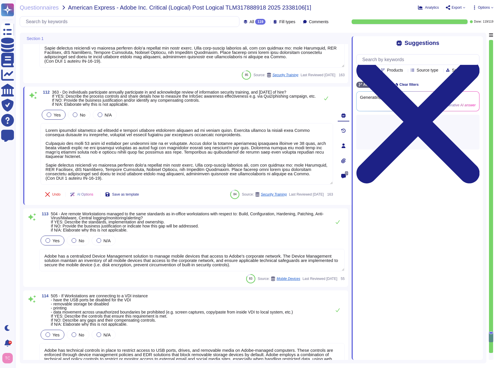
type textarea "Adobe has a centralized Device Management solution and other supports solutions…"
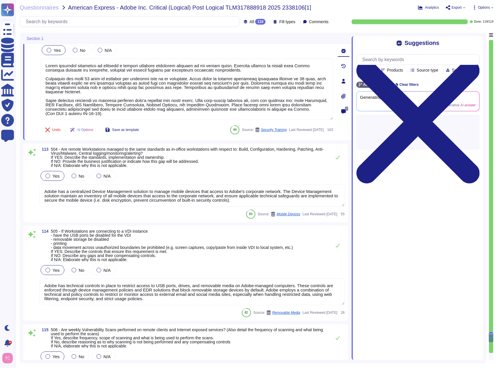
scroll to position [13155, 0]
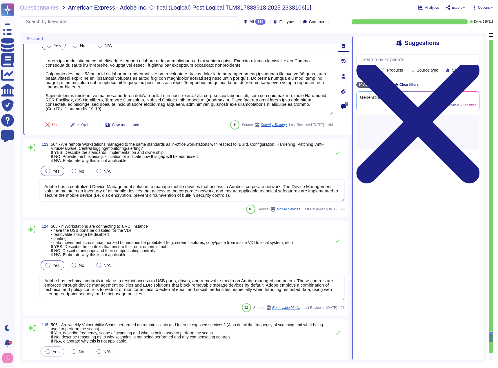
click at [30, 197] on span at bounding box center [32, 183] width 10 height 37
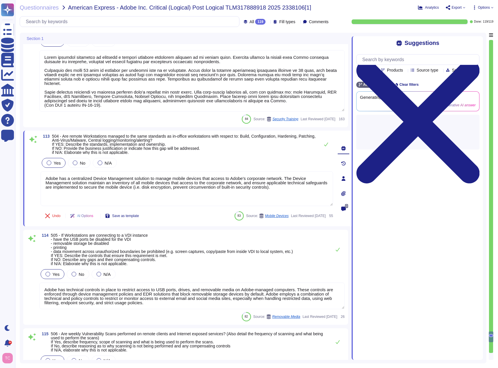
type textarea "Adobe has a centralized Device Management solution and other supports solutions…"
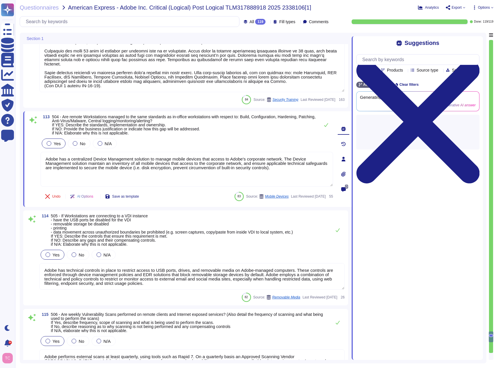
type textarea "Split tunneling or bridged internet connections are not allowed by policy and/o…"
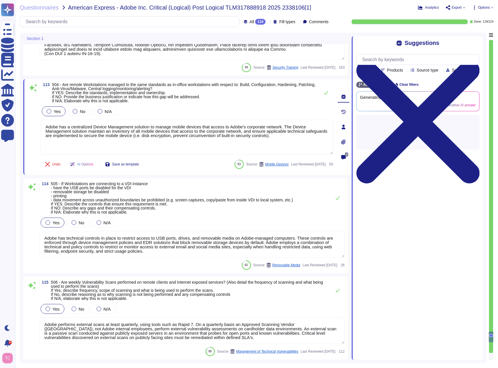
scroll to position [13212, 0]
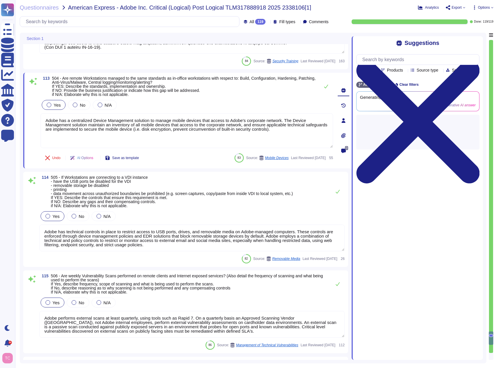
click at [32, 213] on span at bounding box center [32, 231] width 10 height 42
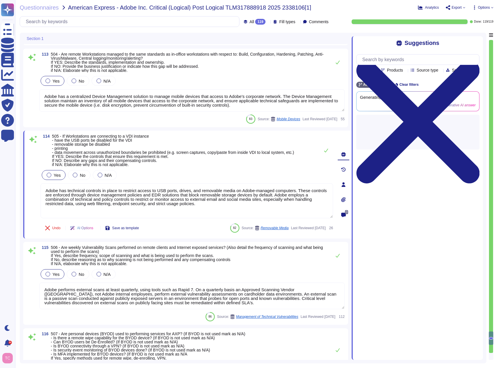
type textarea "Multi-factor authentication is required for remote access by Adobe Employees. (…"
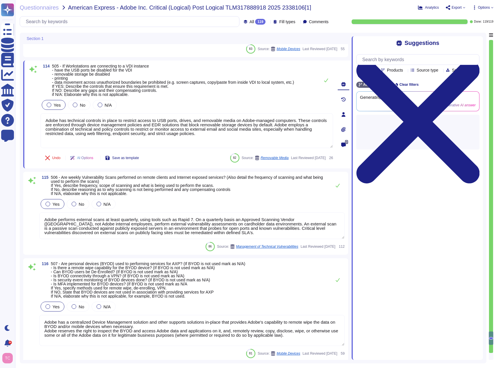
scroll to position [13328, 0]
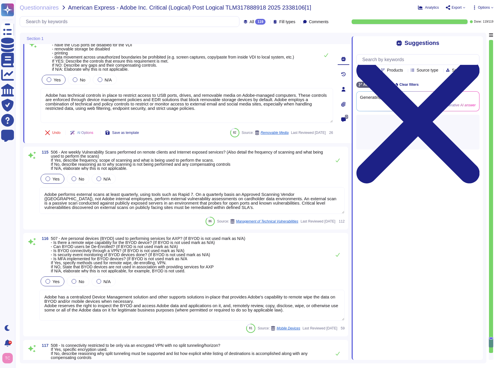
type textarea "Adobe does not rely on one specific data loss protection (DLP) tool but instead…"
click at [32, 213] on span at bounding box center [32, 194] width 10 height 42
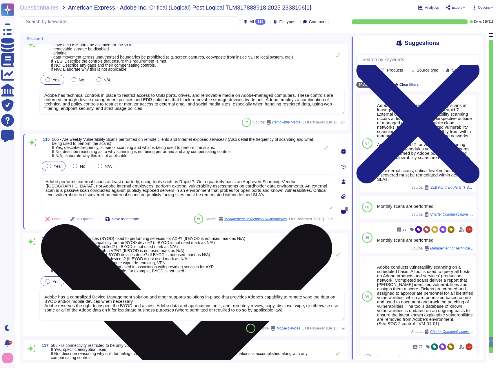
click at [329, 224] on icon at bounding box center [186, 369] width 291 height 291
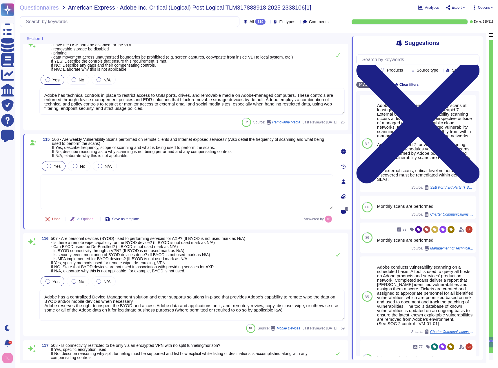
click at [56, 220] on span "Undo" at bounding box center [56, 218] width 8 height 3
click at [56, 220] on span "Done" at bounding box center [56, 218] width 8 height 3
click at [73, 197] on textarea at bounding box center [187, 191] width 292 height 35
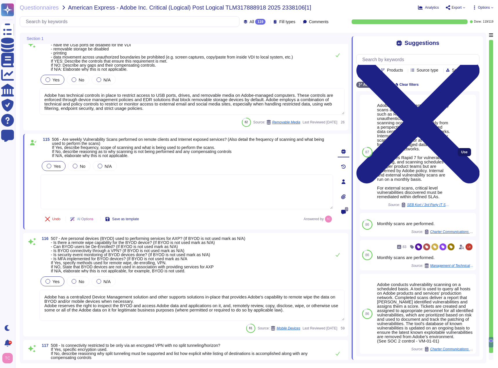
click at [465, 156] on button "Use" at bounding box center [463, 152] width 13 height 8
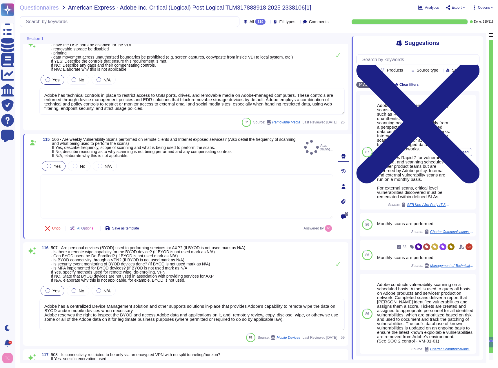
type textarea "Adobe conducts external vulnerability scans at least quarterly using tools such…"
type textarea "Adobe does not rely on one specific data loss protection (DLP) tool but instead…"
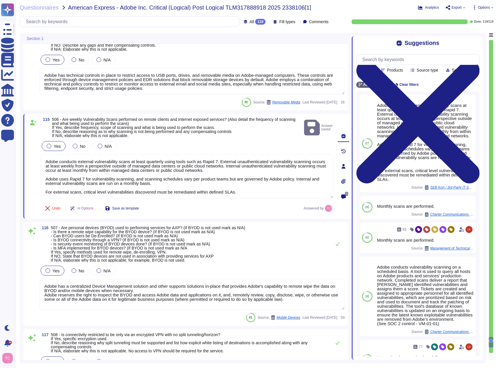
scroll to position [13357, 0]
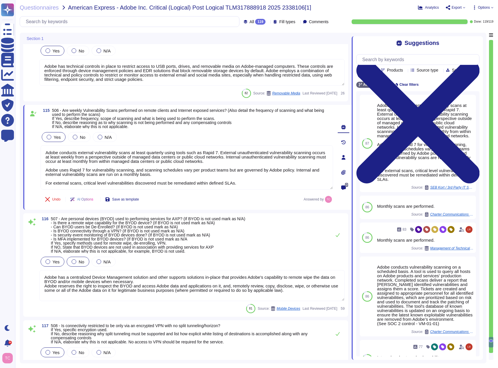
click at [74, 259] on div "No" at bounding box center [78, 262] width 22 height 10
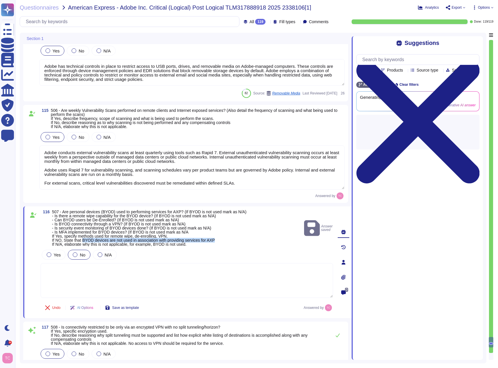
drag, startPoint x: 83, startPoint y: 240, endPoint x: 221, endPoint y: 240, distance: 138.2
click at [221, 241] on span "507 - Are personal devices (BYOD) used to performing services for AXP? (If BYOD…" at bounding box center [149, 228] width 194 height 37
copy span "BYOD devices are not used in association with providing services for AXP"
click at [77, 275] on textarea at bounding box center [187, 280] width 292 height 35
paste textarea "BYOD devices are not used in association with providing services for AXP"
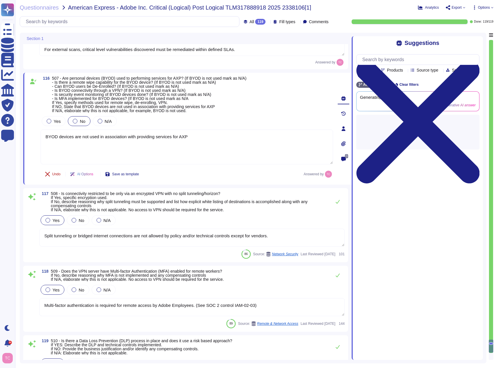
scroll to position [13529, 0]
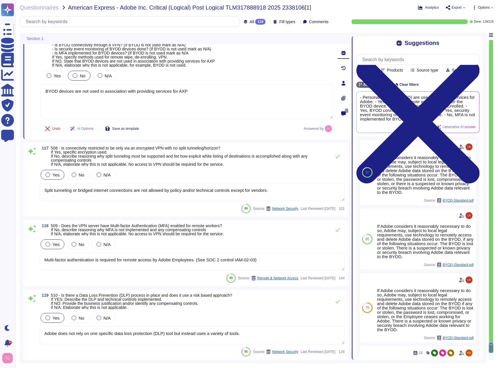
type textarea "BYOD devices are not used in association with providing services for AXP"
click at [232, 168] on div "117 508 - Is connectivity restricted to be only via an encrypted VPN with no sp…" at bounding box center [186, 179] width 318 height 67
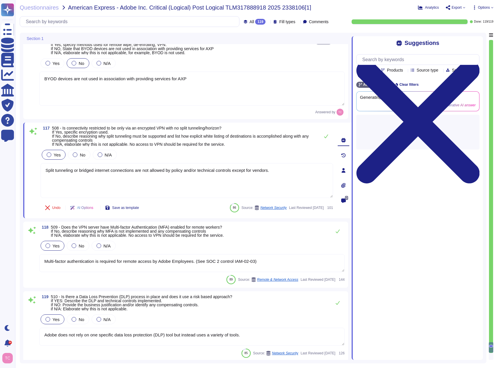
scroll to position [13540, 0]
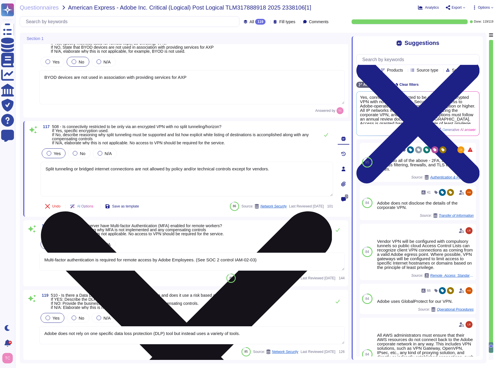
click at [328, 211] on icon at bounding box center [186, 356] width 291 height 291
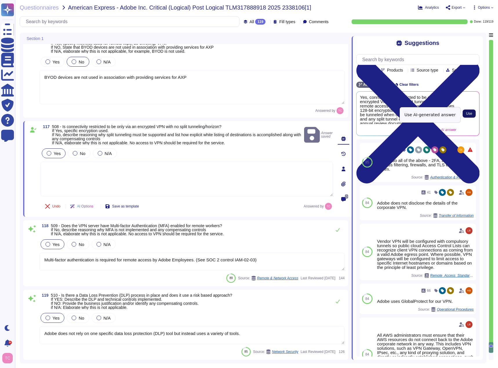
click at [468, 114] on span "Use" at bounding box center [469, 113] width 6 height 3
type textarea "Yes, connectivity is restricted to be only via an encrypted VPN with no split t…"
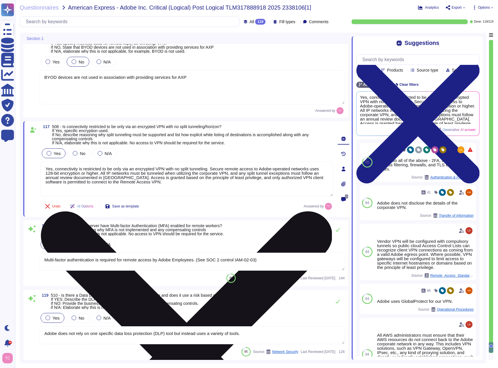
click at [96, 229] on span "509 - Does the VPN server have Multi-factor Authentication (MFA) enabled for re…" at bounding box center [137, 229] width 173 height 13
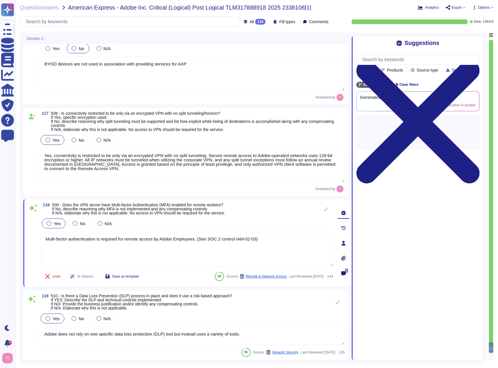
scroll to position [13554, 0]
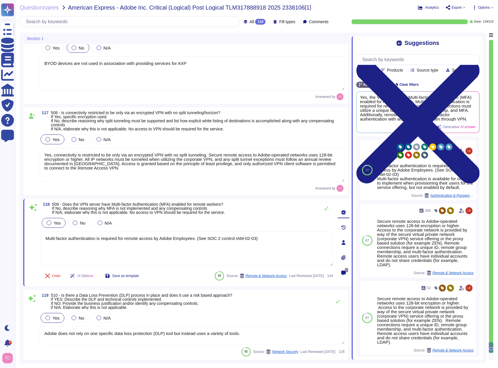
click at [88, 293] on div "119 510 - Is there a Data Loss Prevention (DLP) process in place and does it us…" at bounding box center [185, 325] width 325 height 70
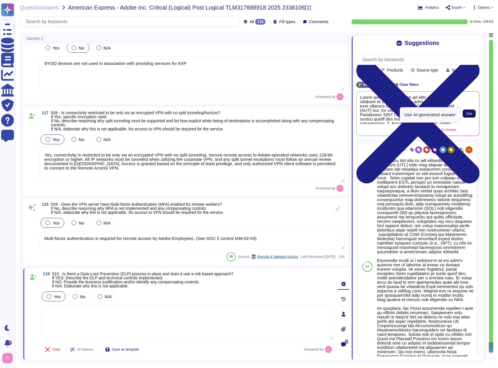
click at [471, 115] on span "Use" at bounding box center [469, 113] width 6 height 3
type textarea "Adobe employs a variety of tools and mitigating controls to protect against dat…"
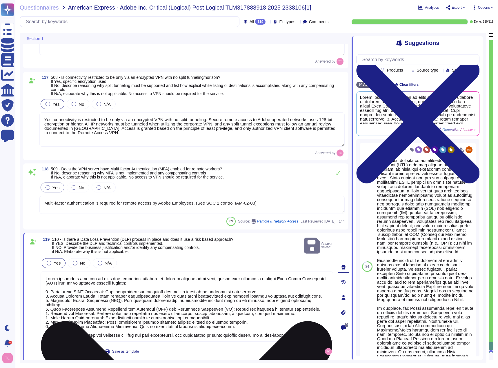
scroll to position [1, 0]
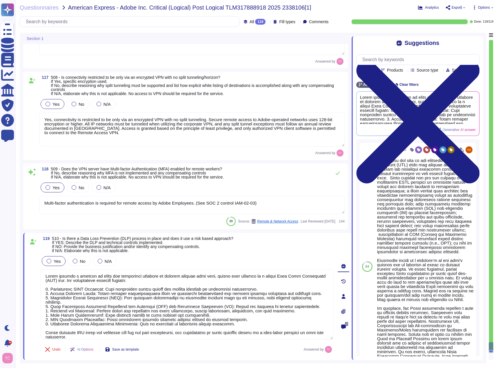
click at [461, 7] on span "Export" at bounding box center [456, 7] width 10 height 3
click at [474, 35] on p "Download" at bounding box center [476, 43] width 21 height 16
